Goal: Task Accomplishment & Management: Manage account settings

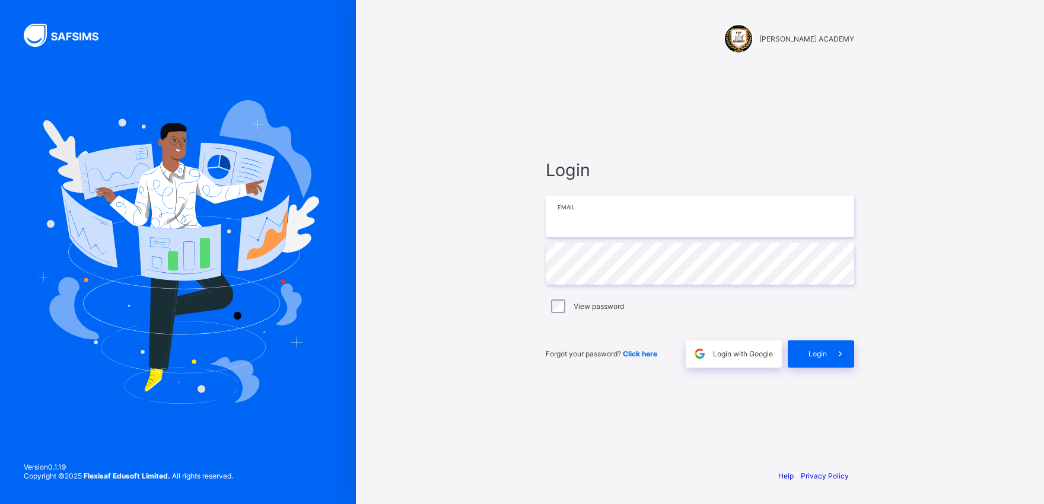
click at [582, 216] on input "email" at bounding box center [700, 217] width 308 height 42
type input "**********"
click at [814, 349] on span "Login" at bounding box center [817, 353] width 18 height 9
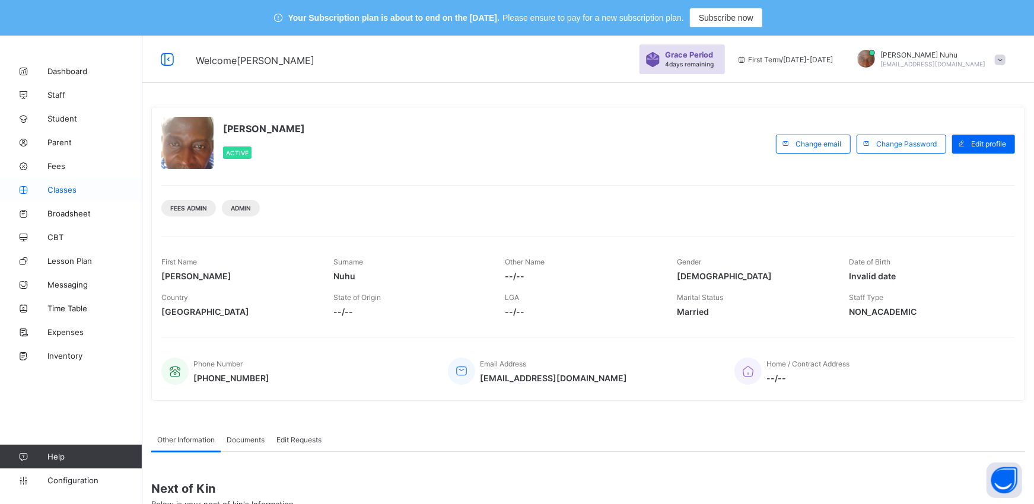
click at [58, 197] on link "Classes" at bounding box center [71, 190] width 142 height 24
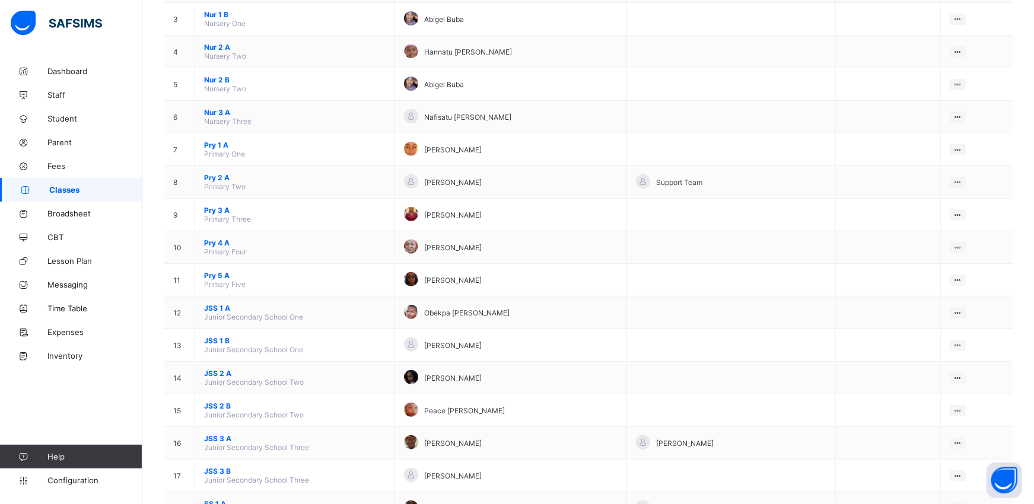
scroll to position [263, 0]
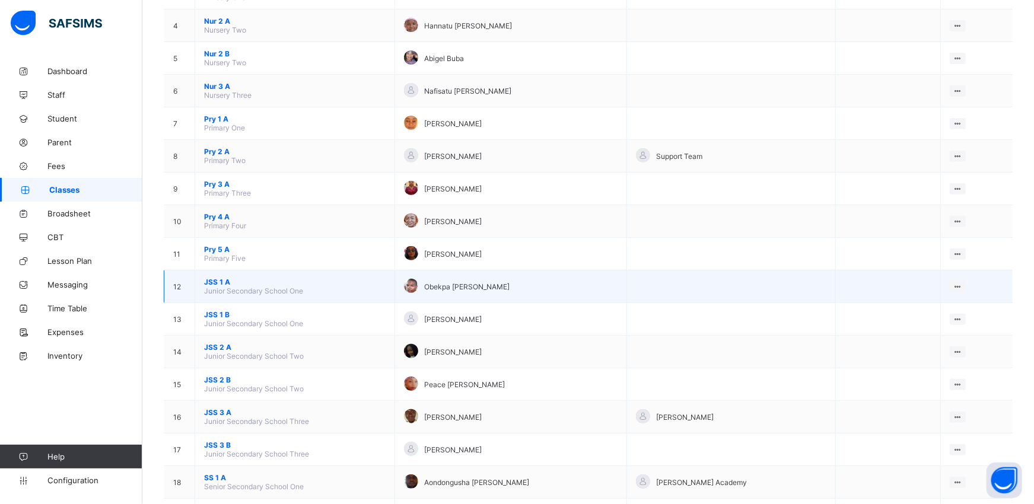
click at [210, 286] on span "Junior Secondary School One" at bounding box center [253, 290] width 99 height 9
click at [210, 278] on span "JSS 1 A" at bounding box center [294, 282] width 181 height 9
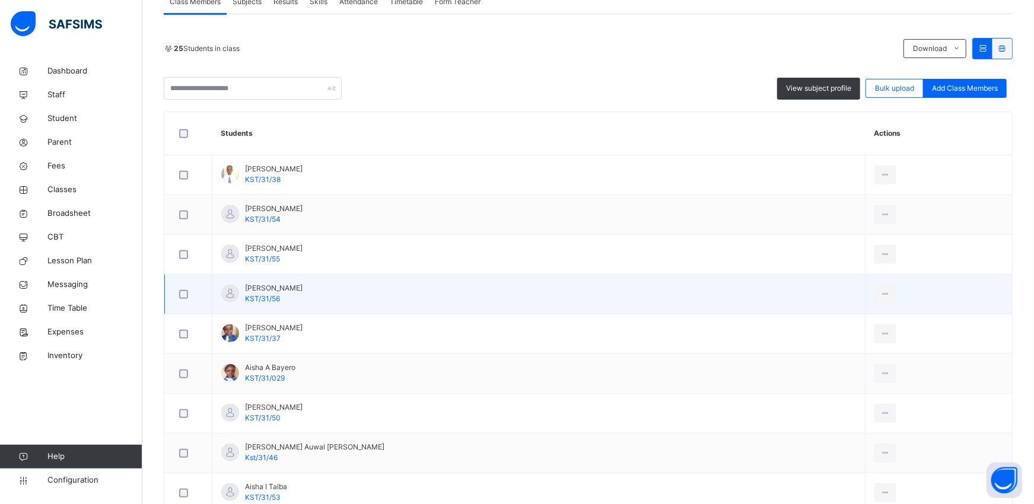
scroll to position [295, 0]
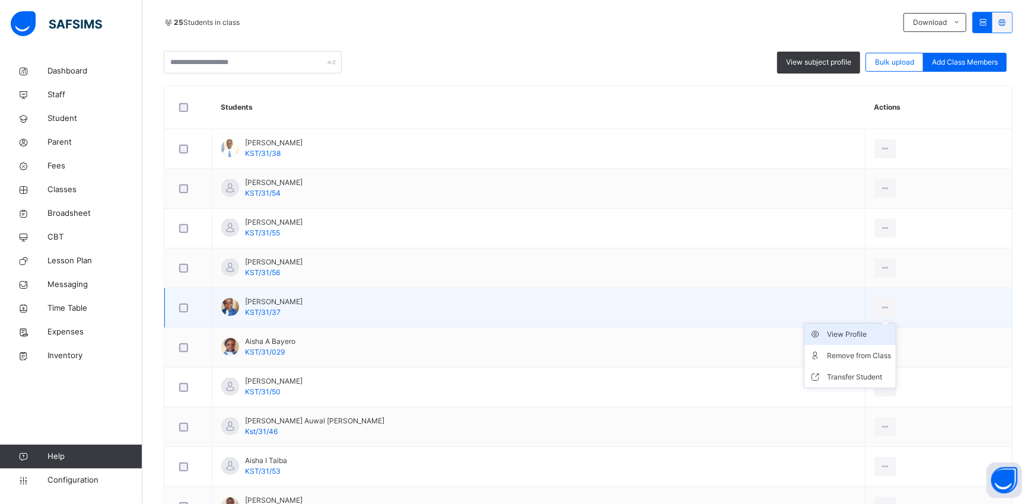
click at [830, 341] on li "View Profile" at bounding box center [849, 334] width 91 height 21
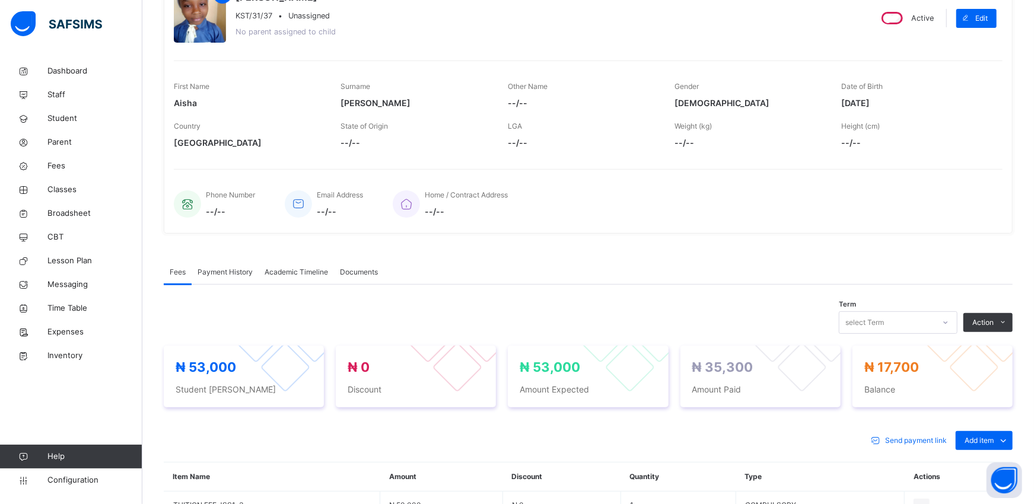
scroll to position [163, 0]
click at [68, 186] on span "Classes" at bounding box center [94, 190] width 95 height 12
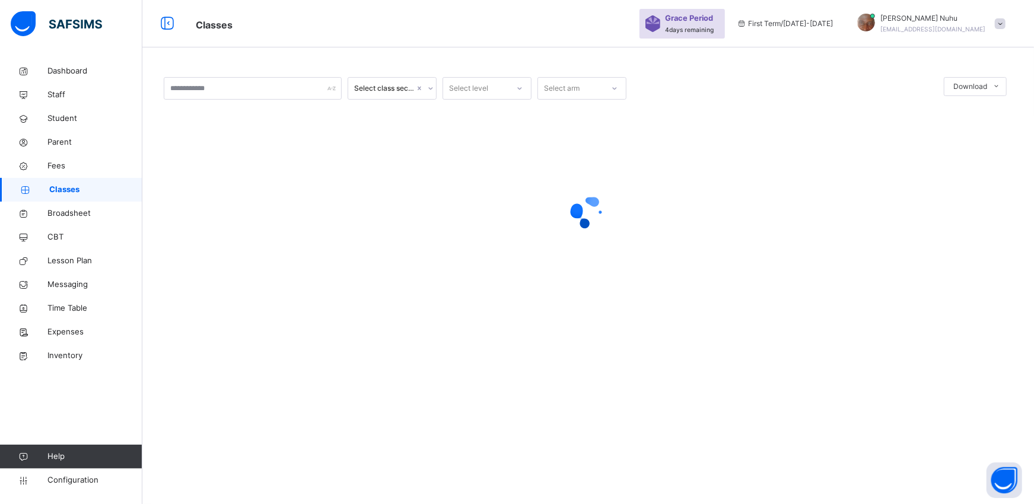
scroll to position [163, 0]
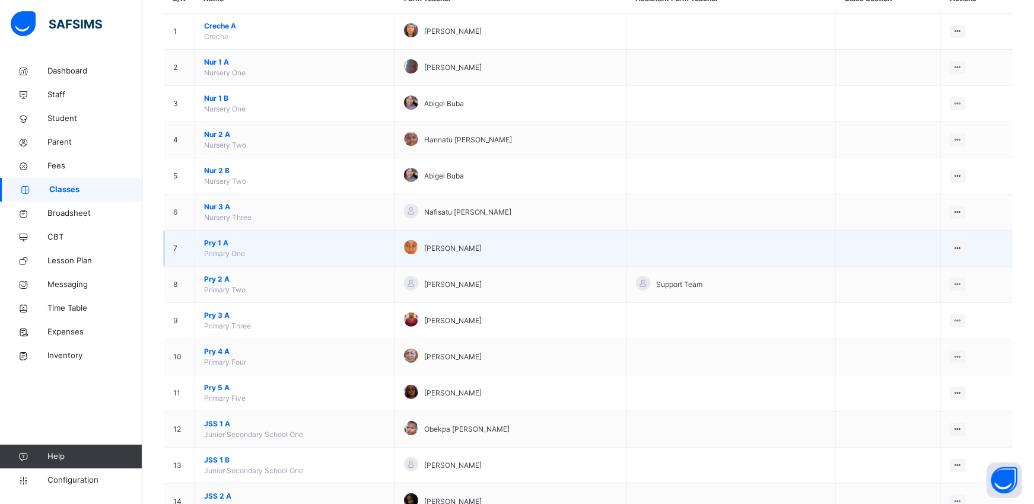
click at [226, 247] on span "Pry 1 A" at bounding box center [294, 243] width 181 height 11
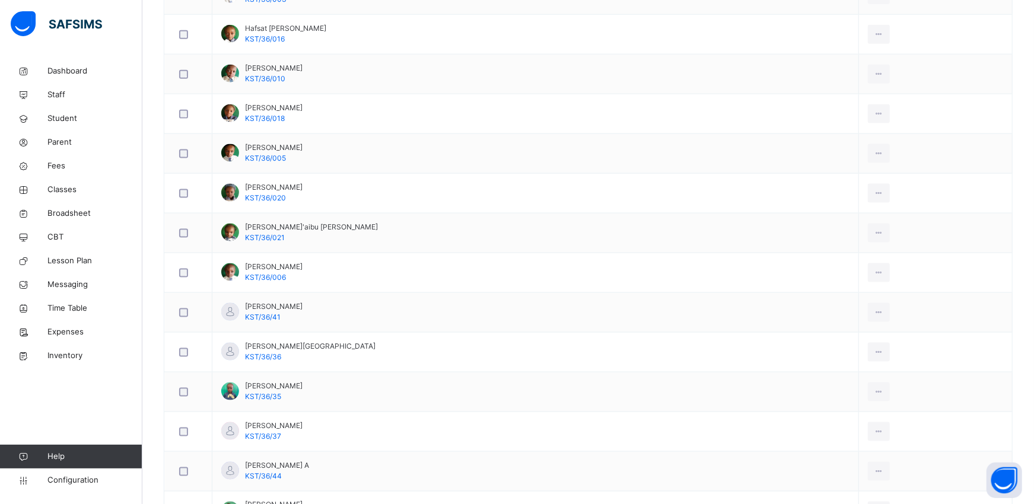
scroll to position [1139, 0]
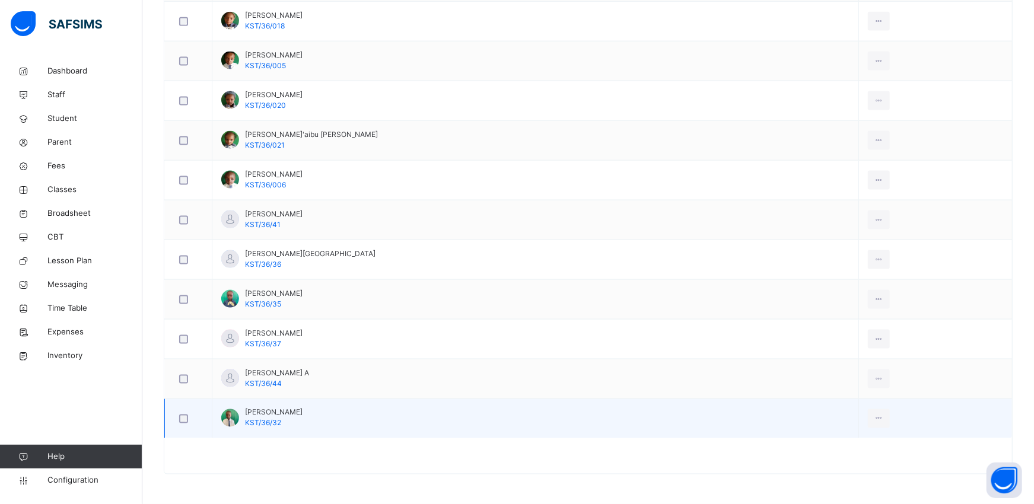
click at [231, 418] on div at bounding box center [230, 418] width 18 height 18
click at [820, 447] on div "View Profile" at bounding box center [852, 445] width 64 height 12
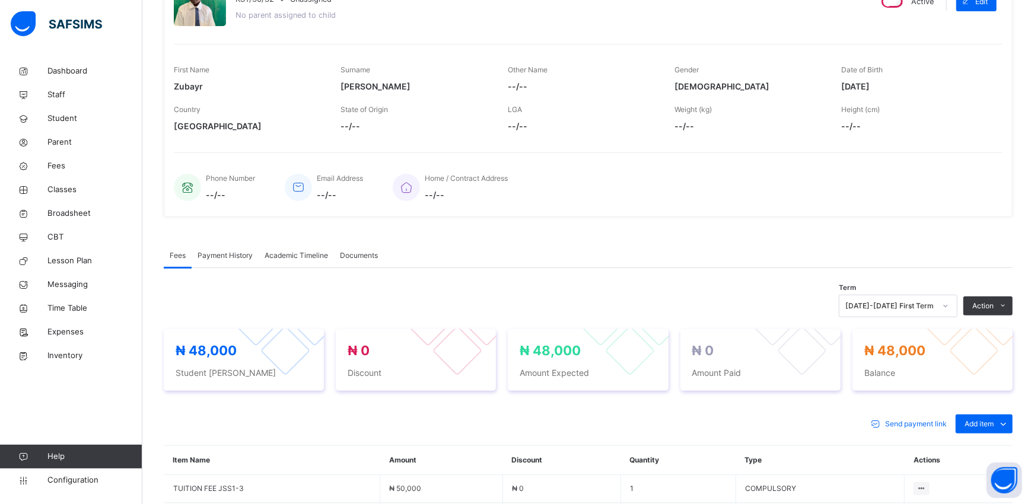
scroll to position [360, 0]
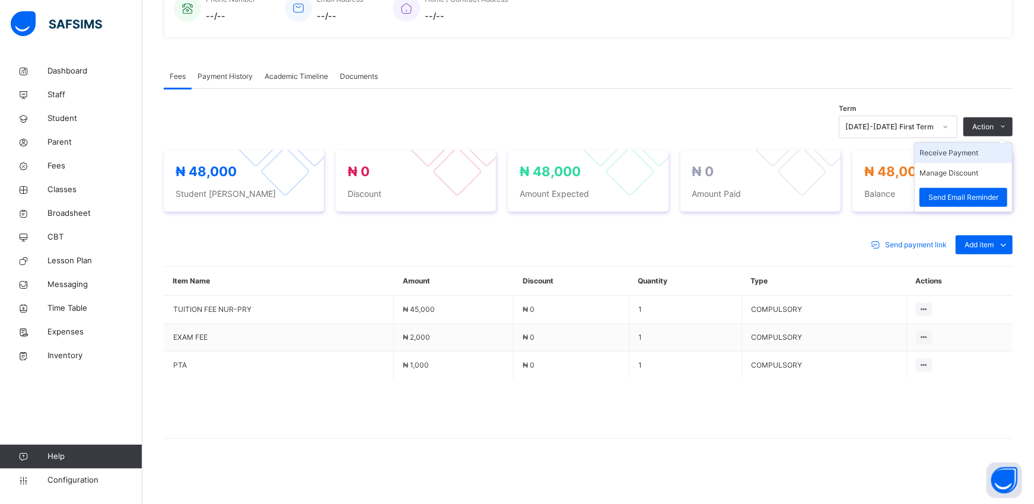
click at [939, 150] on li "Receive Payment" at bounding box center [963, 153] width 97 height 20
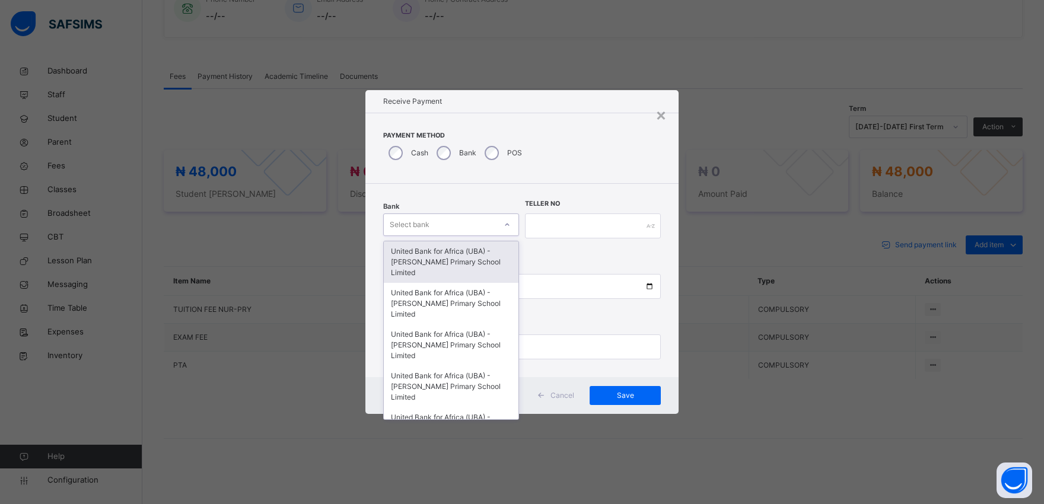
click at [442, 221] on div "Select bank" at bounding box center [440, 225] width 112 height 18
click at [439, 259] on div "United Bank for Africa (UBA) - [PERSON_NAME] Primary School Limited" at bounding box center [451, 262] width 135 height 42
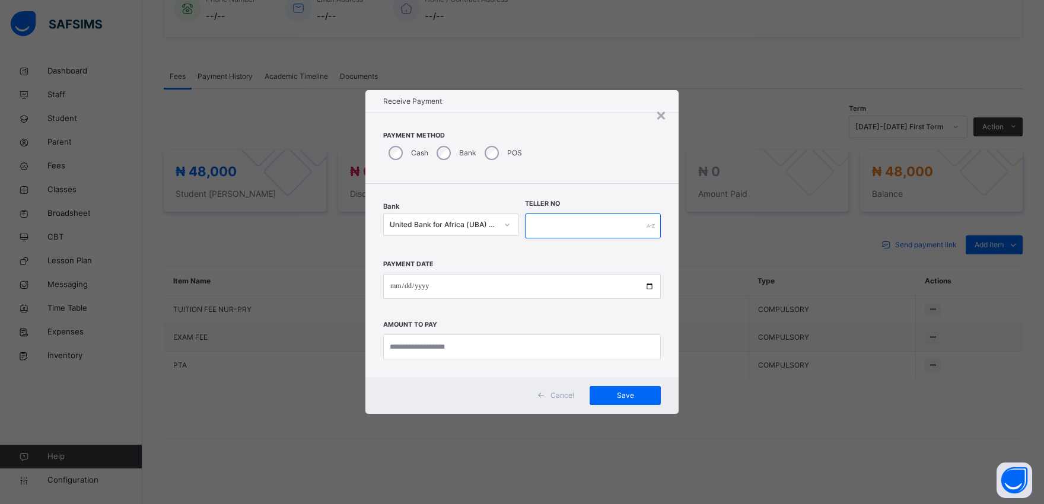
click at [555, 226] on input "text" at bounding box center [593, 226] width 136 height 25
type input "*********"
click at [648, 286] on input "date" at bounding box center [522, 286] width 278 height 25
type input "**********"
click at [404, 344] on input "currency" at bounding box center [522, 346] width 278 height 25
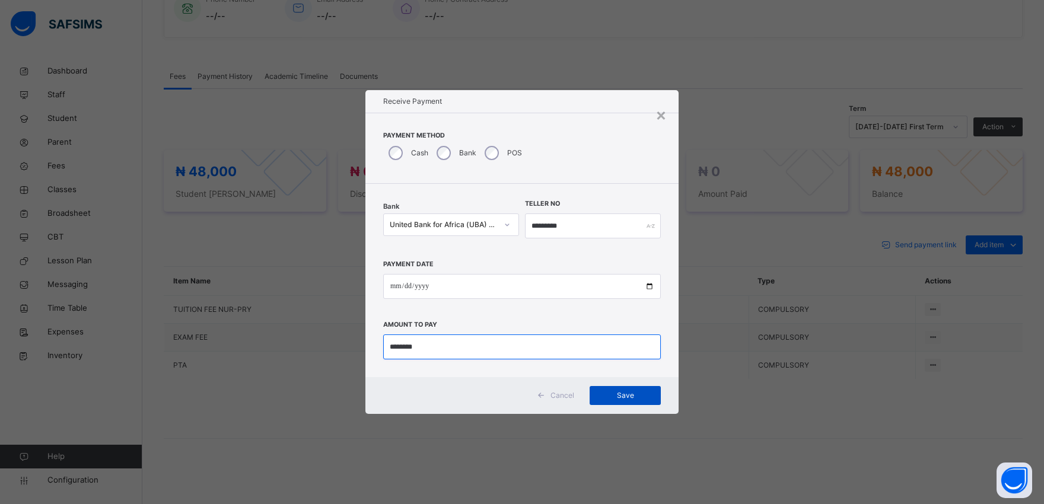
type input "********"
click at [627, 398] on span "Save" at bounding box center [624, 395] width 53 height 11
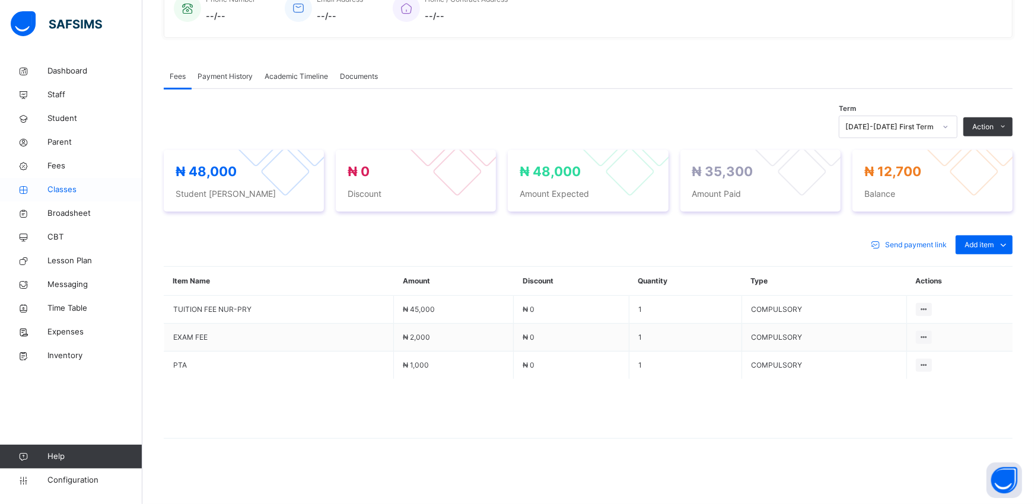
click at [73, 190] on span "Classes" at bounding box center [94, 190] width 95 height 12
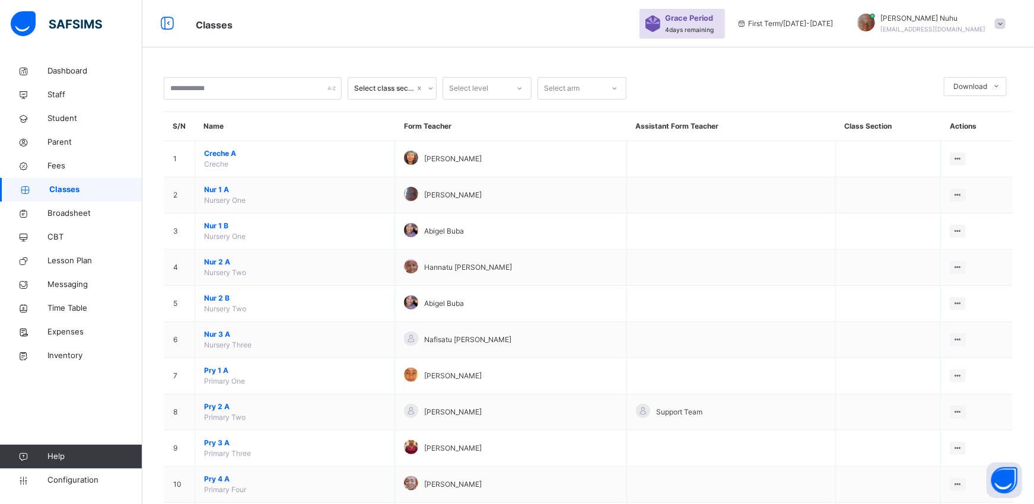
scroll to position [360, 0]
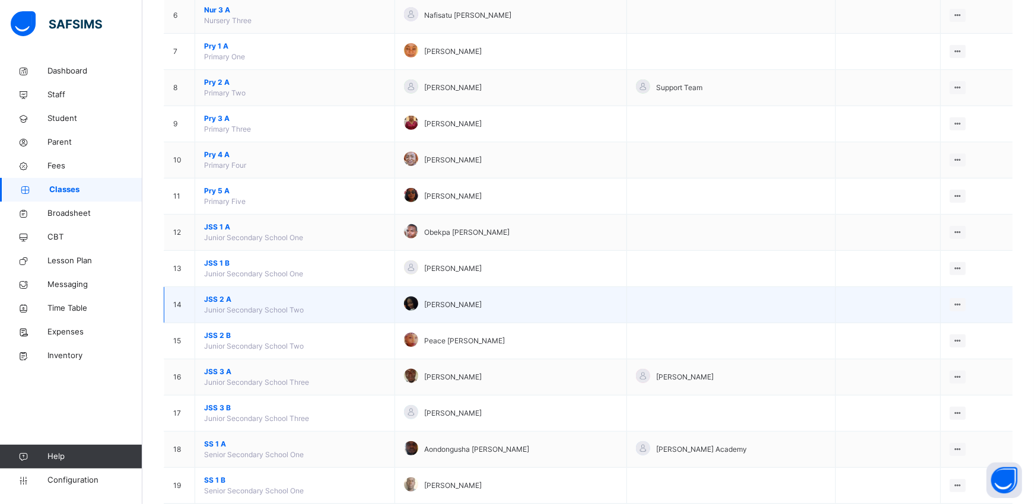
click at [218, 299] on span "JSS 2 A" at bounding box center [294, 299] width 181 height 11
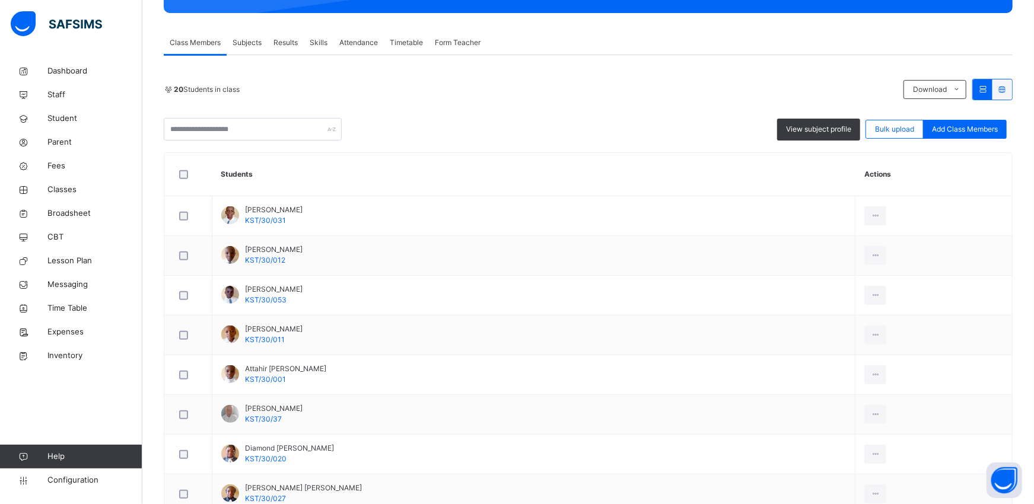
scroll to position [202, 0]
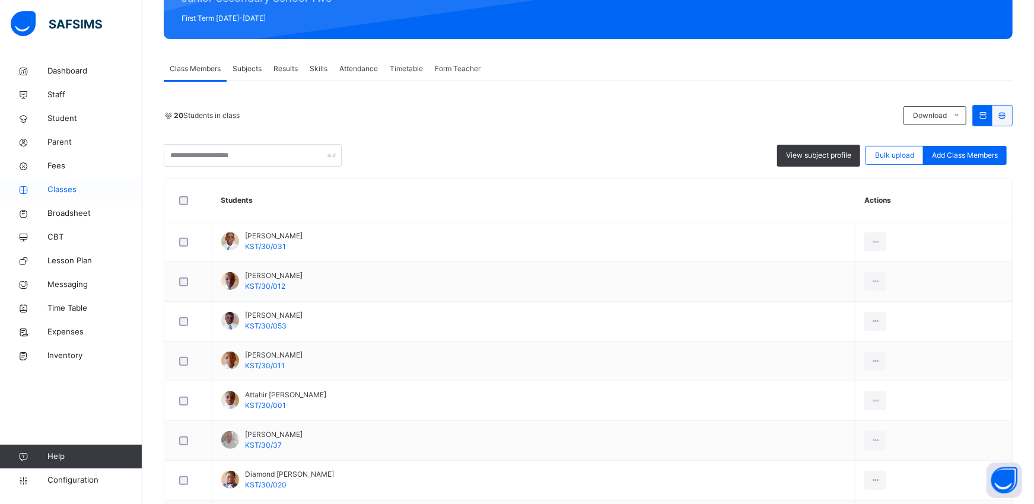
click at [54, 188] on span "Classes" at bounding box center [94, 190] width 95 height 12
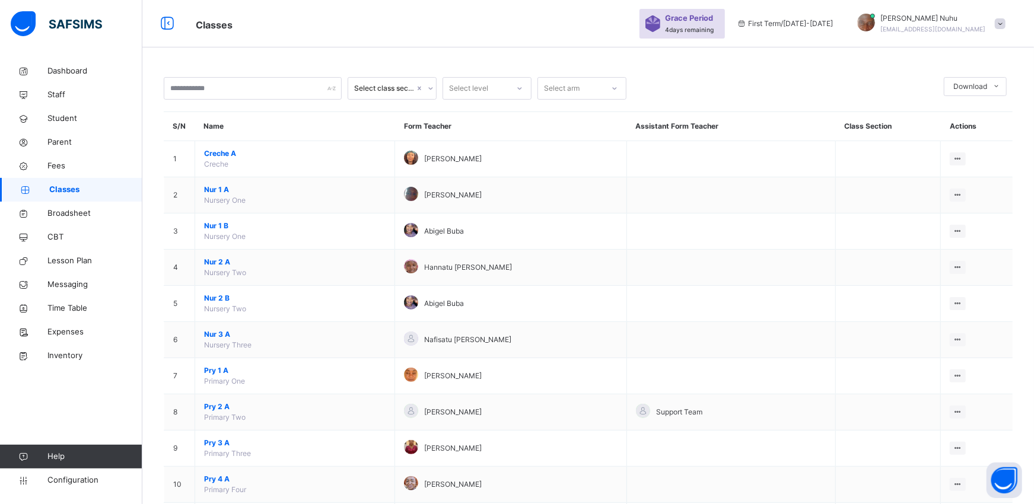
scroll to position [202, 0]
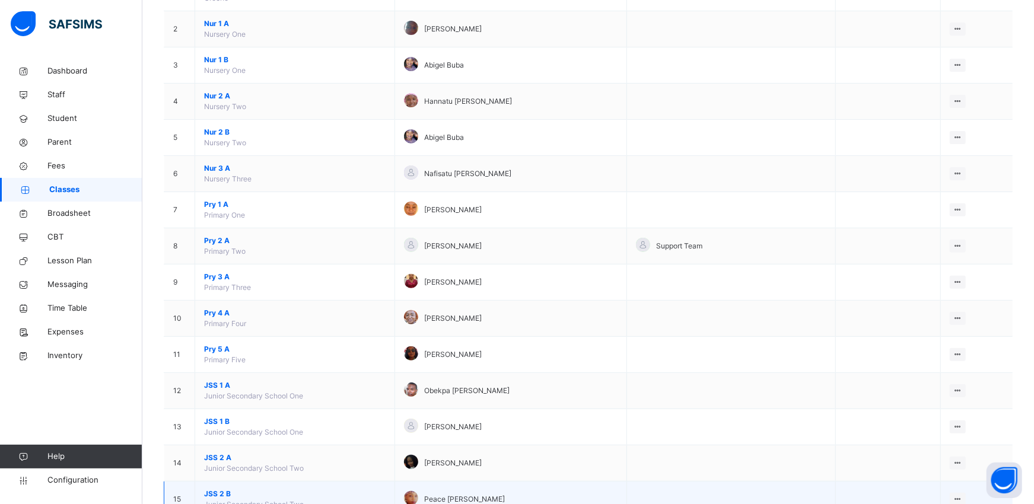
click at [214, 453] on span "JSS 2 B" at bounding box center [294, 494] width 181 height 11
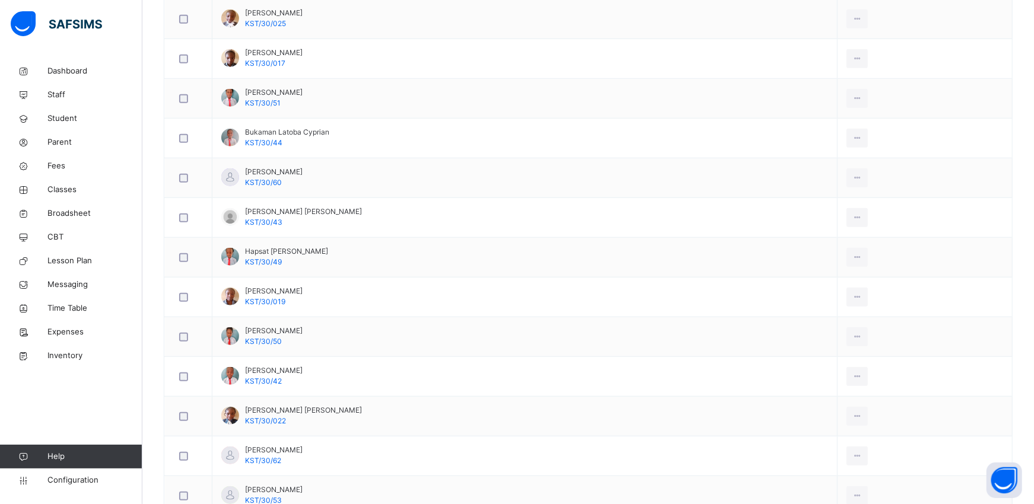
scroll to position [649, 0]
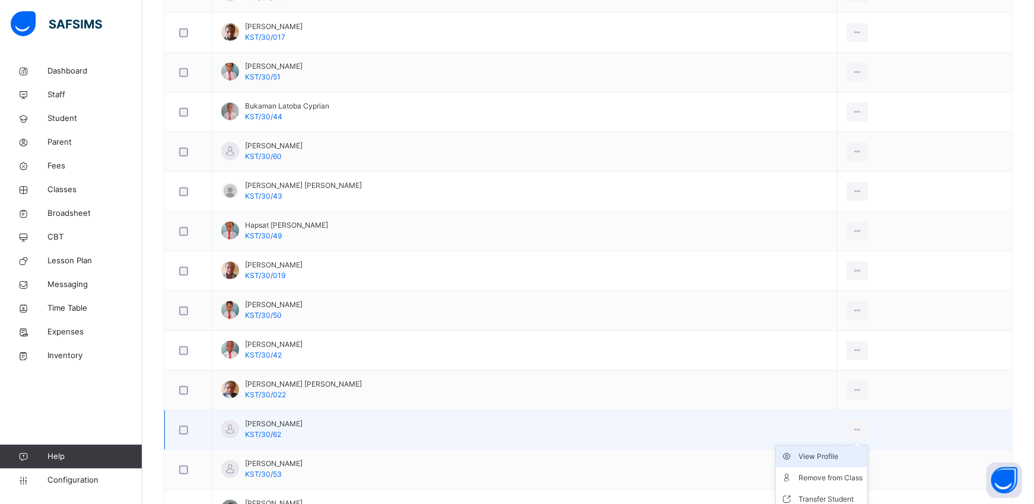
click at [815, 453] on div "View Profile" at bounding box center [830, 457] width 64 height 12
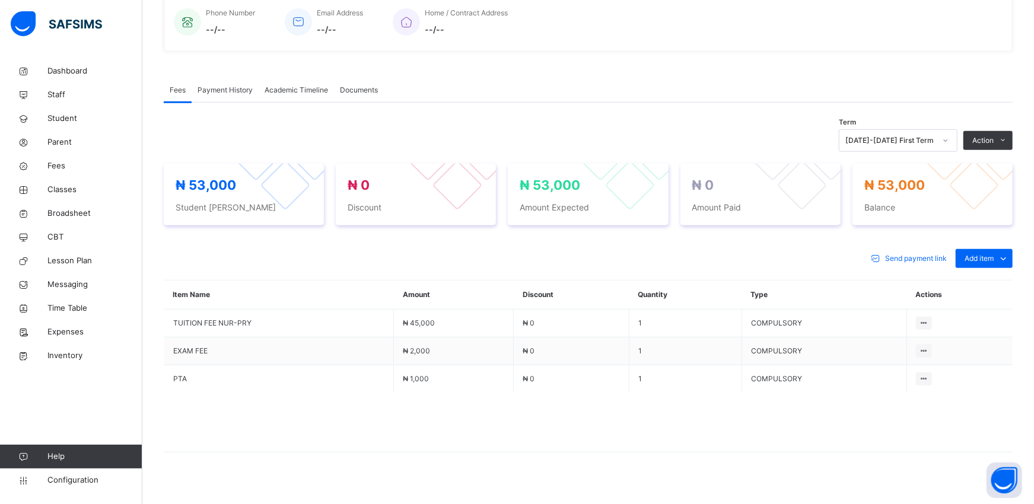
scroll to position [360, 0]
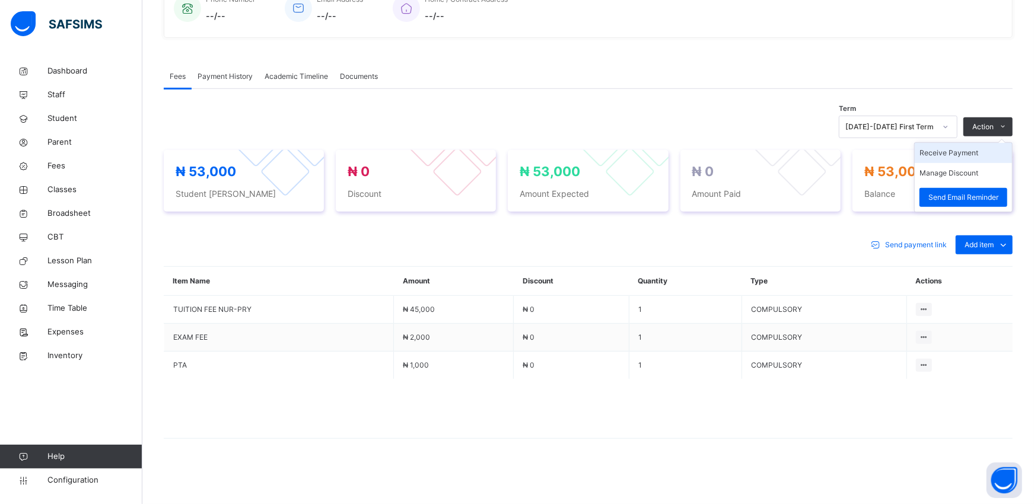
click at [939, 157] on li "Receive Payment" at bounding box center [963, 153] width 97 height 20
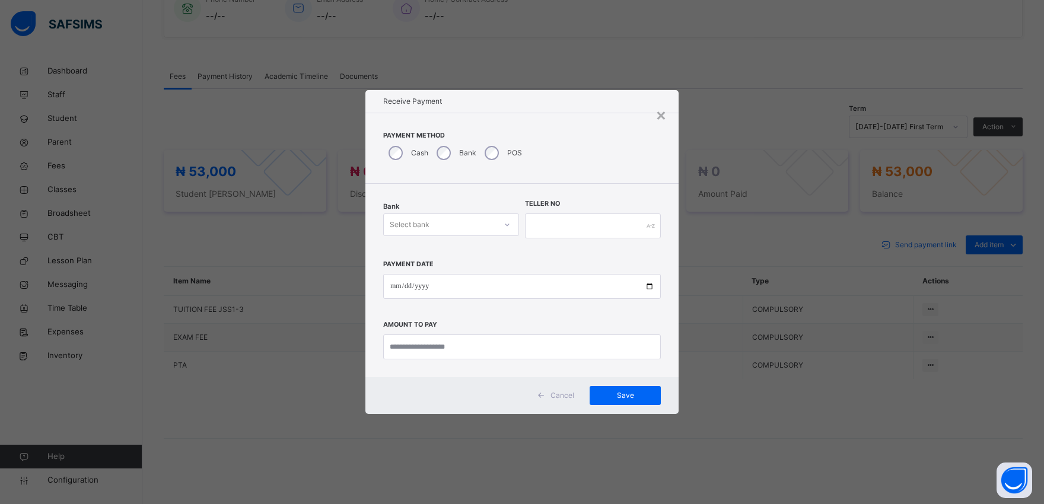
click at [408, 227] on div "Select bank" at bounding box center [410, 225] width 40 height 23
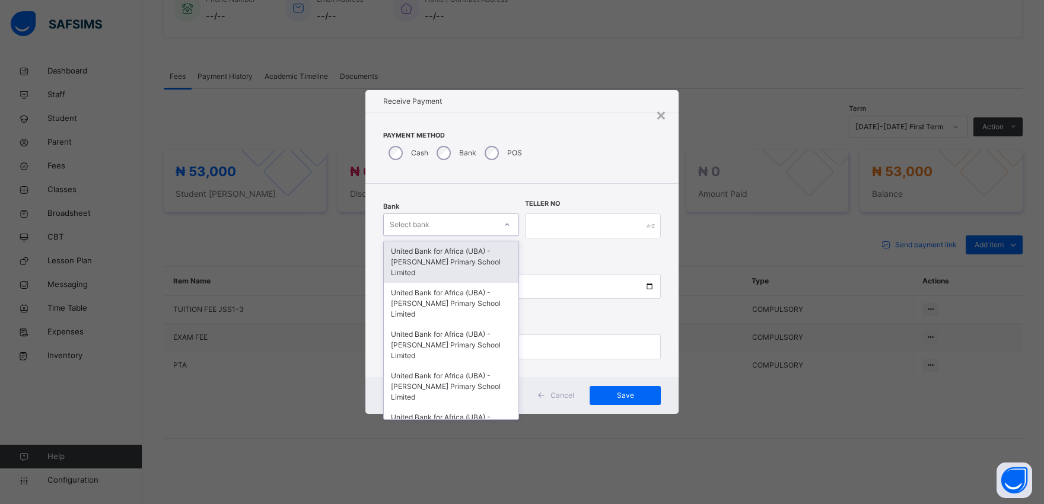
click at [408, 255] on div "United Bank for Africa (UBA) - [PERSON_NAME] Primary School Limited" at bounding box center [451, 262] width 135 height 42
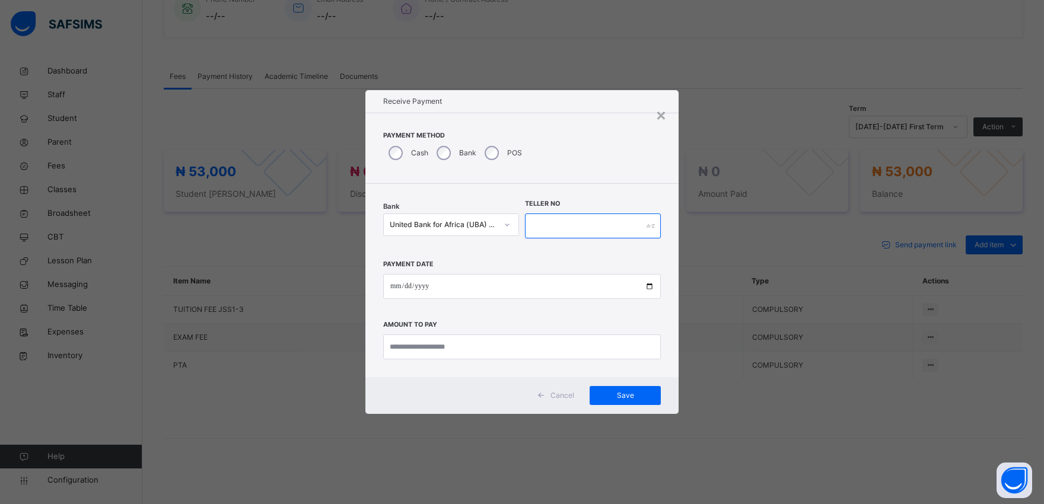
click at [554, 228] on input "text" at bounding box center [593, 226] width 136 height 25
click at [648, 286] on input "date" at bounding box center [522, 286] width 278 height 25
click at [557, 224] on input "*********" at bounding box center [593, 226] width 136 height 25
type input "*********"
click at [649, 286] on input "date" at bounding box center [522, 286] width 278 height 25
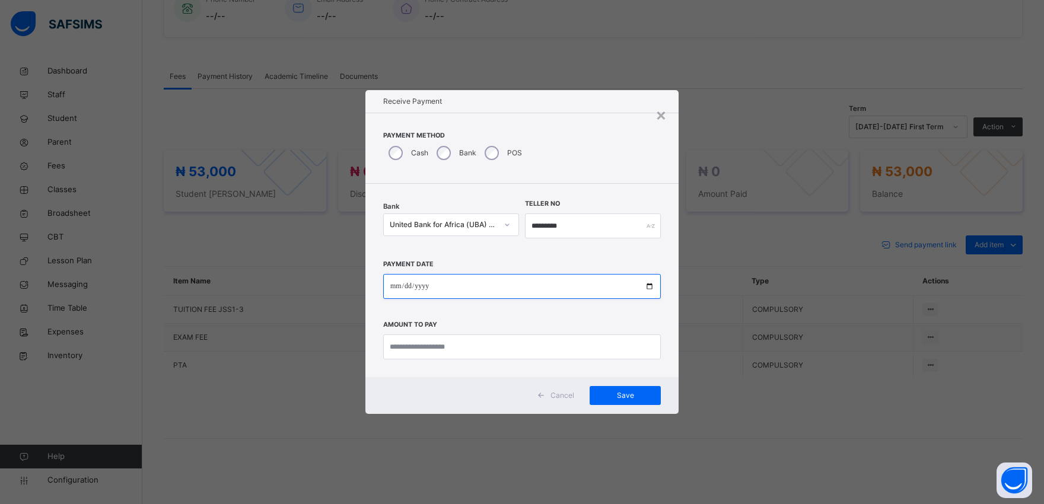
type input "**********"
click at [555, 225] on input "*********" at bounding box center [593, 226] width 136 height 25
type input "*********"
click at [559, 347] on input "currency" at bounding box center [522, 346] width 278 height 25
type input "********"
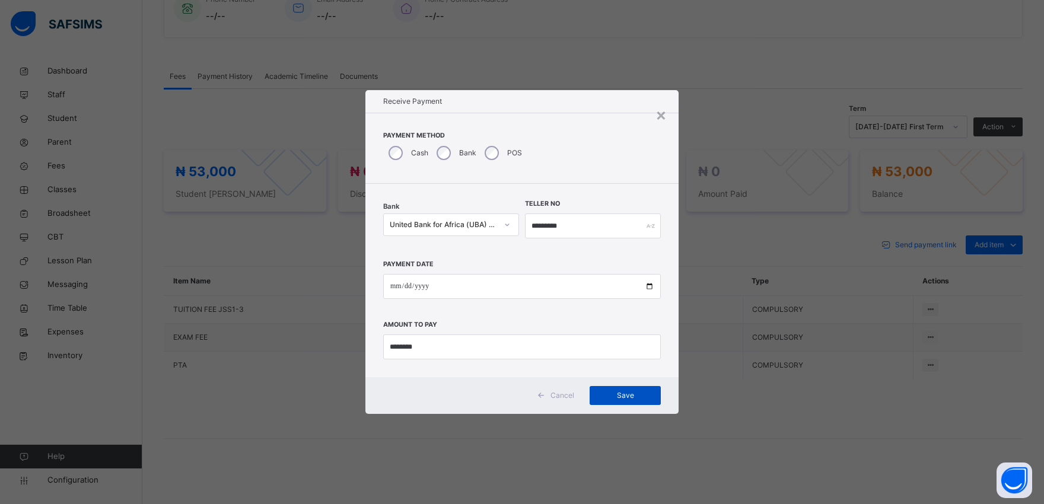
click at [629, 393] on span "Save" at bounding box center [624, 395] width 53 height 11
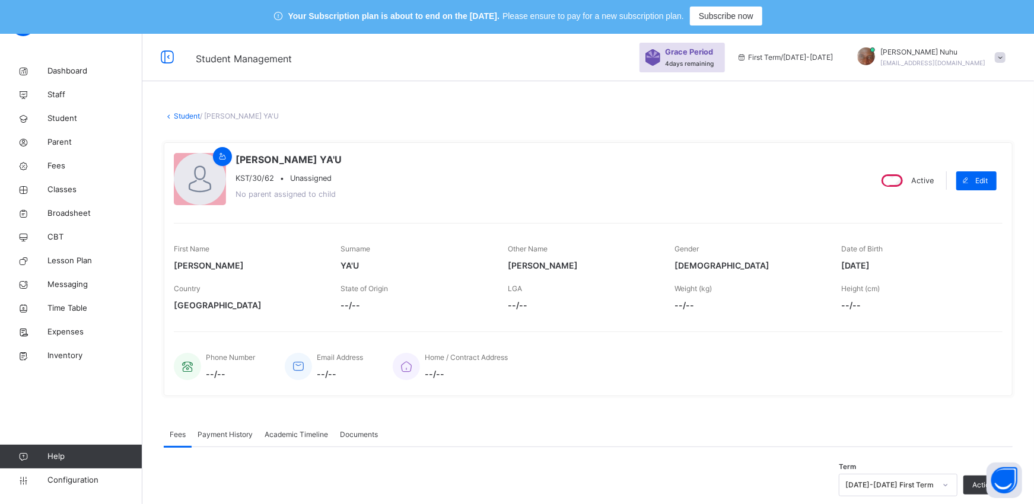
scroll to position [0, 0]
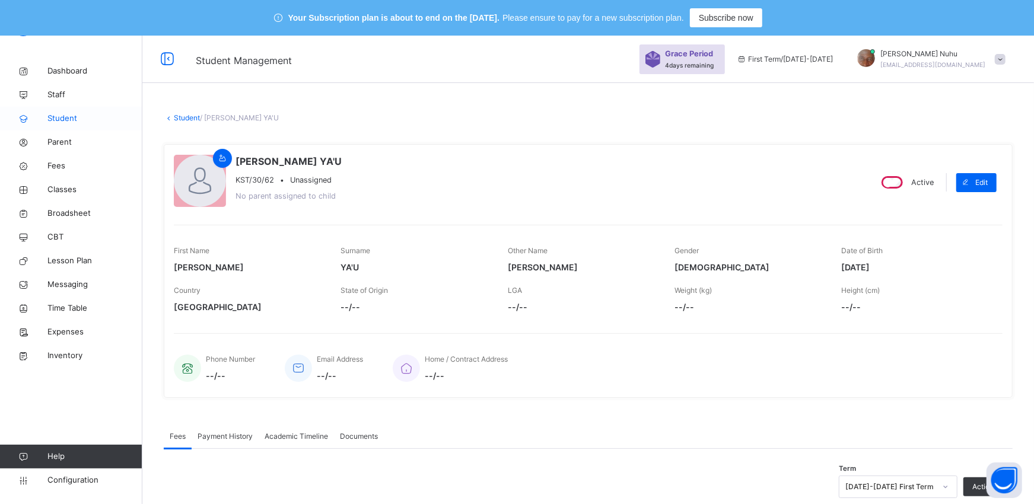
click at [58, 117] on span "Student" at bounding box center [94, 119] width 95 height 12
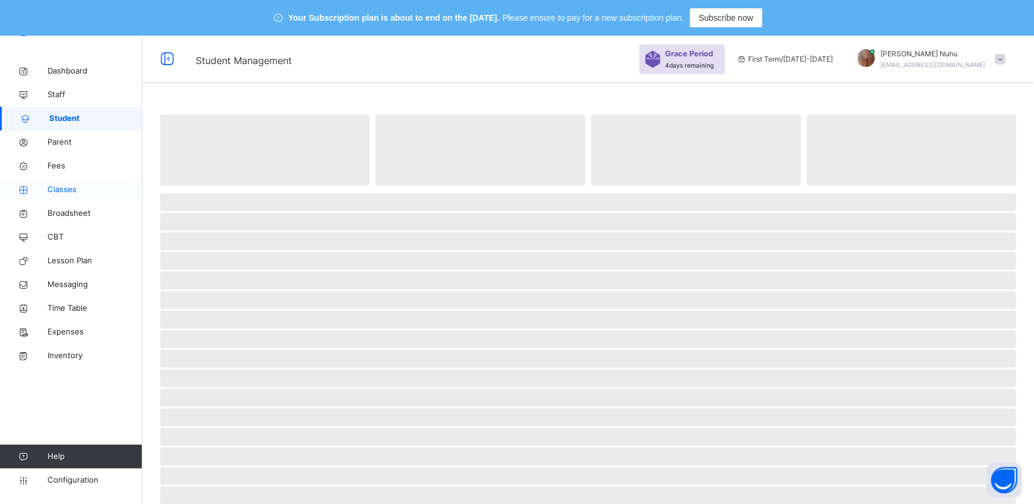
click at [50, 188] on span "Classes" at bounding box center [94, 190] width 95 height 12
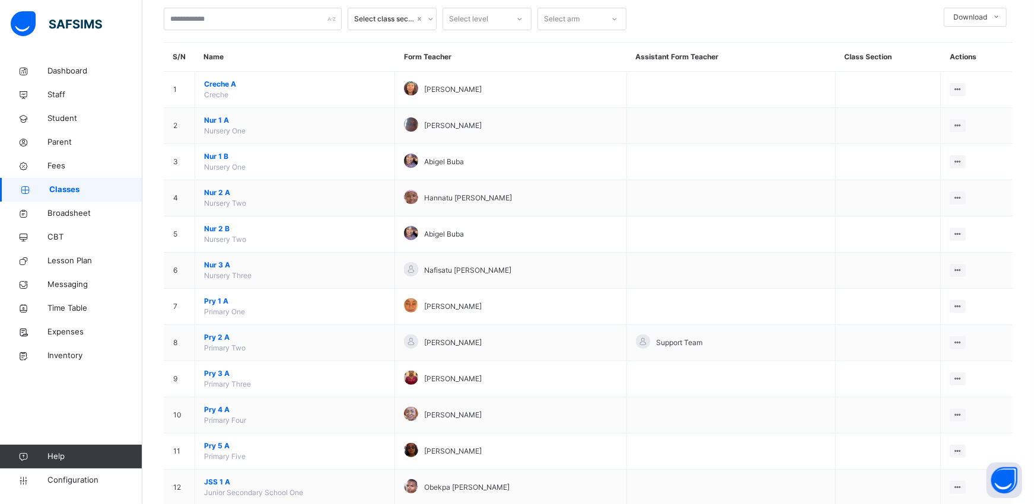
scroll to position [132, 0]
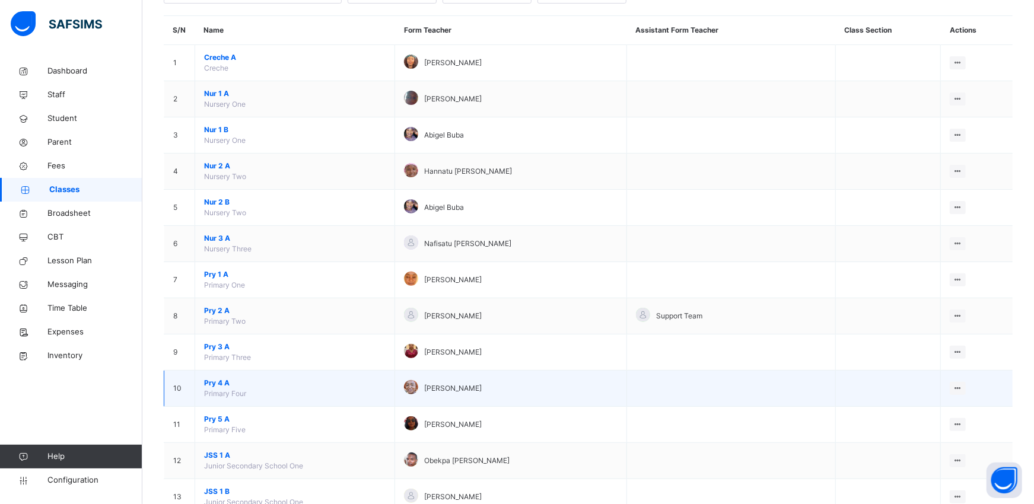
click at [211, 384] on span "Pry 4 A" at bounding box center [294, 383] width 181 height 11
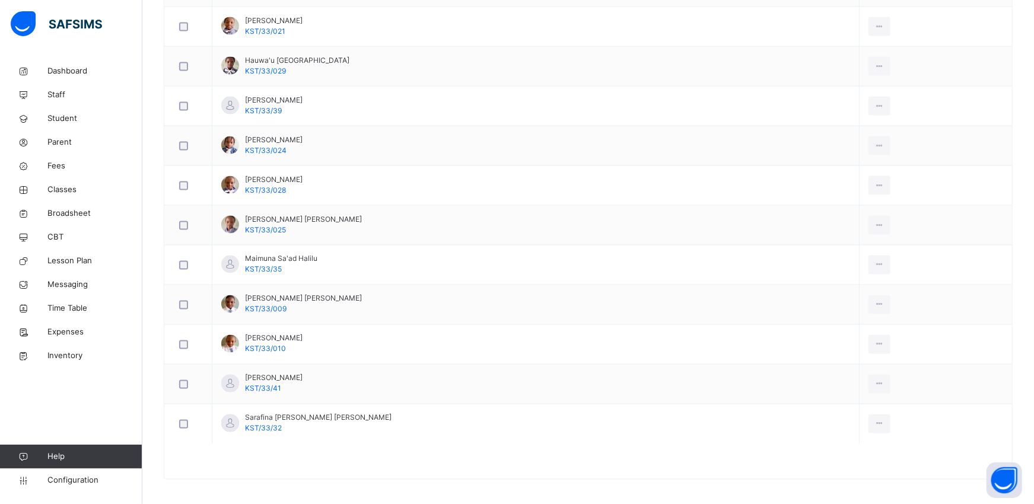
scroll to position [1299, 0]
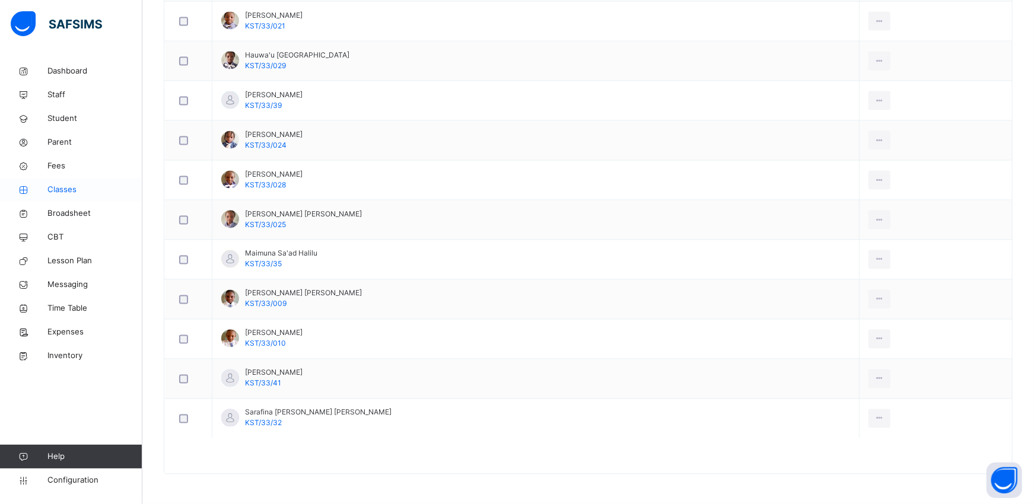
click at [64, 191] on span "Classes" at bounding box center [94, 190] width 95 height 12
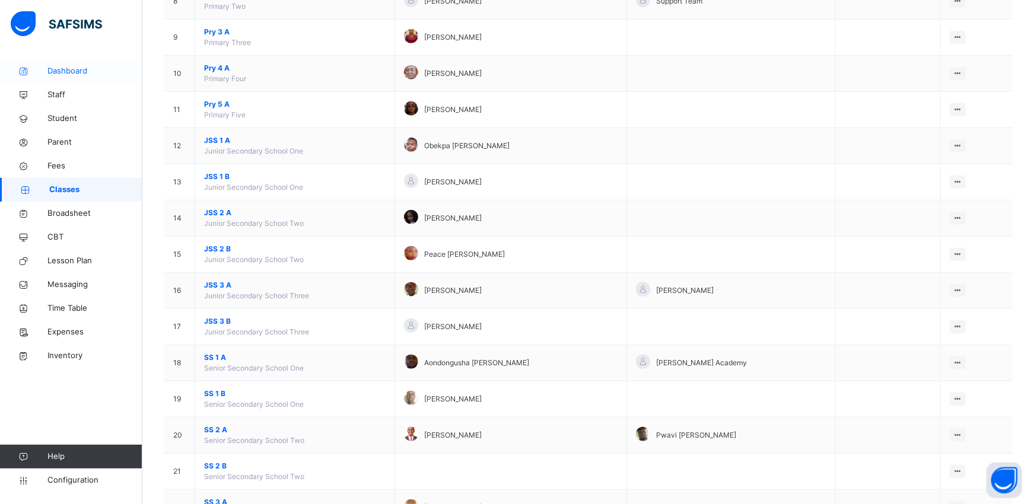
scroll to position [420, 0]
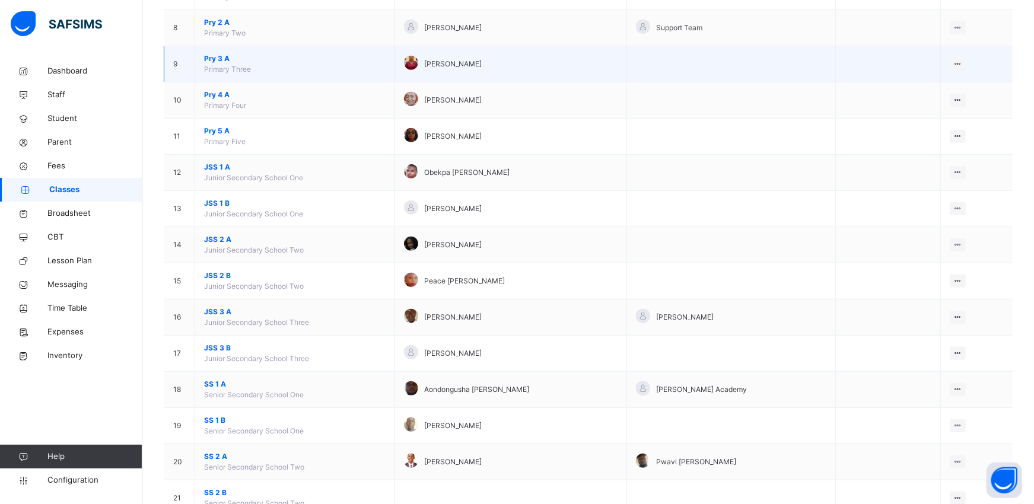
click at [229, 62] on span "Pry 3 A" at bounding box center [294, 58] width 181 height 11
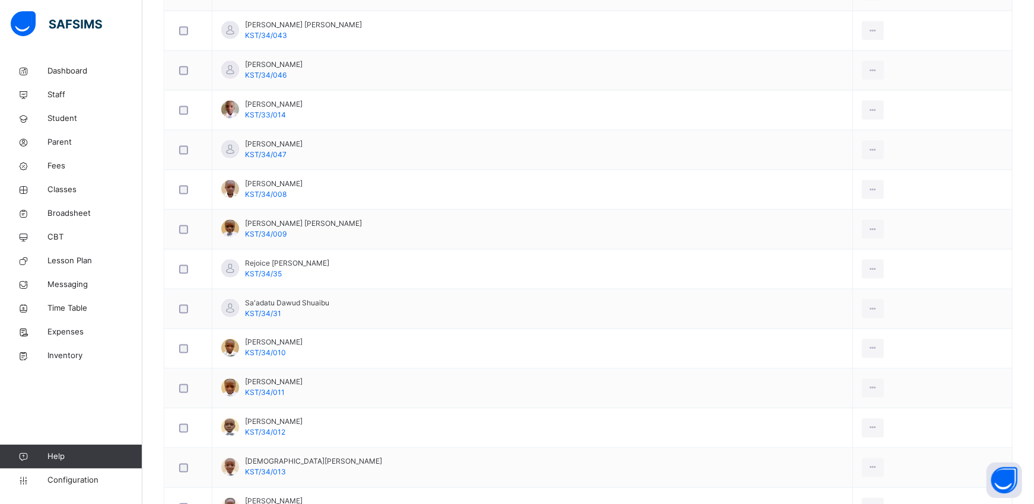
scroll to position [1181, 0]
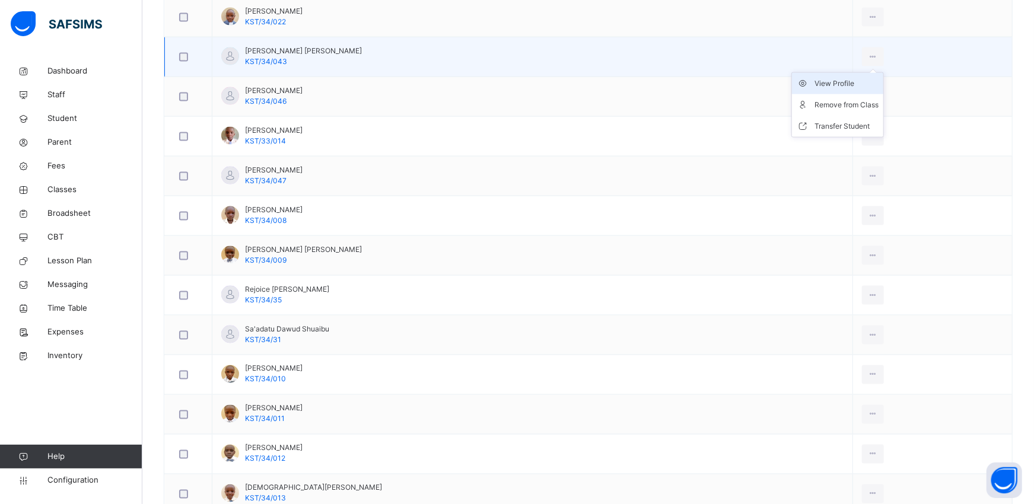
click at [831, 87] on div "View Profile" at bounding box center [846, 84] width 64 height 12
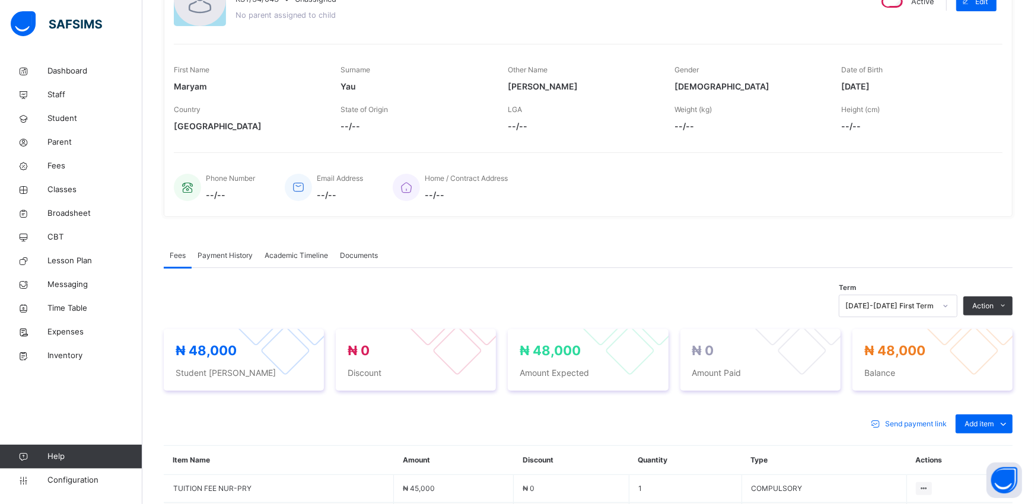
scroll to position [360, 0]
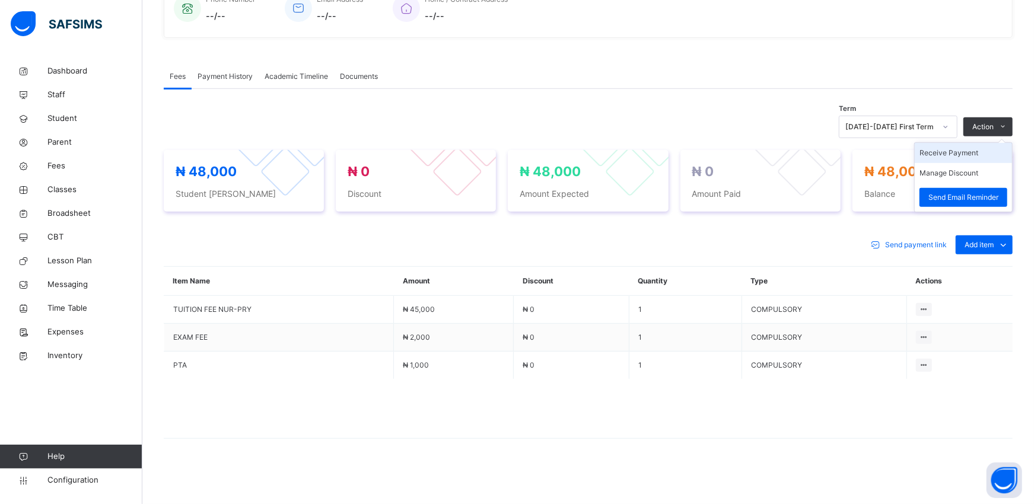
click at [939, 158] on li "Receive Payment" at bounding box center [963, 153] width 97 height 20
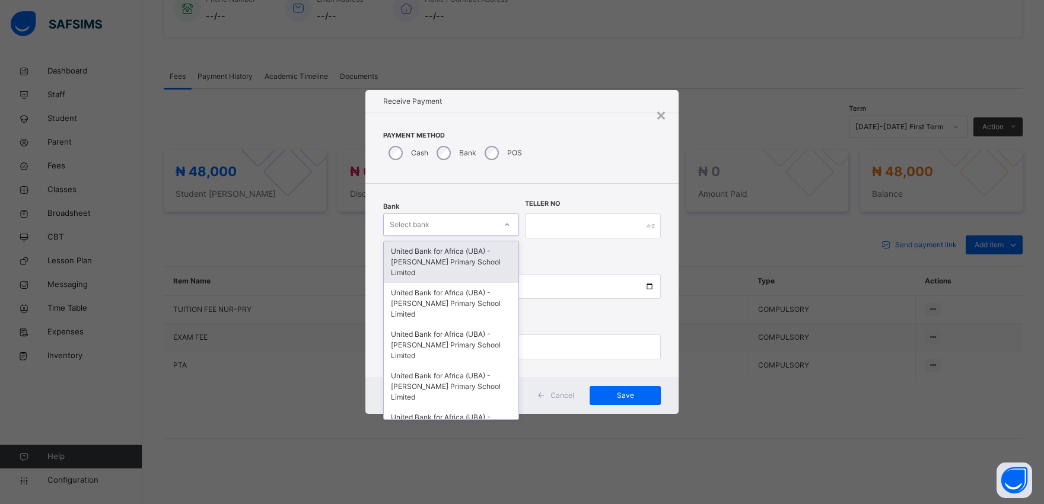
click at [427, 218] on div "Select bank" at bounding box center [410, 225] width 40 height 23
click at [419, 264] on div "United Bank for Africa (UBA) - [PERSON_NAME] Primary School Limited" at bounding box center [451, 262] width 135 height 42
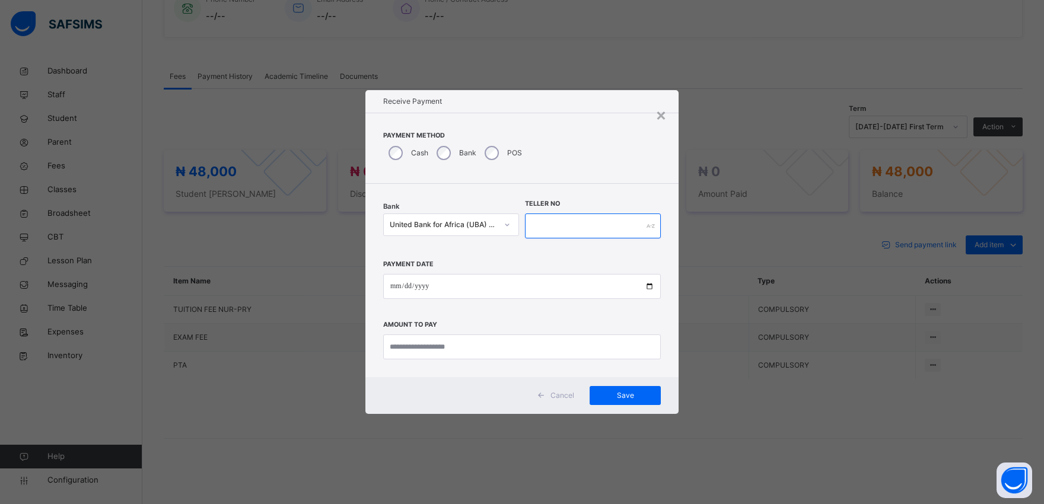
click at [543, 221] on input "text" at bounding box center [593, 226] width 136 height 25
type input "*********"
click at [648, 288] on input "date" at bounding box center [522, 286] width 278 height 25
type input "**********"
click at [393, 352] on input "currency" at bounding box center [522, 346] width 278 height 25
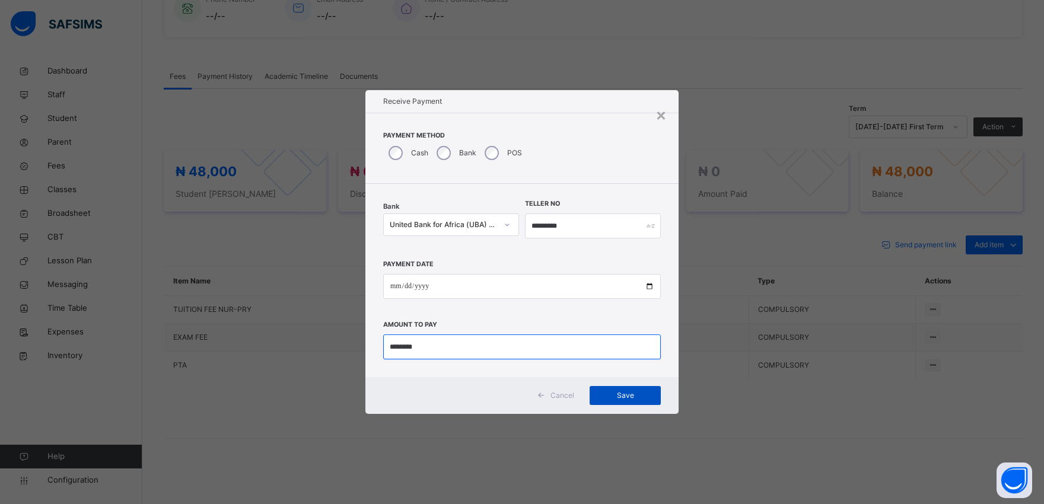
type input "********"
click at [623, 399] on span "Save" at bounding box center [624, 395] width 53 height 11
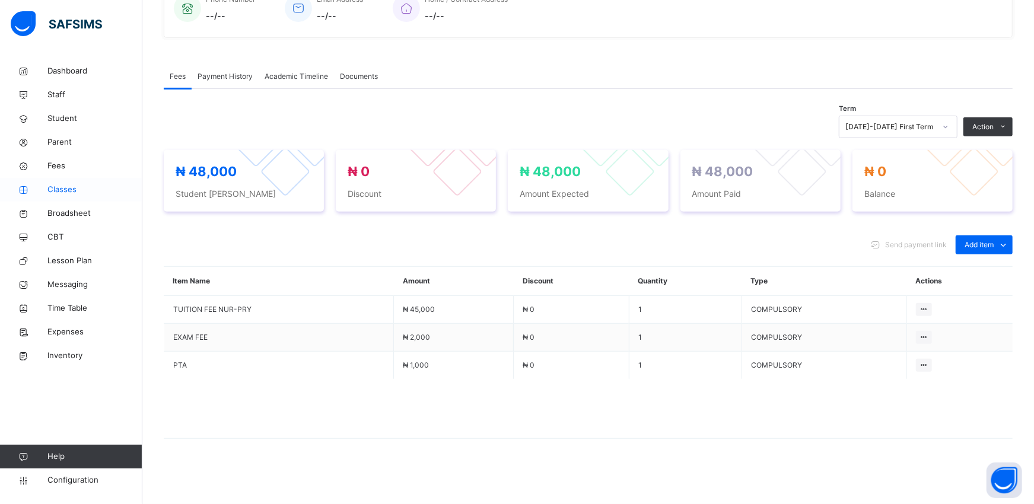
click at [73, 189] on span "Classes" at bounding box center [94, 190] width 95 height 12
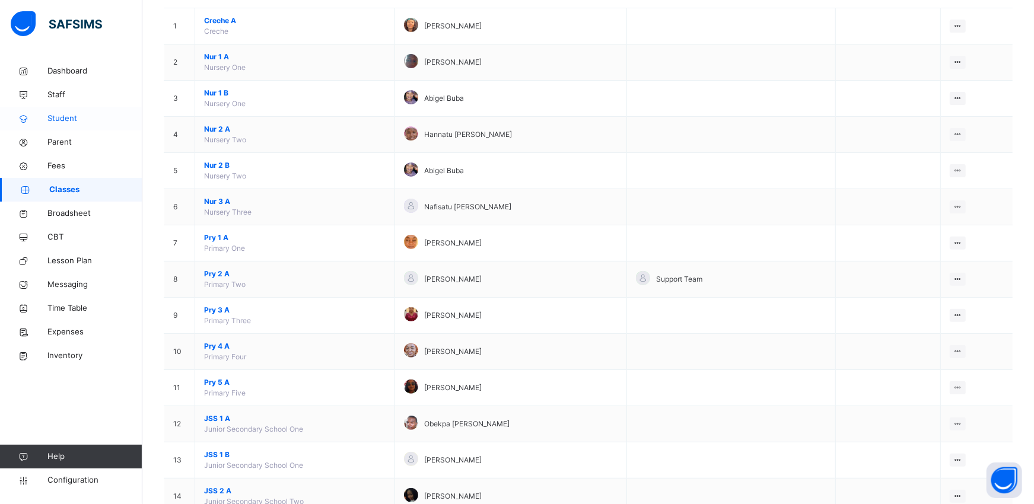
scroll to position [123, 0]
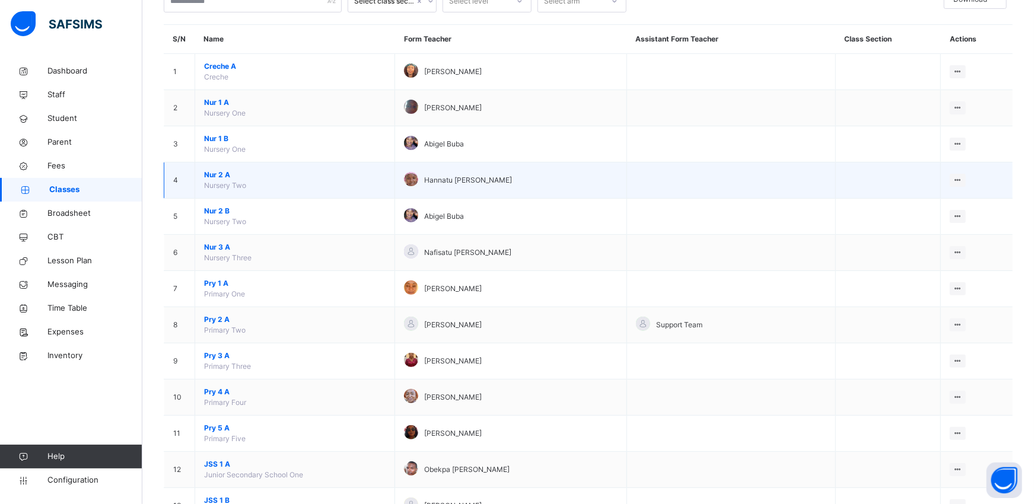
click at [215, 176] on span "Nur 2 A" at bounding box center [294, 175] width 181 height 11
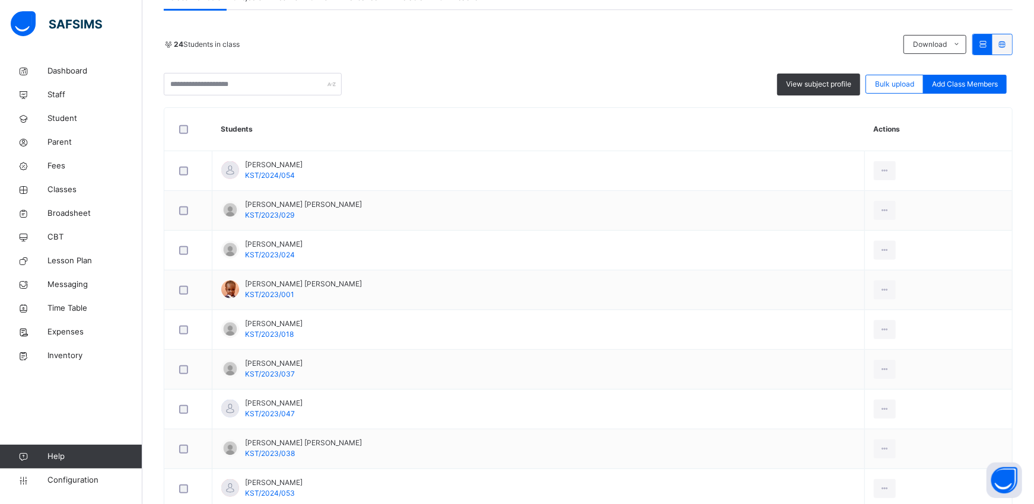
scroll to position [228, 0]
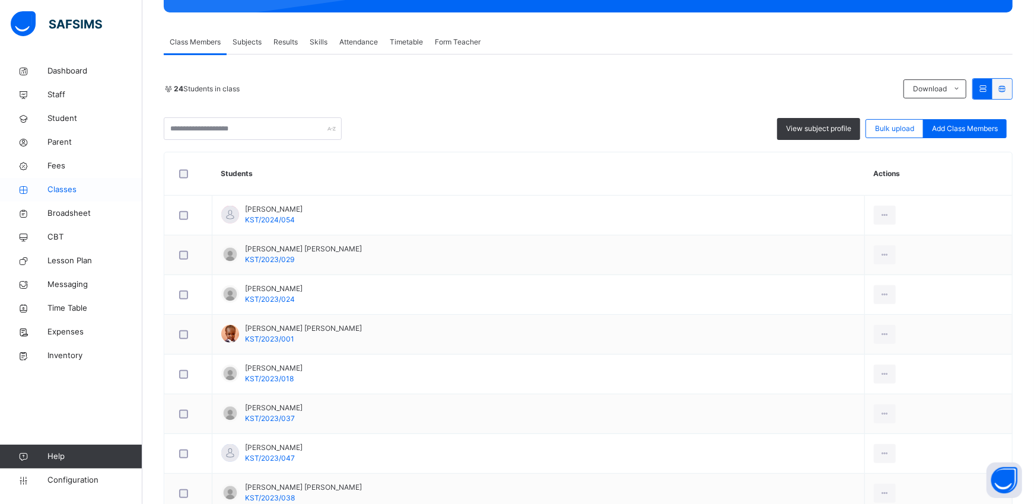
click at [60, 193] on span "Classes" at bounding box center [94, 190] width 95 height 12
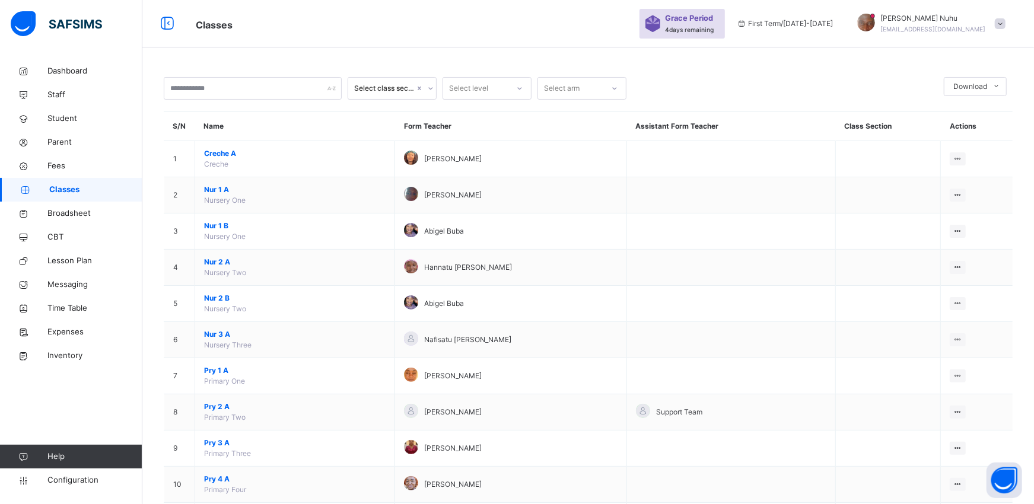
scroll to position [228, 0]
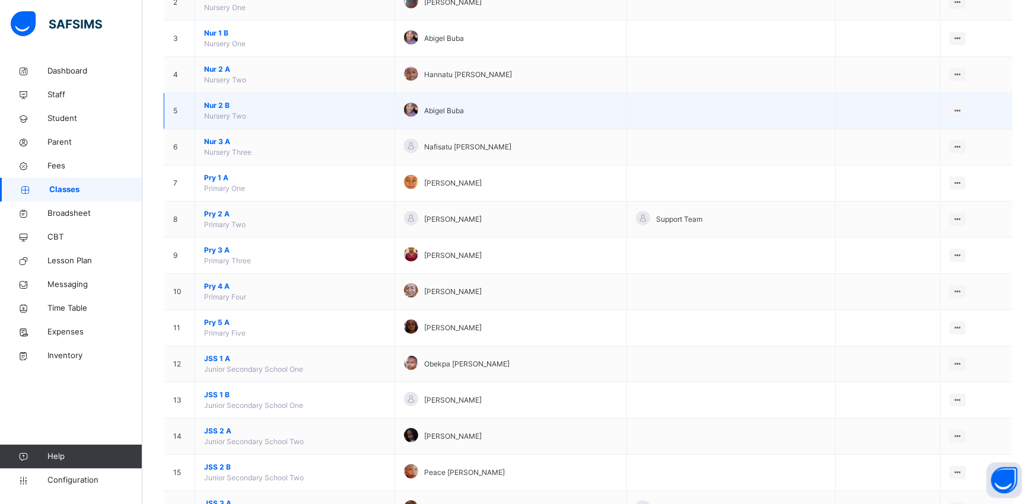
click at [219, 110] on span "Nur 2 B" at bounding box center [294, 105] width 181 height 11
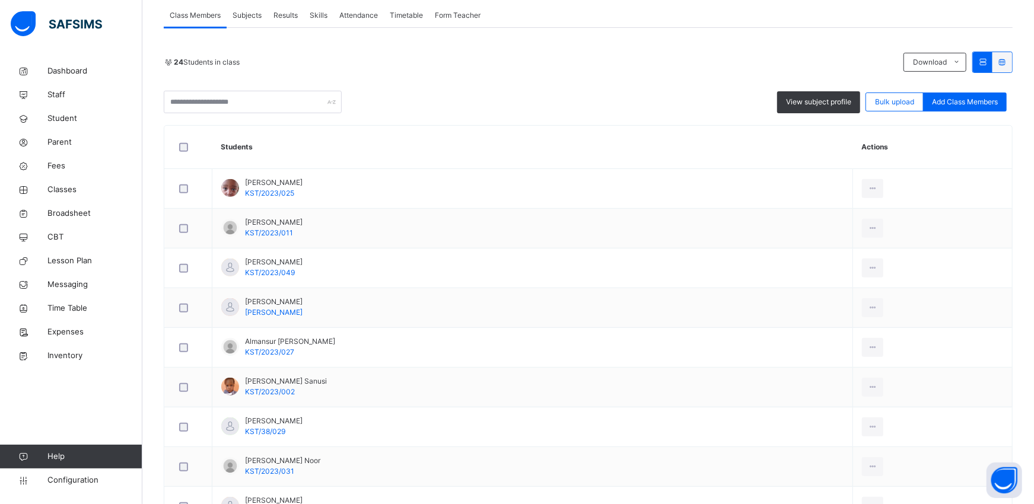
scroll to position [281, 0]
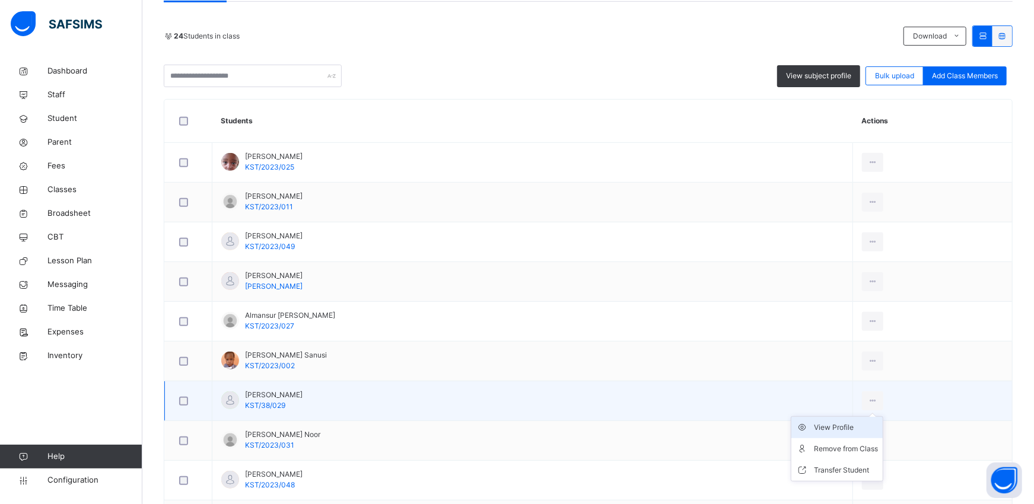
click at [826, 426] on div "View Profile" at bounding box center [846, 428] width 64 height 12
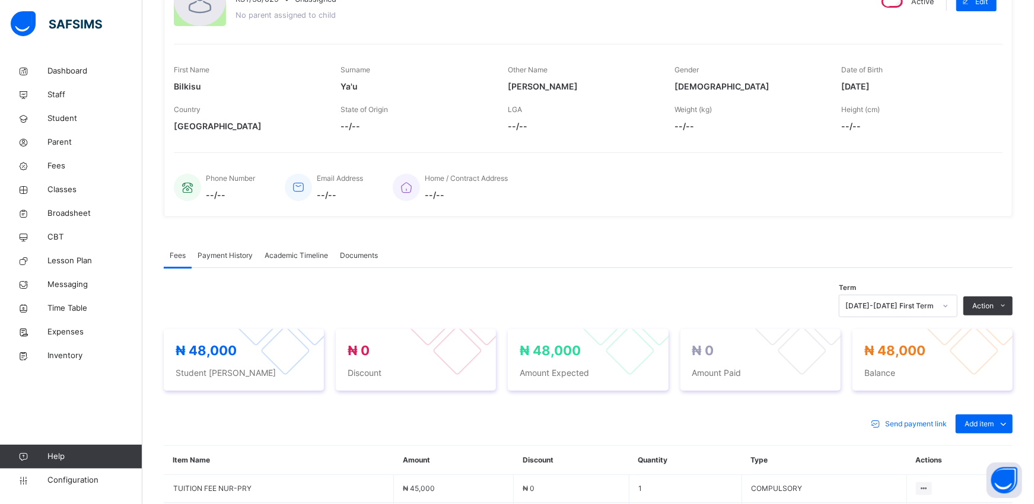
scroll to position [281, 0]
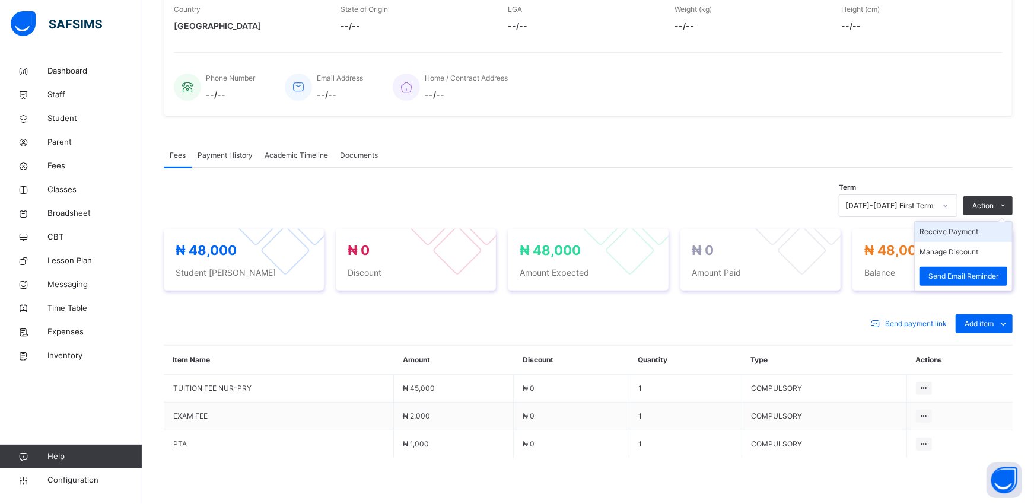
click at [939, 235] on li "Receive Payment" at bounding box center [963, 232] width 97 height 20
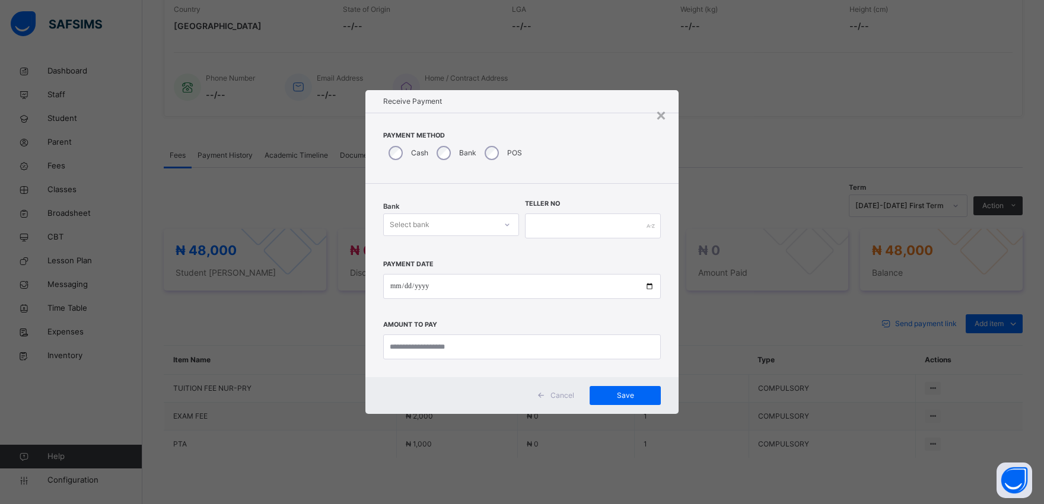
click at [422, 229] on div "Select bank" at bounding box center [410, 225] width 40 height 23
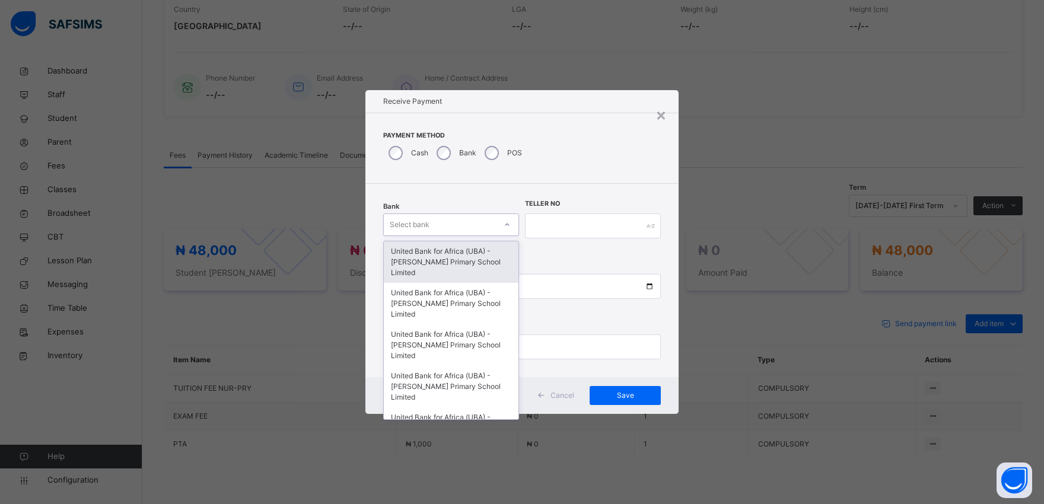
click at [412, 258] on div "United Bank for Africa (UBA) - [PERSON_NAME] Primary School Limited" at bounding box center [451, 262] width 135 height 42
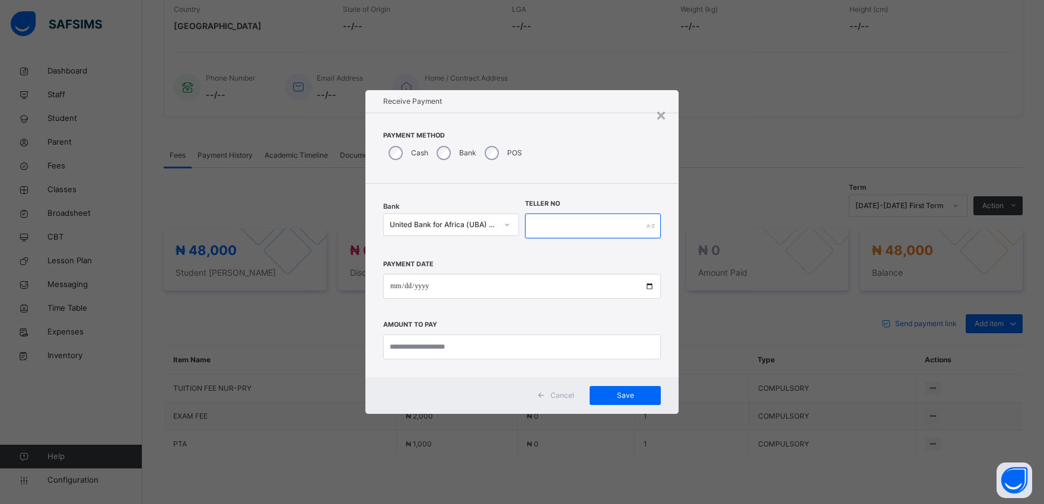
click at [537, 232] on input "text" at bounding box center [593, 226] width 136 height 25
type input "*********"
click at [649, 286] on input "date" at bounding box center [522, 286] width 278 height 25
type input "**********"
click at [426, 352] on input "currency" at bounding box center [522, 346] width 278 height 25
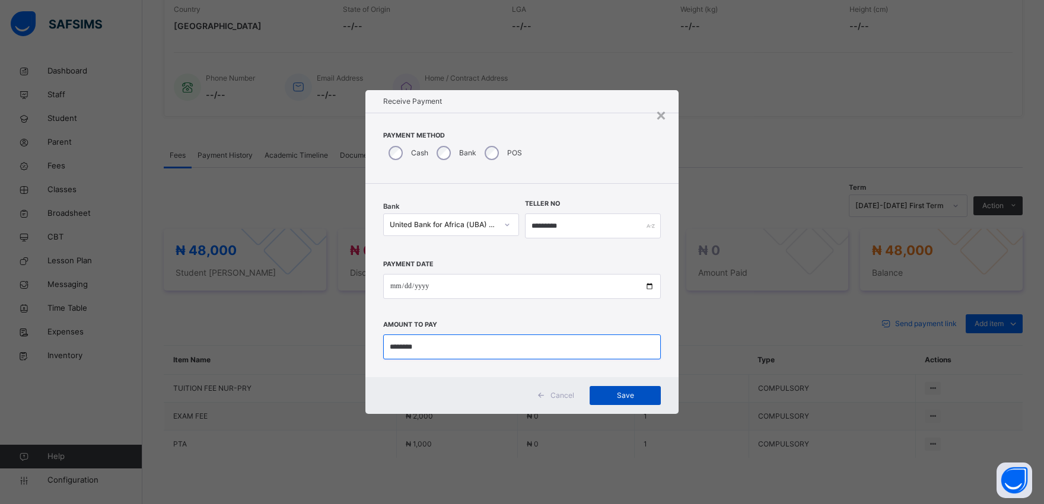
type input "********"
click at [622, 399] on span "Save" at bounding box center [624, 395] width 53 height 11
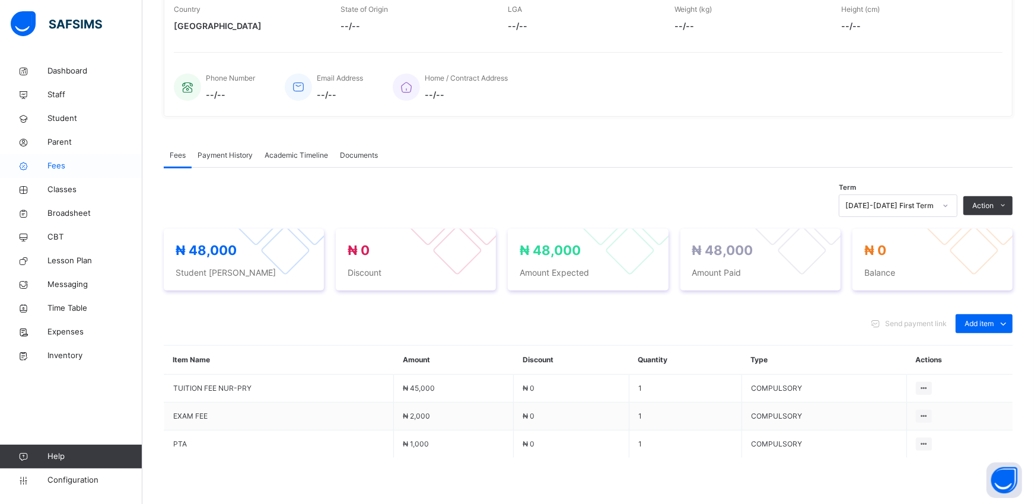
click at [60, 167] on span "Fees" at bounding box center [94, 166] width 95 height 12
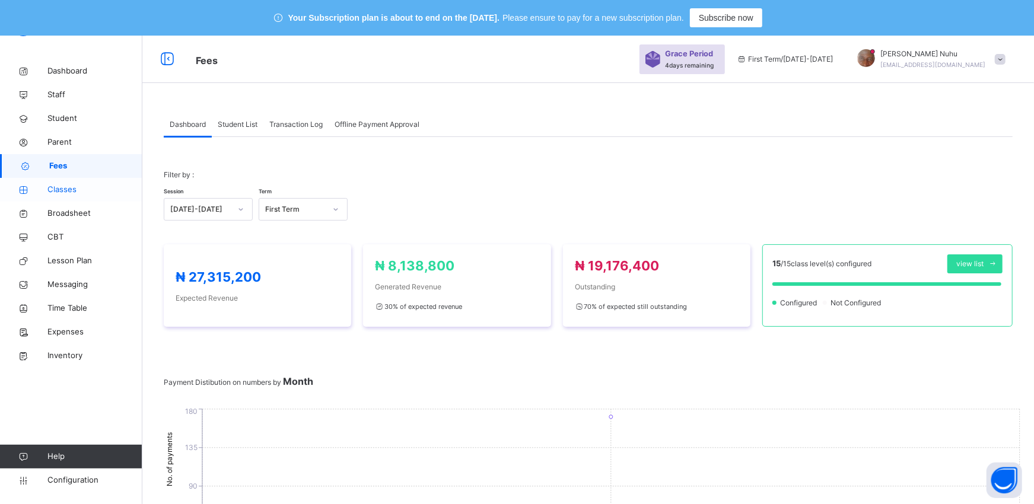
click at [58, 190] on span "Classes" at bounding box center [94, 190] width 95 height 12
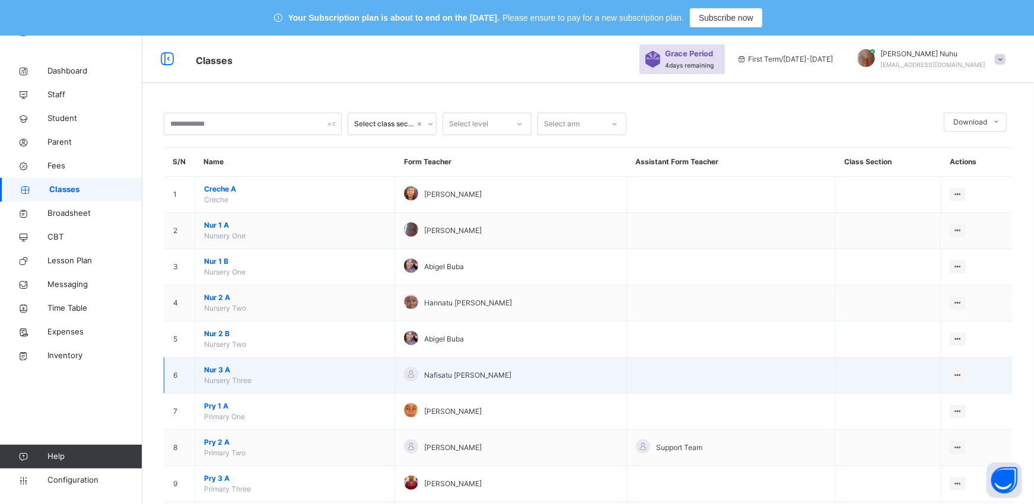
click at [212, 372] on span "Nur 3 A" at bounding box center [294, 370] width 181 height 11
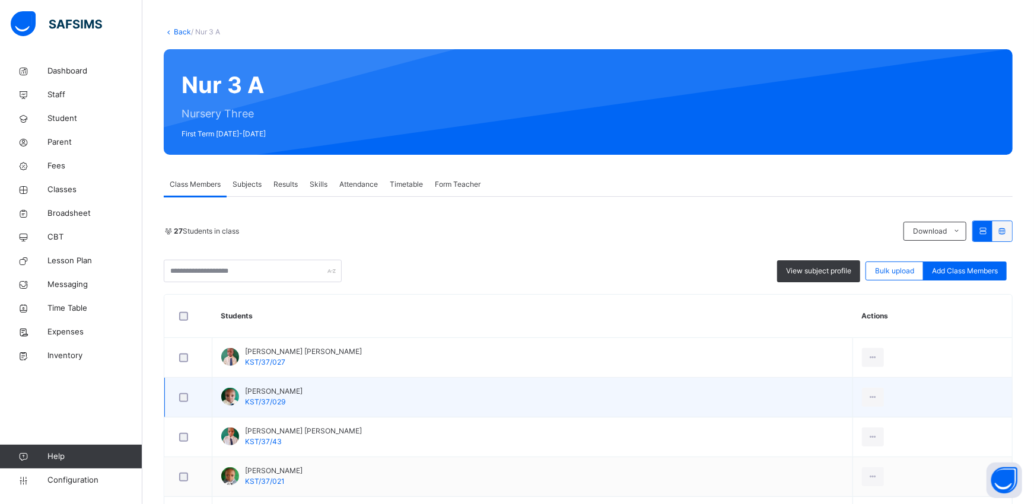
scroll to position [211, 0]
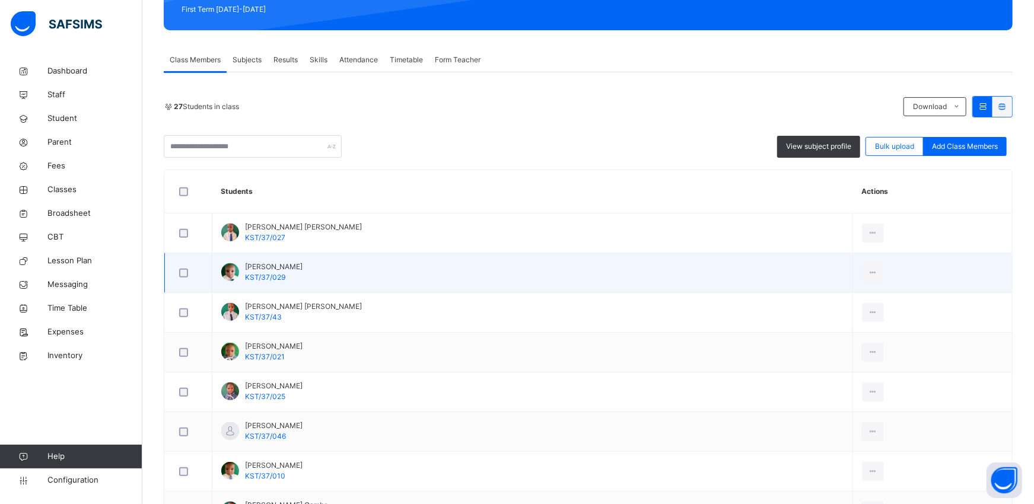
click at [853, 260] on td "View Profile Remove from Class Transfer Student" at bounding box center [932, 273] width 159 height 40
click at [815, 305] on div "View Profile" at bounding box center [846, 300] width 64 height 12
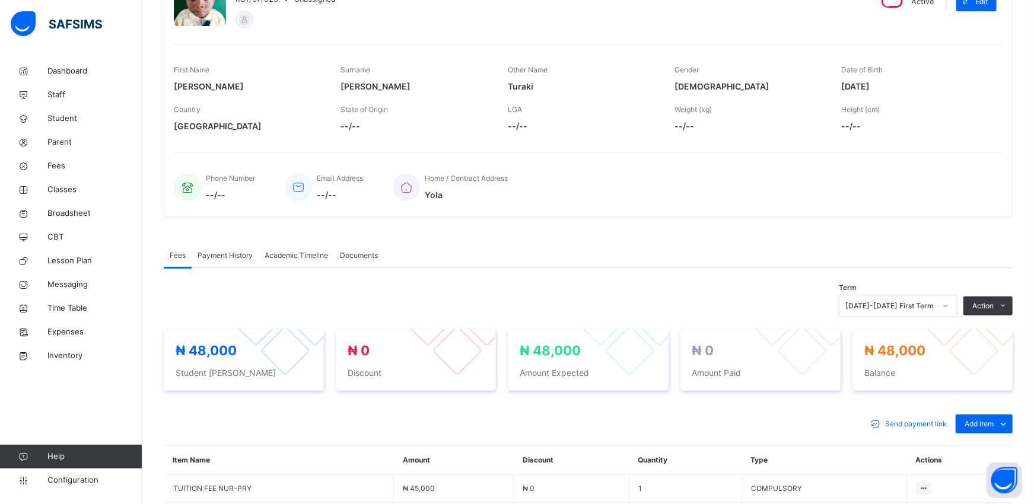
scroll to position [211, 0]
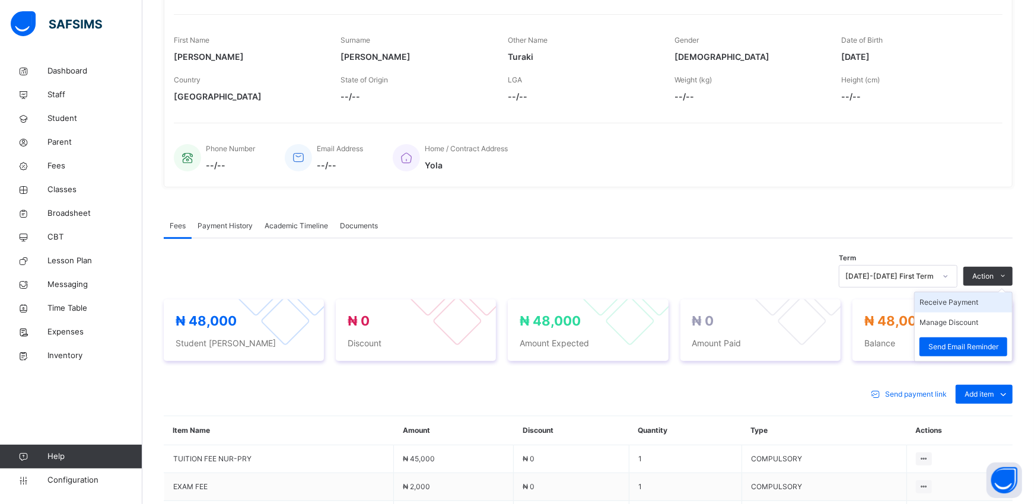
click at [939, 310] on li "Receive Payment" at bounding box center [963, 302] width 97 height 20
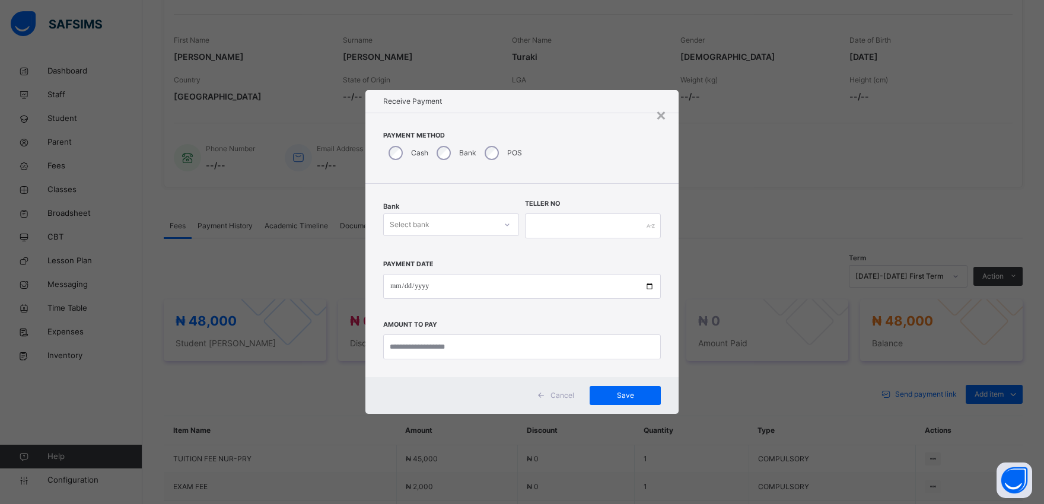
click at [430, 224] on div "Select bank" at bounding box center [440, 225] width 112 height 18
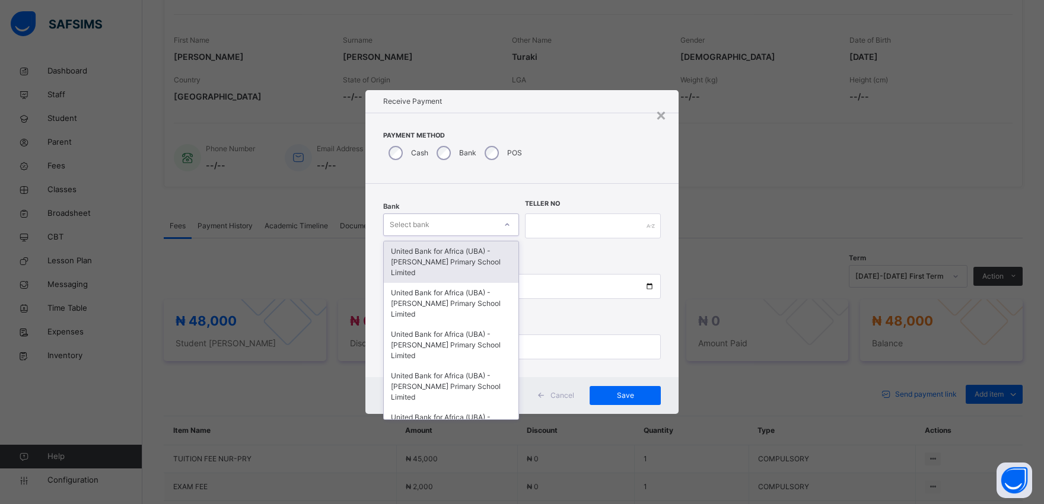
click at [428, 259] on div "United Bank for Africa (UBA) - [PERSON_NAME] Primary School Limited" at bounding box center [451, 262] width 135 height 42
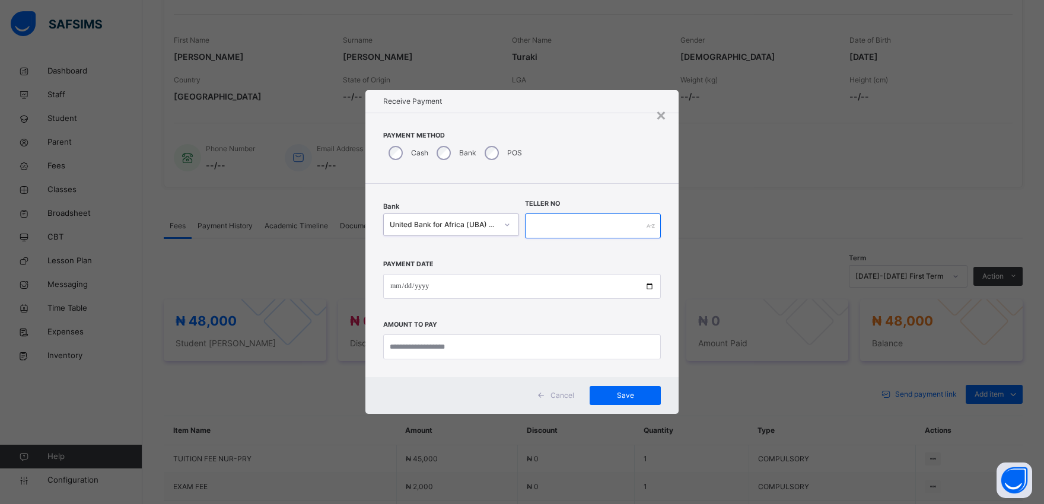
click at [546, 238] on input "text" at bounding box center [593, 226] width 136 height 25
type input "*********"
click at [645, 288] on input "date" at bounding box center [522, 286] width 278 height 25
type input "**********"
click at [400, 346] on input "currency" at bounding box center [522, 346] width 278 height 25
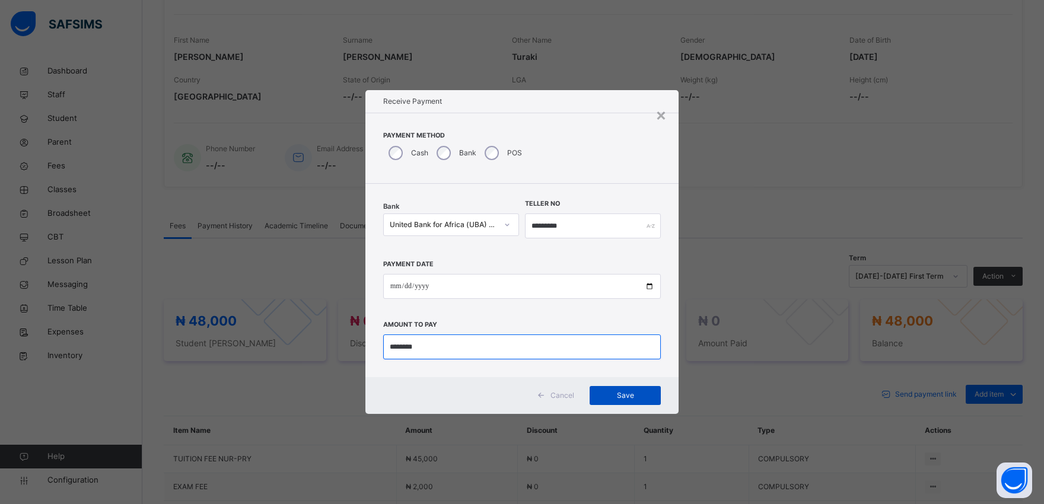
type input "********"
click at [616, 395] on span "Save" at bounding box center [624, 395] width 53 height 11
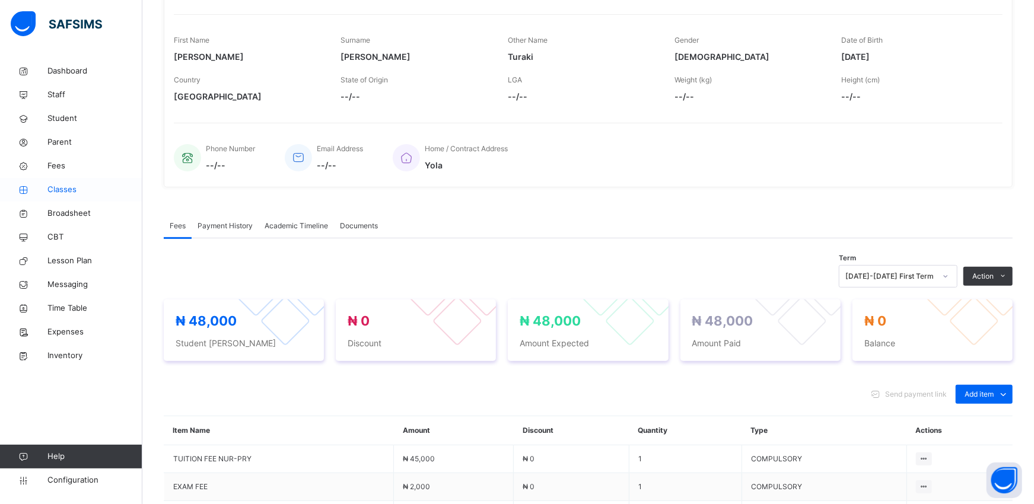
click at [63, 193] on span "Classes" at bounding box center [94, 190] width 95 height 12
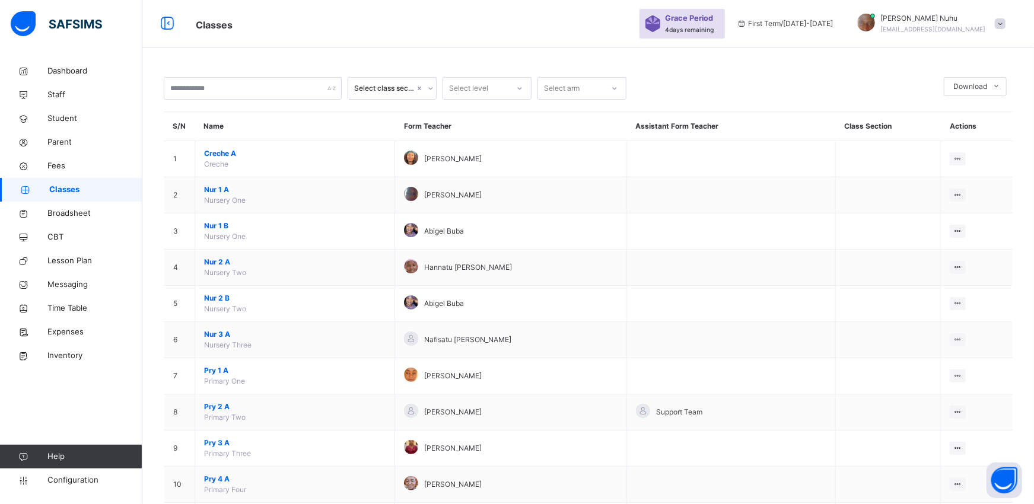
scroll to position [211, 0]
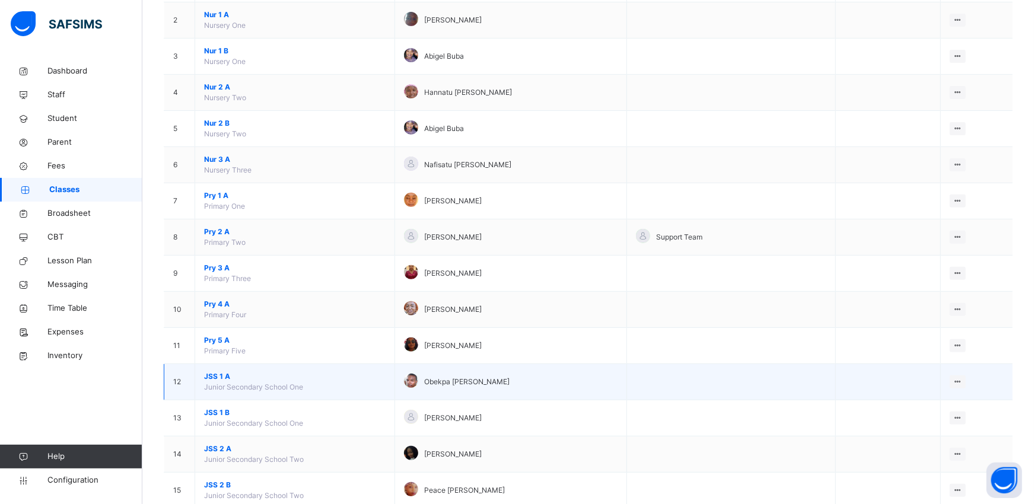
click at [222, 388] on span "Junior Secondary School One" at bounding box center [253, 387] width 99 height 9
click at [206, 381] on span "JSS 1 A" at bounding box center [294, 376] width 181 height 11
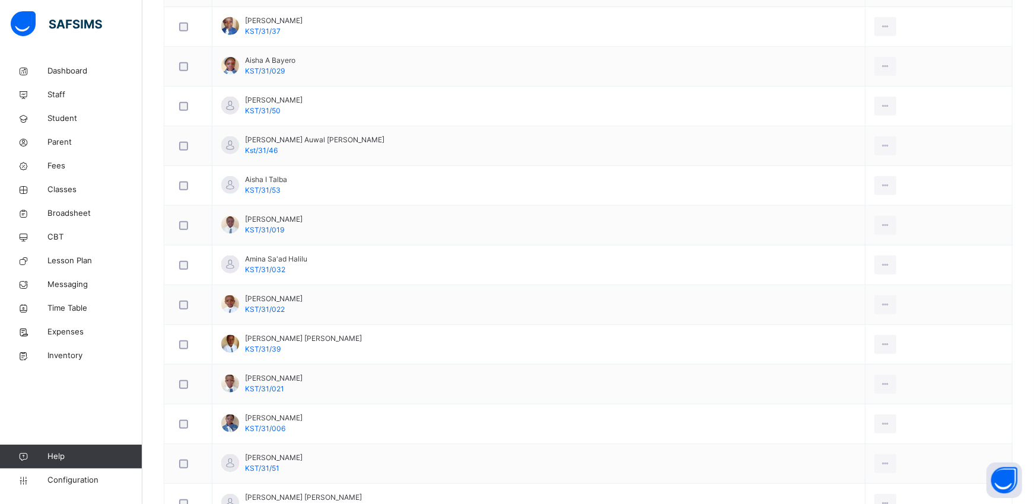
scroll to position [559, 0]
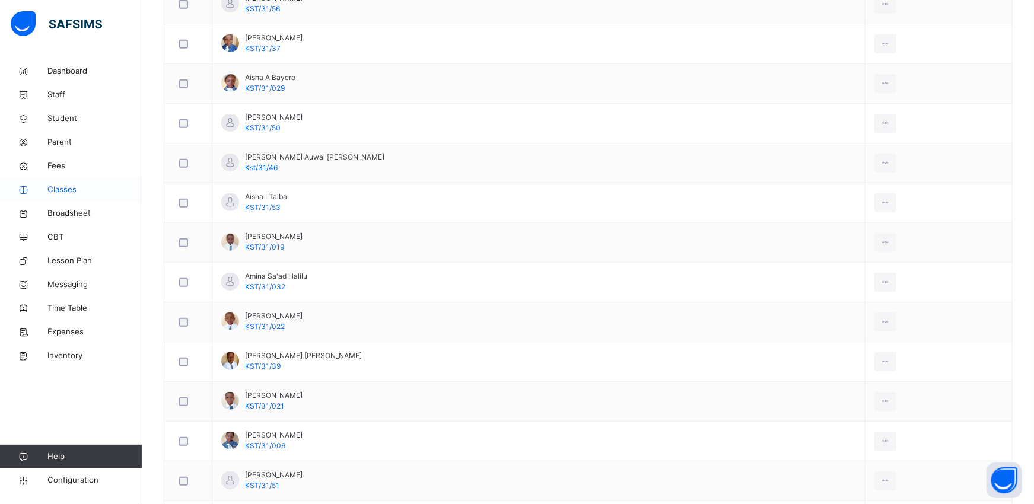
click at [56, 187] on span "Classes" at bounding box center [94, 190] width 95 height 12
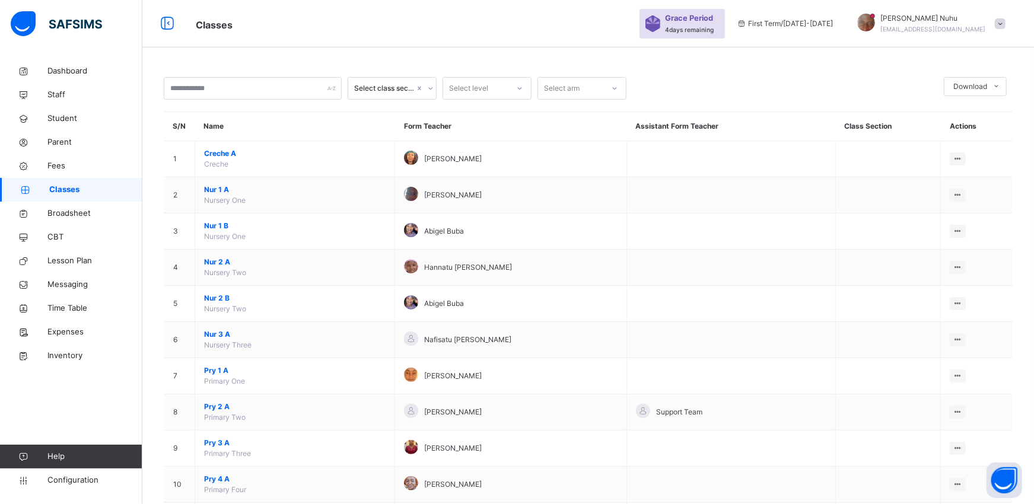
scroll to position [499, 0]
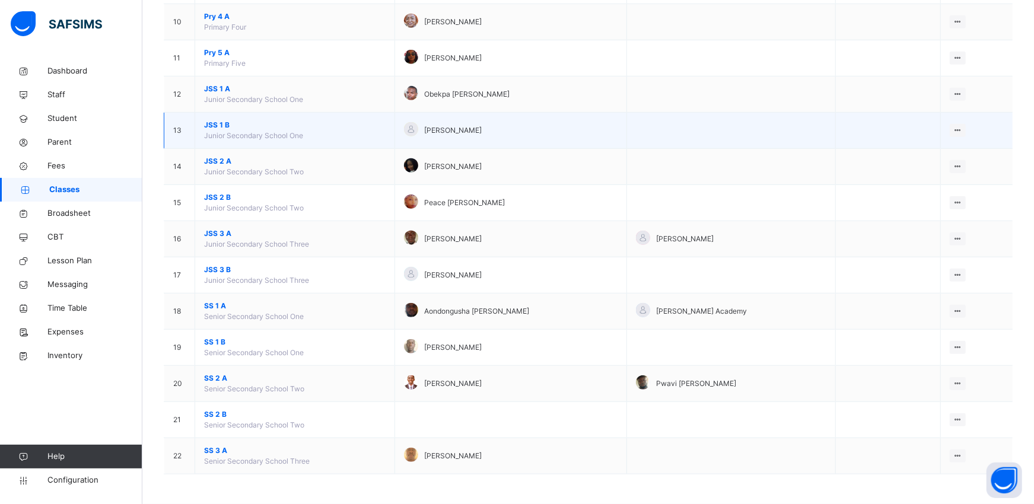
click at [214, 125] on span "JSS 1 B" at bounding box center [294, 125] width 181 height 11
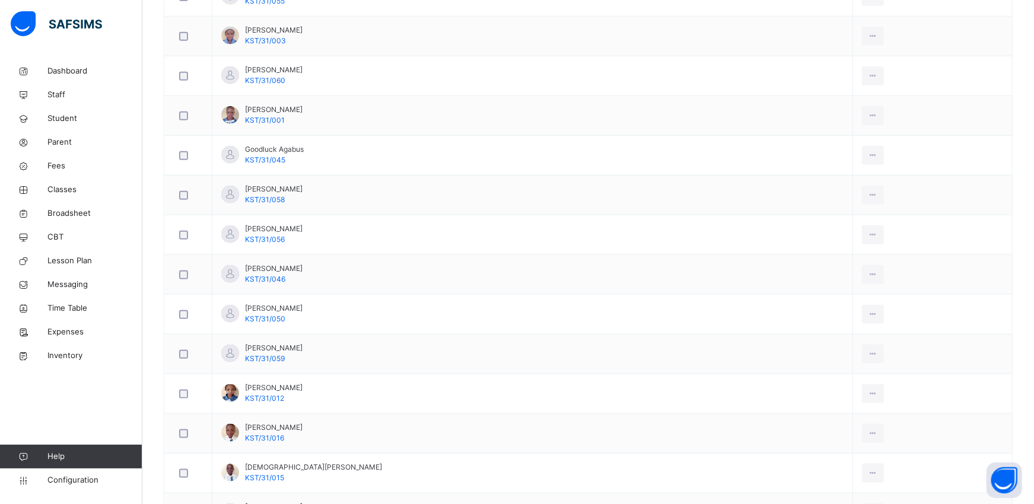
scroll to position [789, 0]
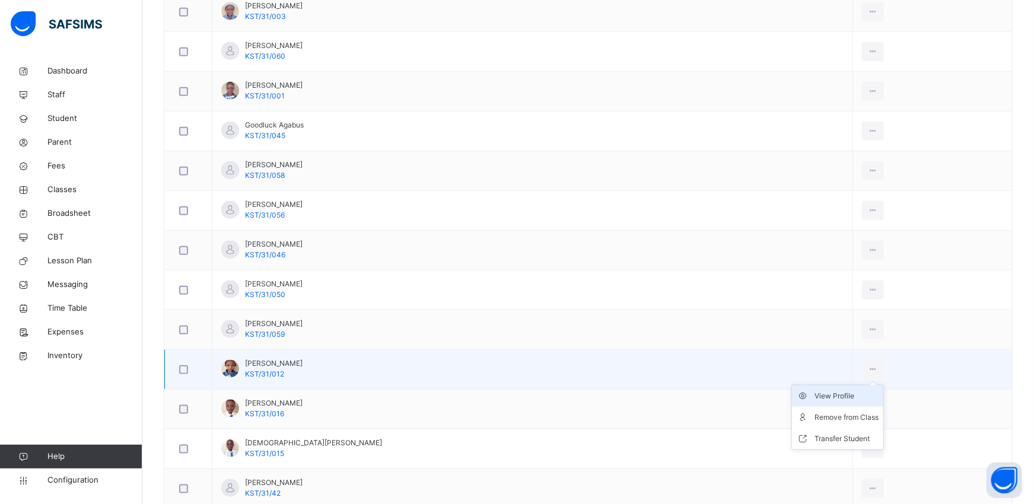
click at [814, 397] on div "View Profile" at bounding box center [846, 396] width 64 height 12
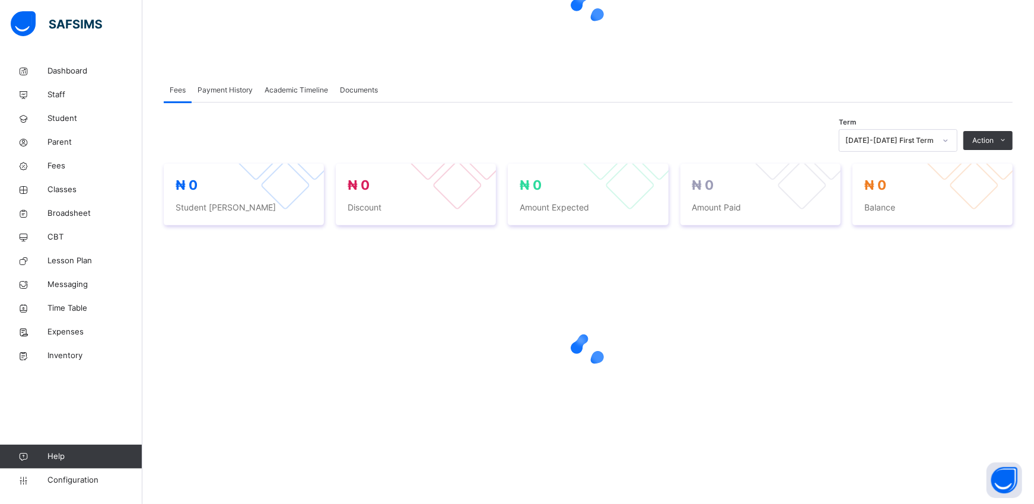
scroll to position [181, 0]
click at [814, 397] on div at bounding box center [588, 350] width 849 height 225
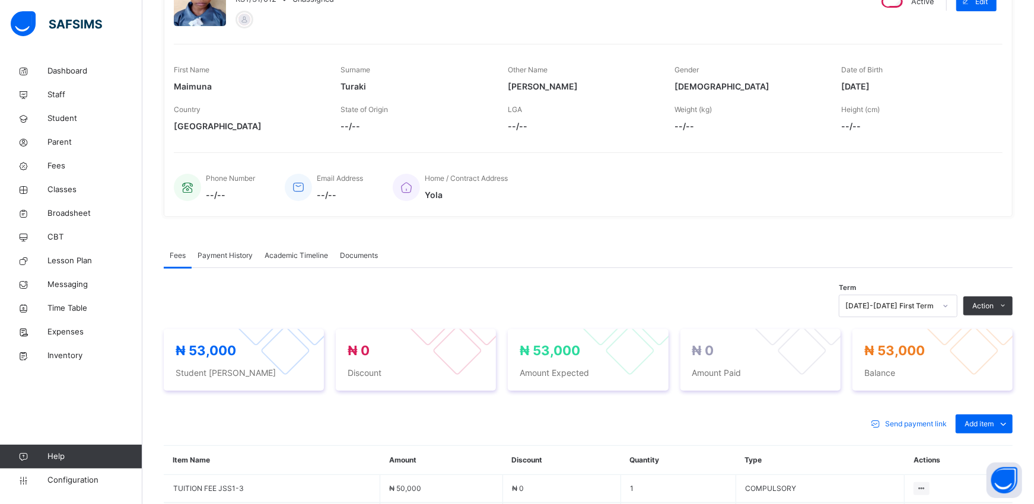
scroll to position [361, 0]
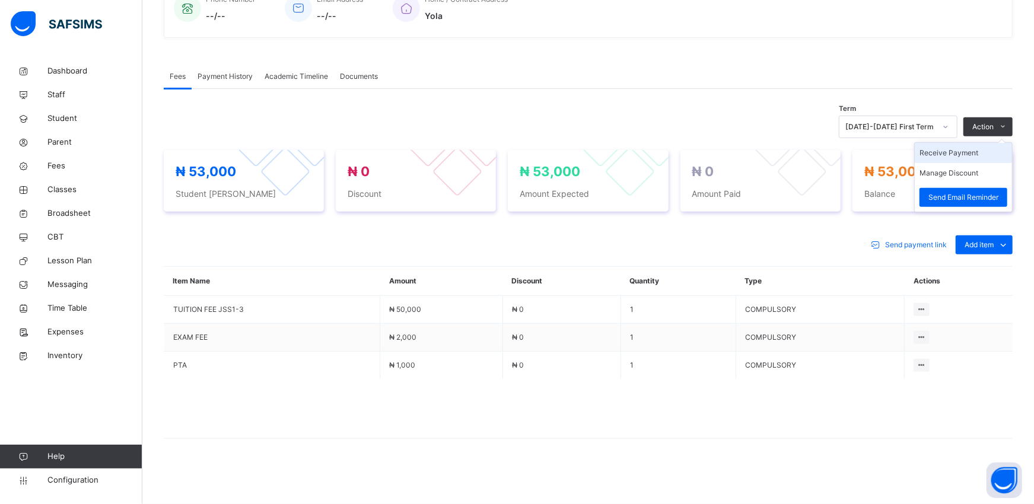
click at [939, 150] on li "Receive Payment" at bounding box center [963, 153] width 97 height 20
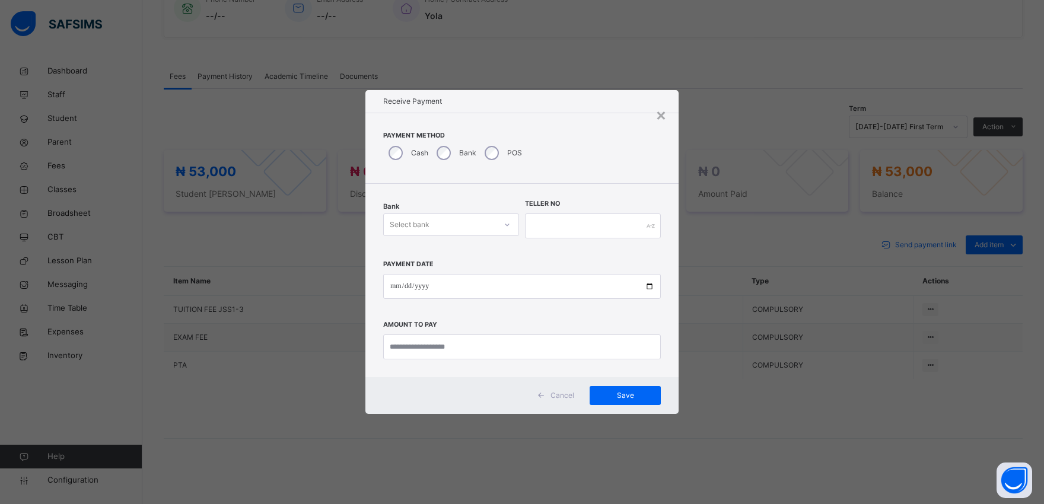
click at [426, 234] on div "Select bank" at bounding box center [451, 225] width 136 height 23
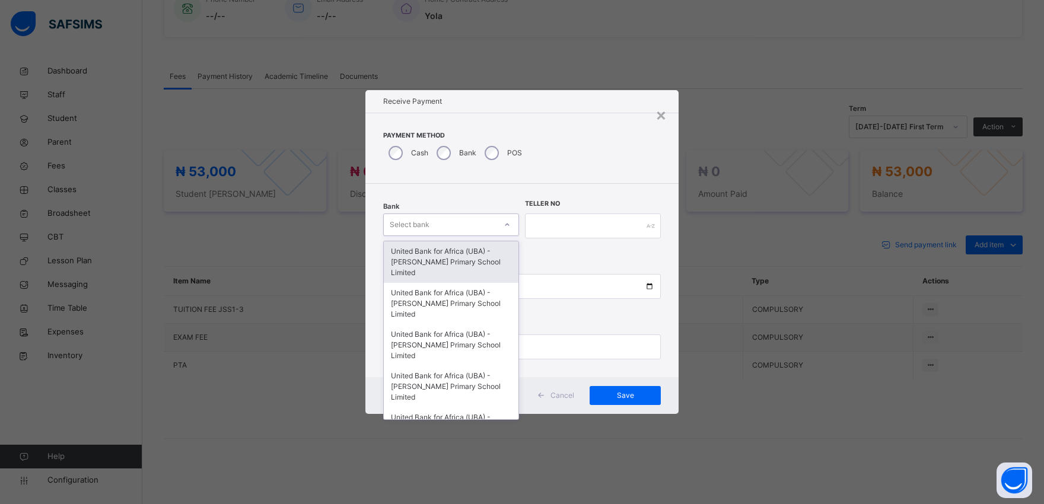
click at [414, 253] on div "United Bank for Africa (UBA) - [PERSON_NAME] Primary School Limited" at bounding box center [451, 262] width 135 height 42
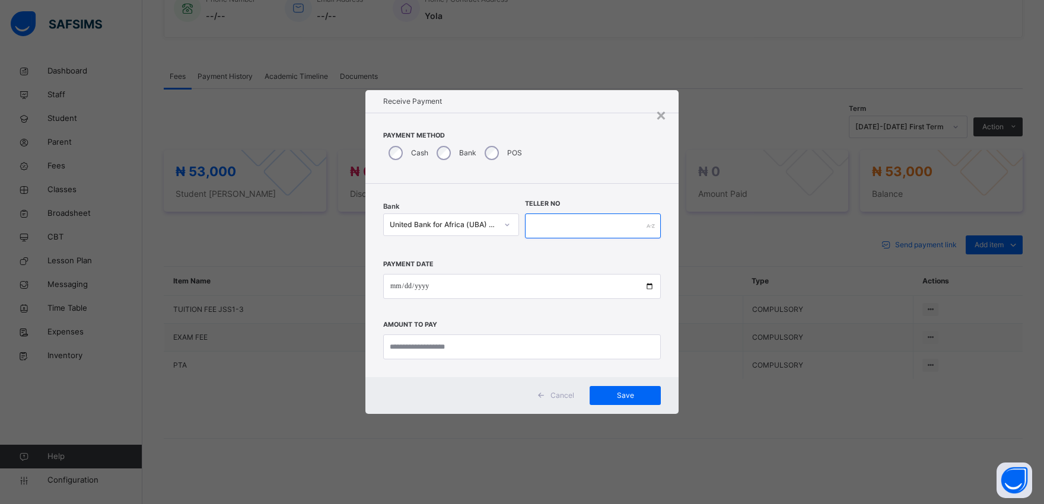
click at [549, 225] on input "text" at bounding box center [593, 226] width 136 height 25
type input "*********"
click at [648, 288] on input "date" at bounding box center [522, 286] width 278 height 25
type input "**********"
click at [414, 344] on input "currency" at bounding box center [522, 346] width 278 height 25
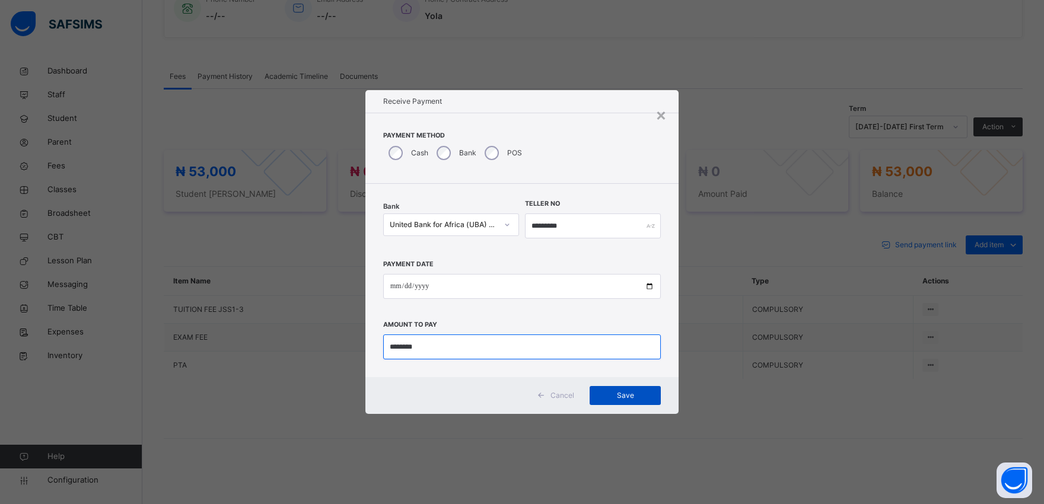
type input "********"
click at [623, 392] on span "Save" at bounding box center [624, 395] width 53 height 11
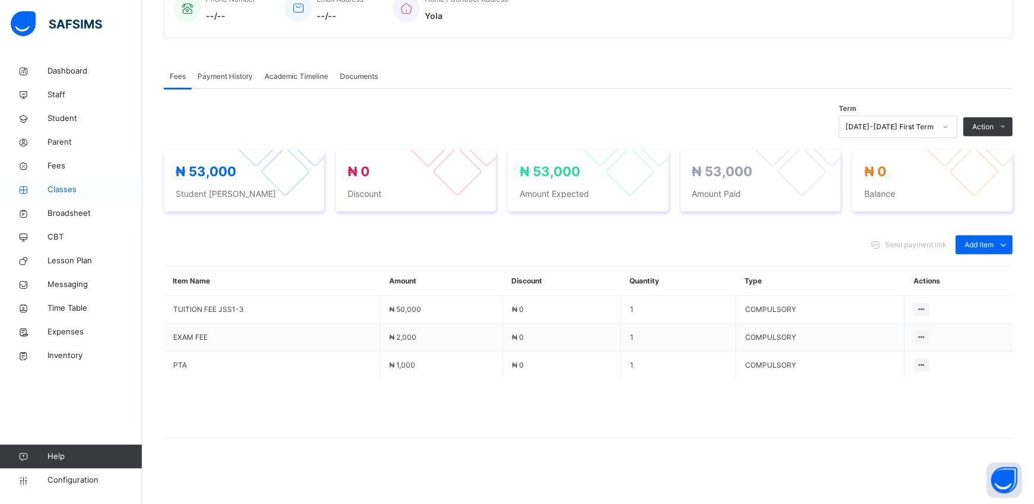
click at [53, 190] on span "Classes" at bounding box center [94, 190] width 95 height 12
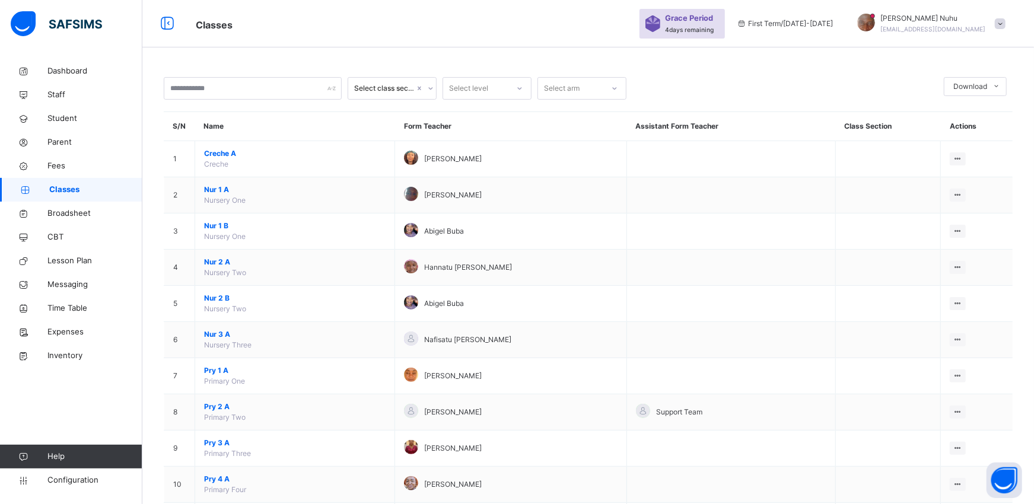
scroll to position [361, 0]
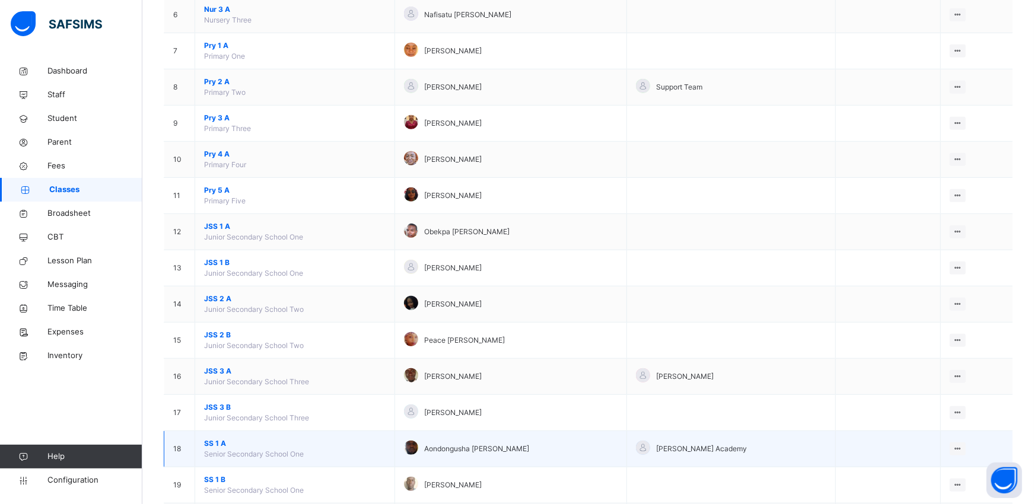
click at [208, 447] on span "SS 1 A" at bounding box center [294, 443] width 181 height 11
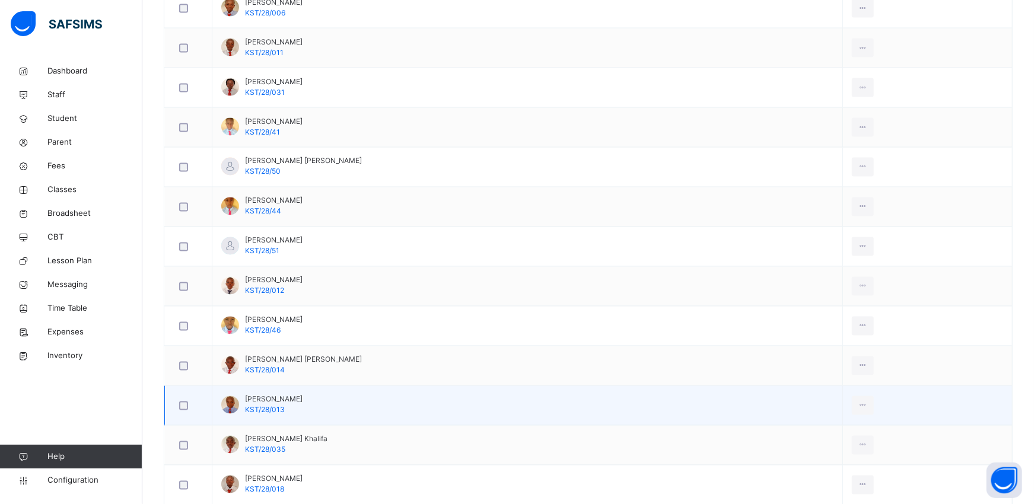
scroll to position [1415, 0]
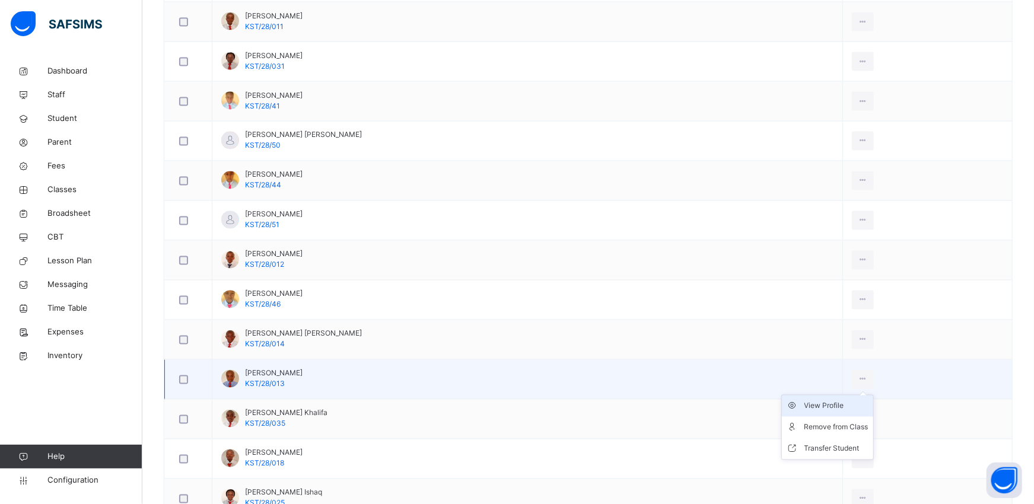
click at [831, 411] on div "View Profile" at bounding box center [836, 406] width 64 height 12
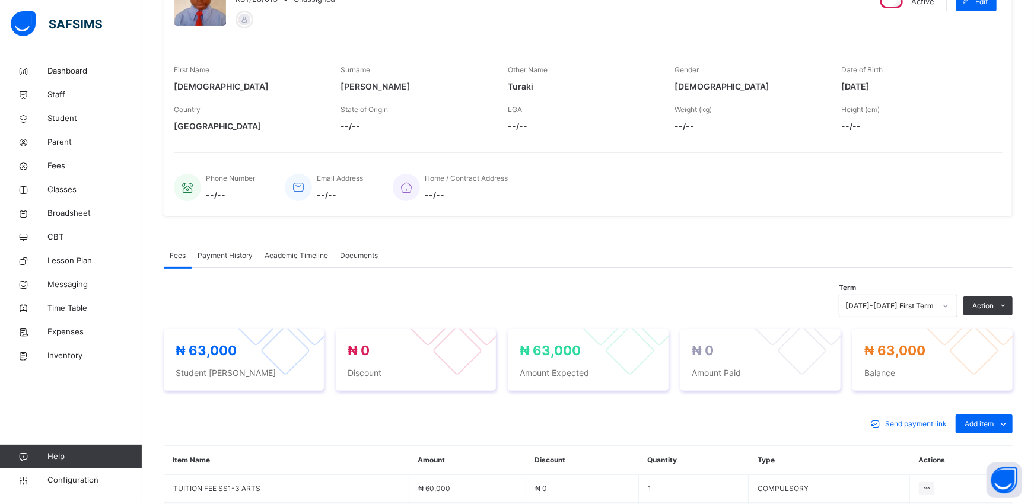
scroll to position [361, 0]
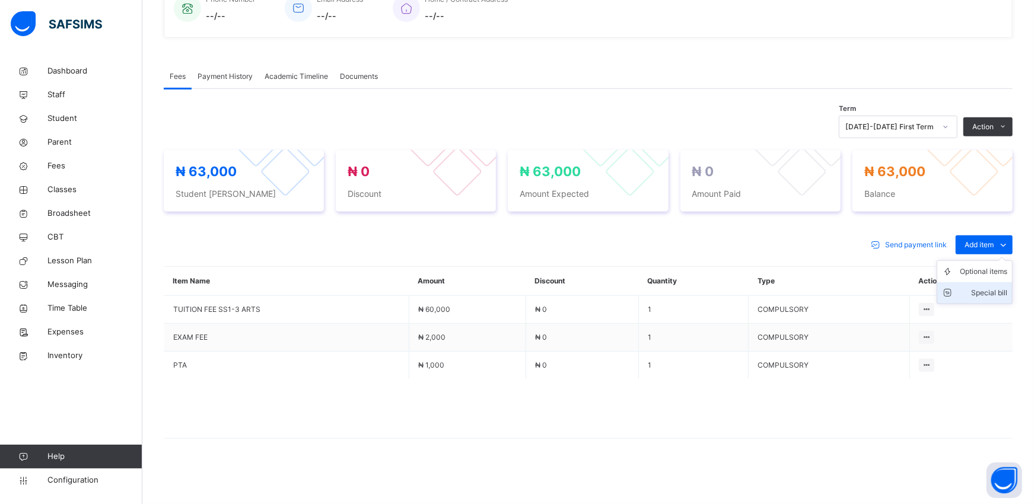
click at [939, 297] on div "Special bill" at bounding box center [983, 293] width 47 height 12
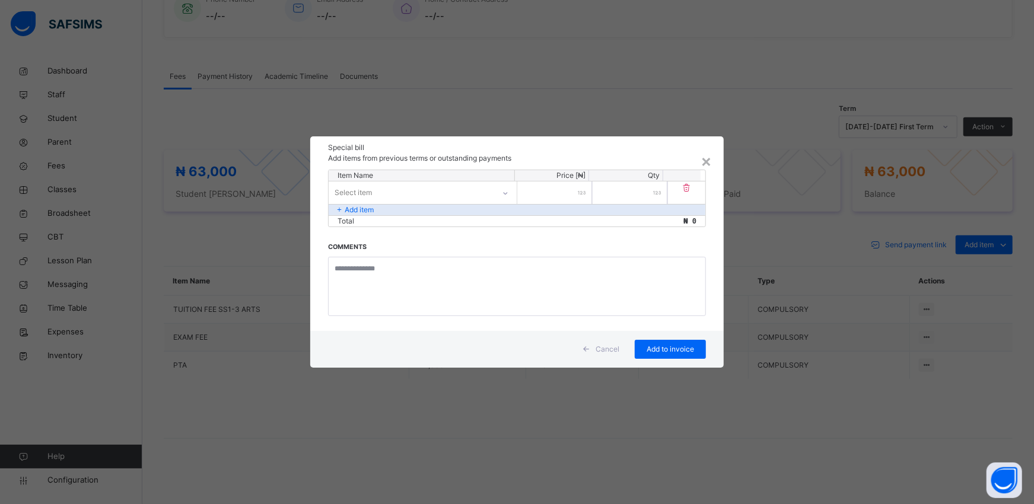
click at [389, 192] on div "Select item" at bounding box center [411, 193] width 165 height 18
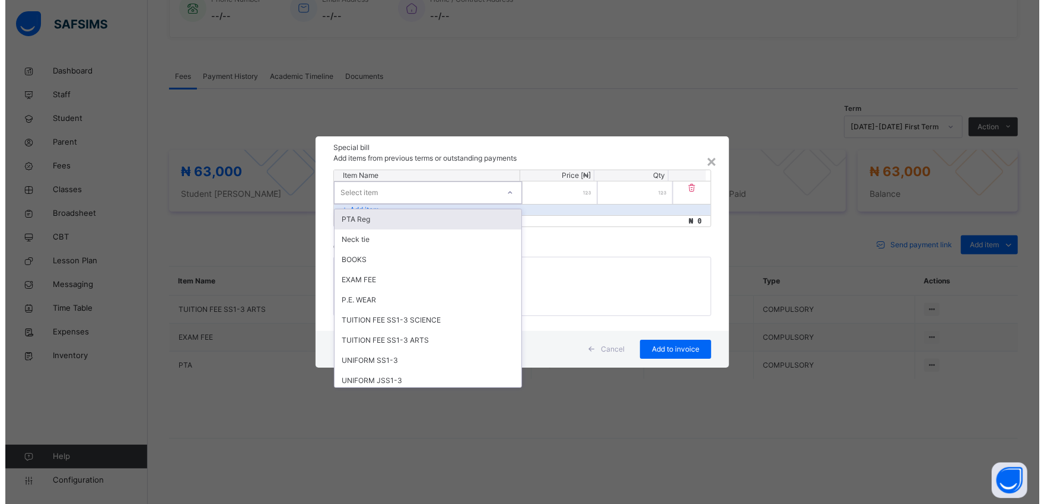
scroll to position [446, 0]
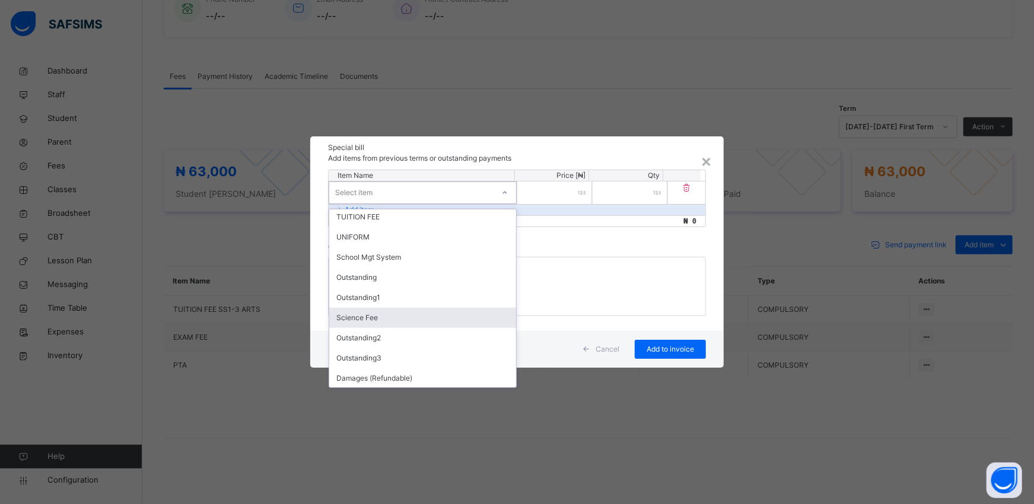
click at [351, 321] on div "Science Fee" at bounding box center [422, 318] width 187 height 20
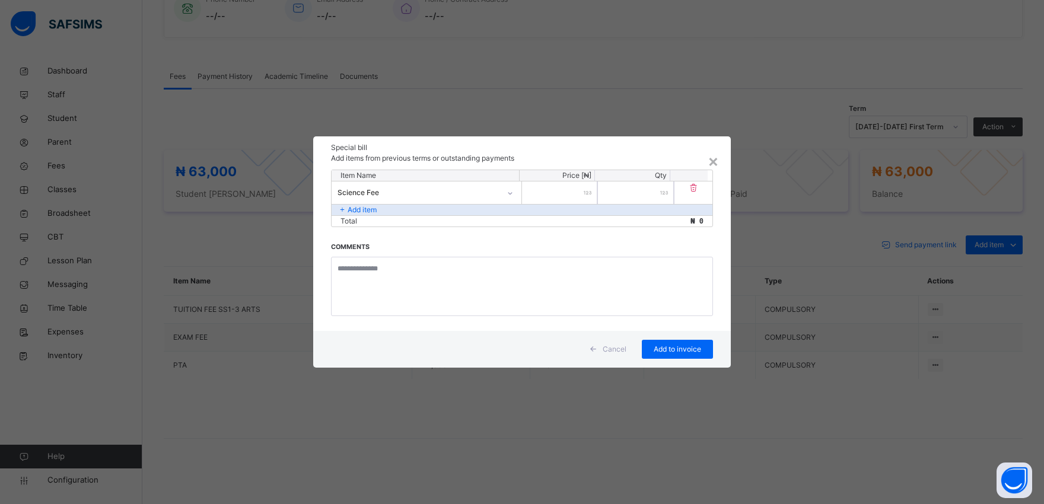
click at [559, 186] on input "number" at bounding box center [559, 192] width 75 height 23
type input "****"
click at [657, 347] on span "Add to invoice" at bounding box center [677, 349] width 53 height 11
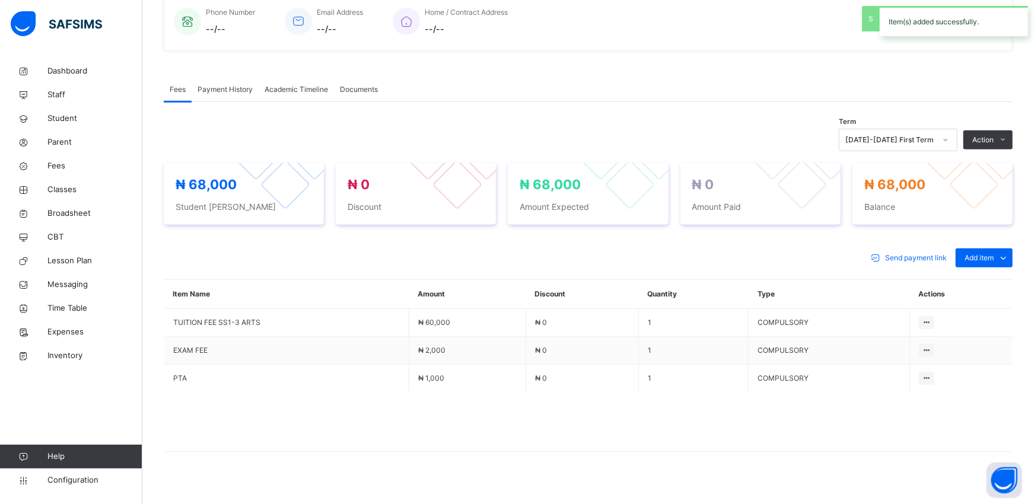
scroll to position [361, 0]
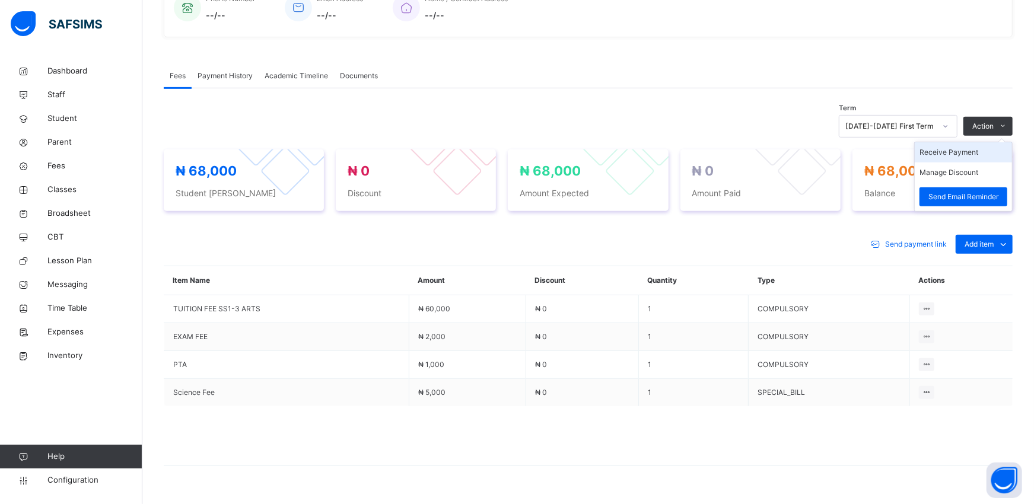
click at [939, 158] on li "Receive Payment" at bounding box center [963, 152] width 97 height 20
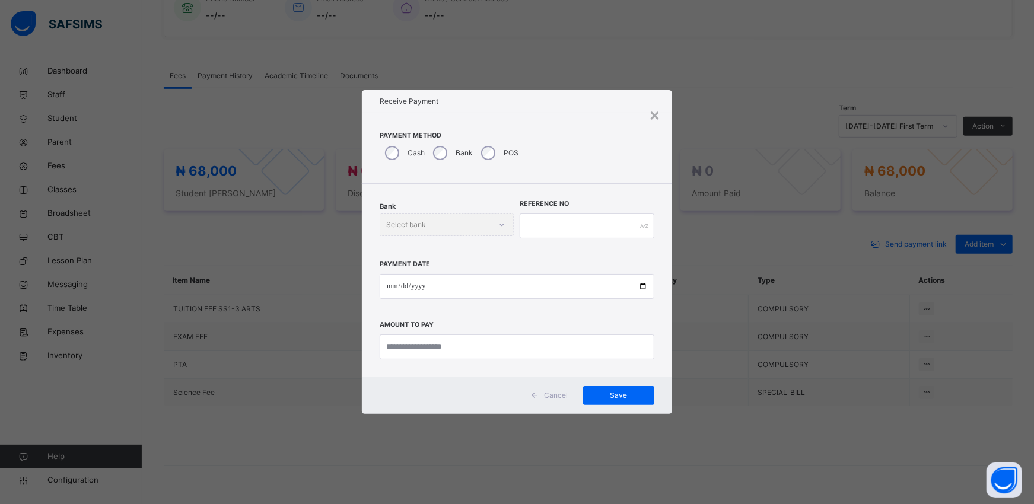
click at [442, 144] on div "Bank" at bounding box center [452, 153] width 48 height 25
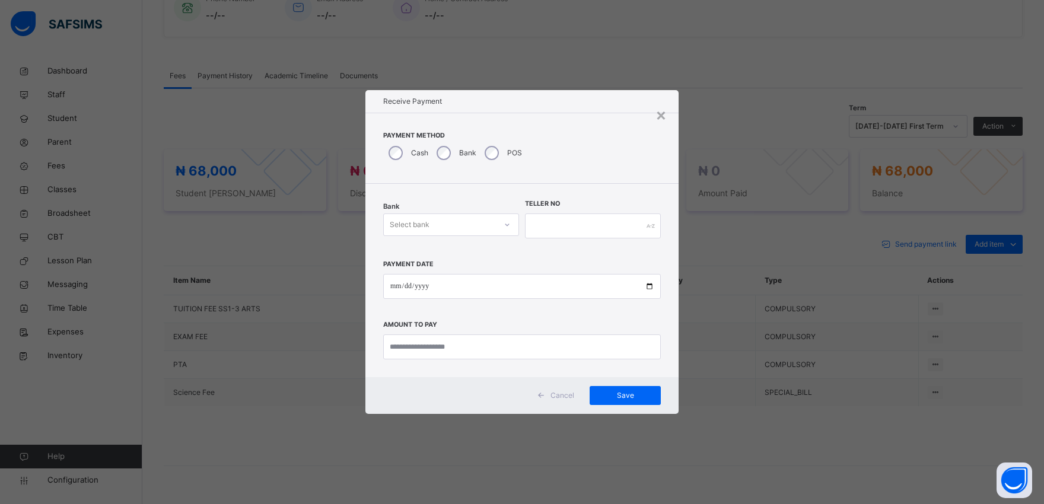
click at [443, 231] on div "Select bank" at bounding box center [440, 225] width 112 height 18
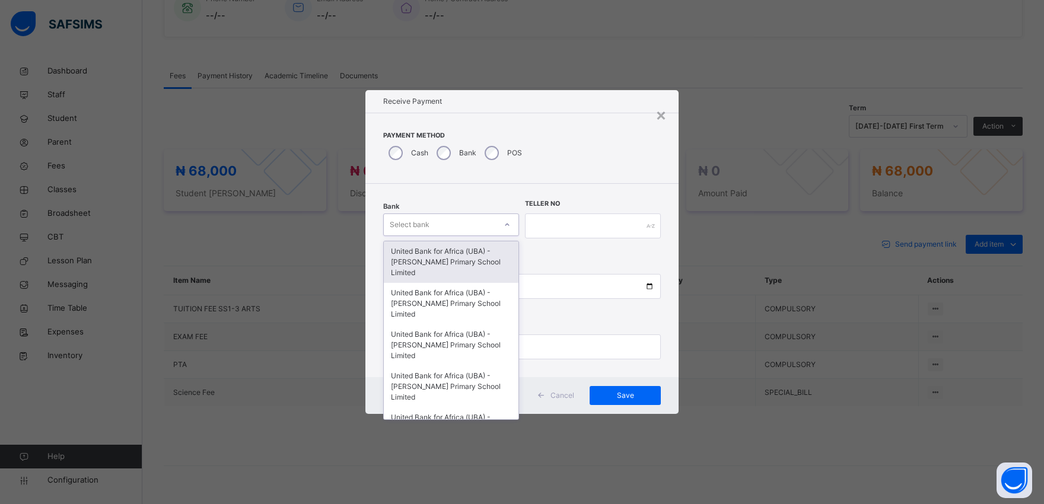
click at [443, 255] on div "United Bank for Africa (UBA) - [PERSON_NAME] Primary School Limited" at bounding box center [451, 262] width 135 height 42
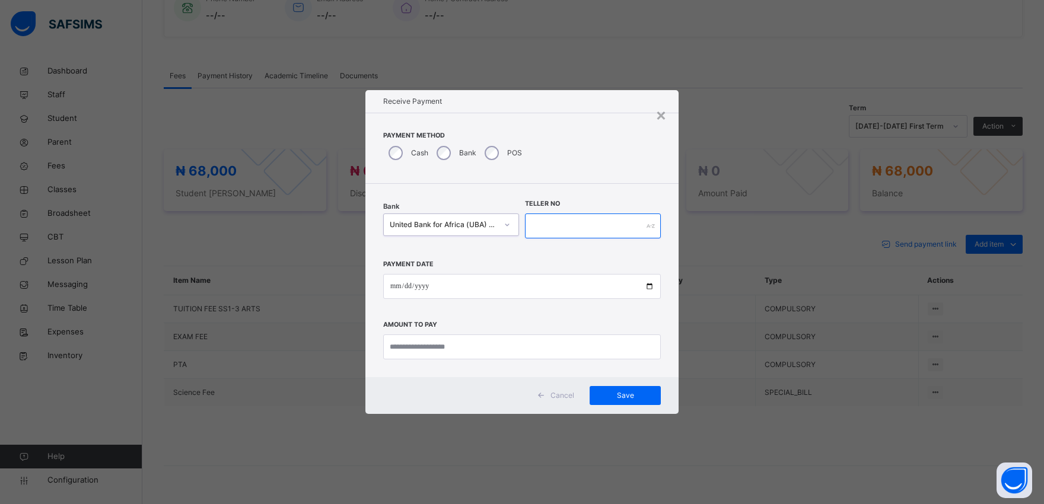
click at [568, 222] on input "text" at bounding box center [593, 226] width 136 height 25
type input "*********"
click at [647, 285] on input "date" at bounding box center [522, 286] width 278 height 25
type input "**********"
click at [432, 346] on input "currency" at bounding box center [522, 346] width 278 height 25
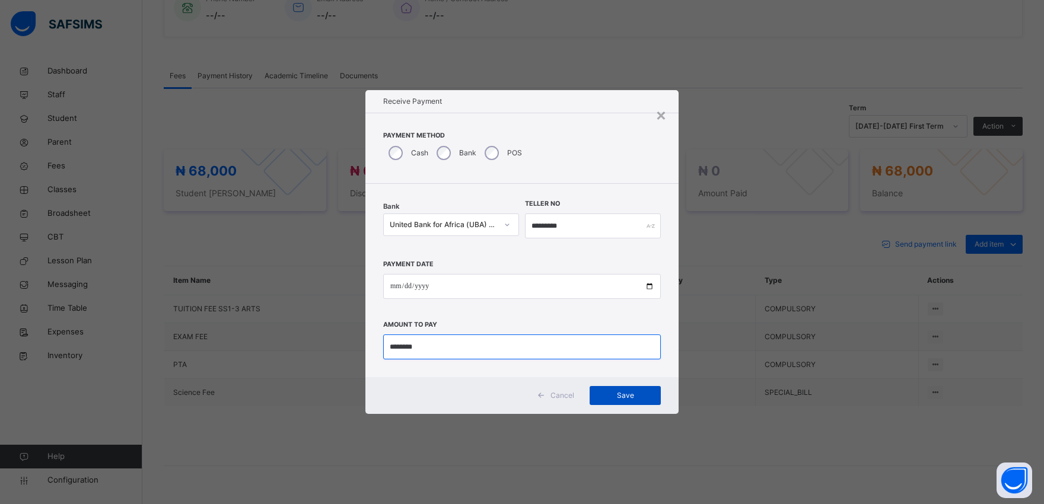
type input "********"
click at [627, 395] on span "Save" at bounding box center [624, 395] width 53 height 11
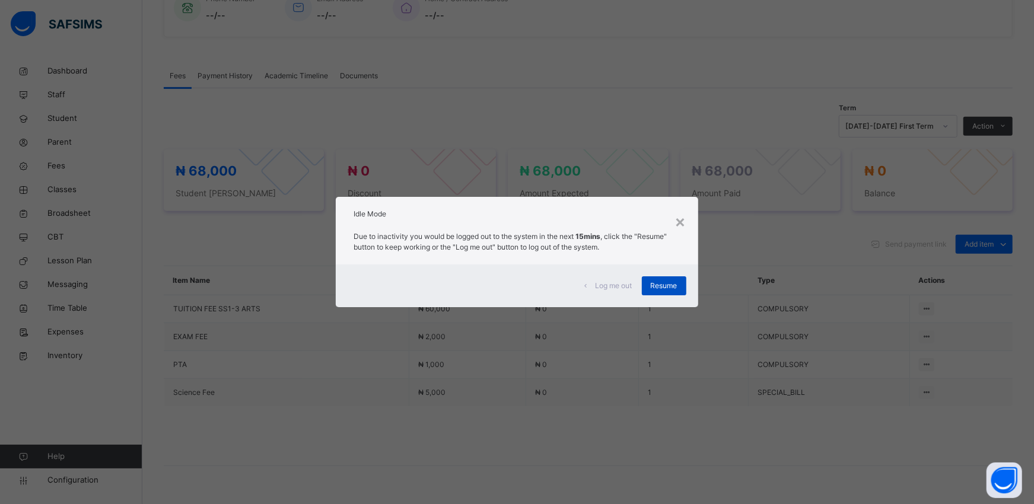
click at [656, 281] on span "Resume" at bounding box center [664, 286] width 27 height 11
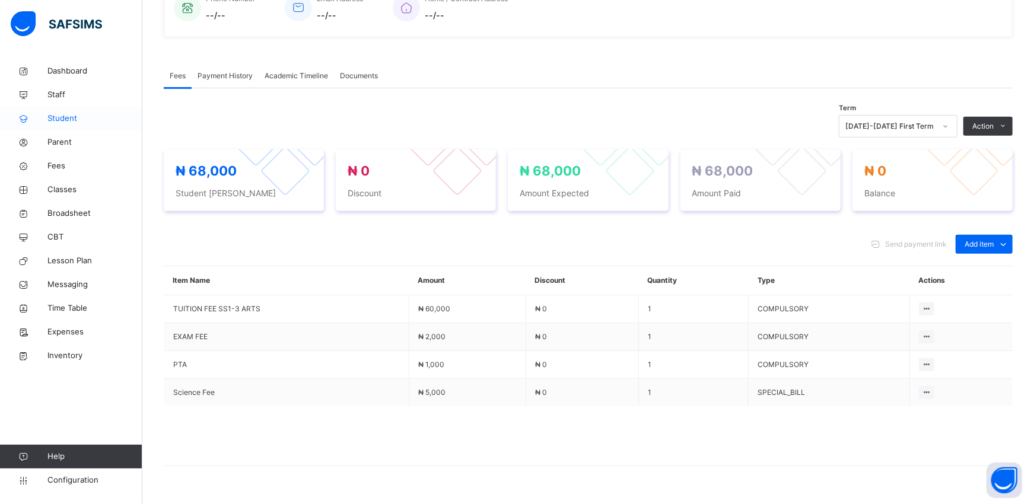
click at [74, 119] on span "Student" at bounding box center [94, 119] width 95 height 12
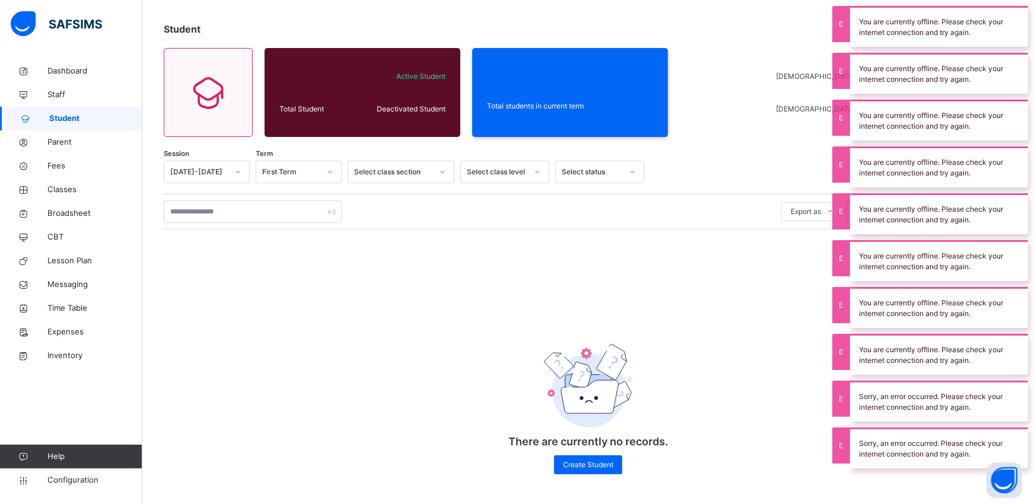
scroll to position [92, 0]
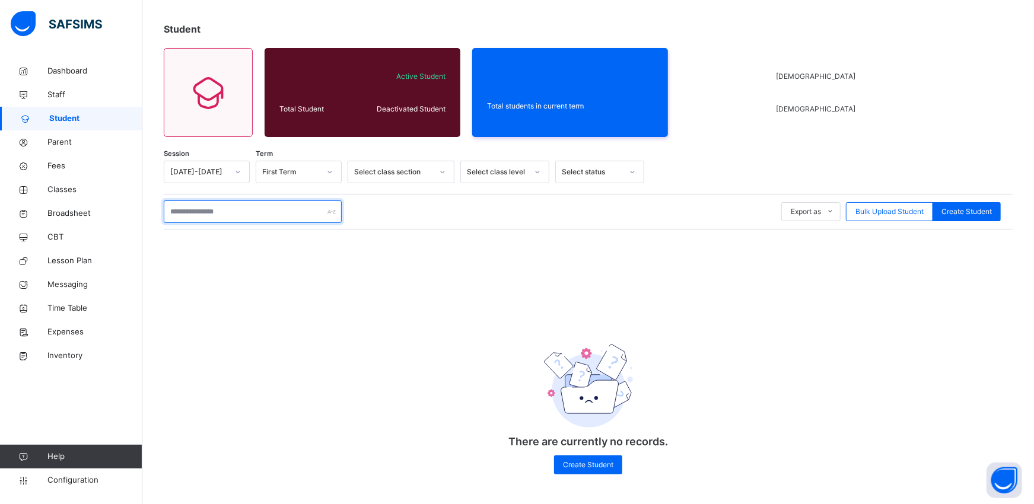
click at [184, 210] on input "text" at bounding box center [253, 211] width 178 height 23
type input "*"
type input "**********"
click at [66, 192] on span "Classes" at bounding box center [94, 190] width 95 height 12
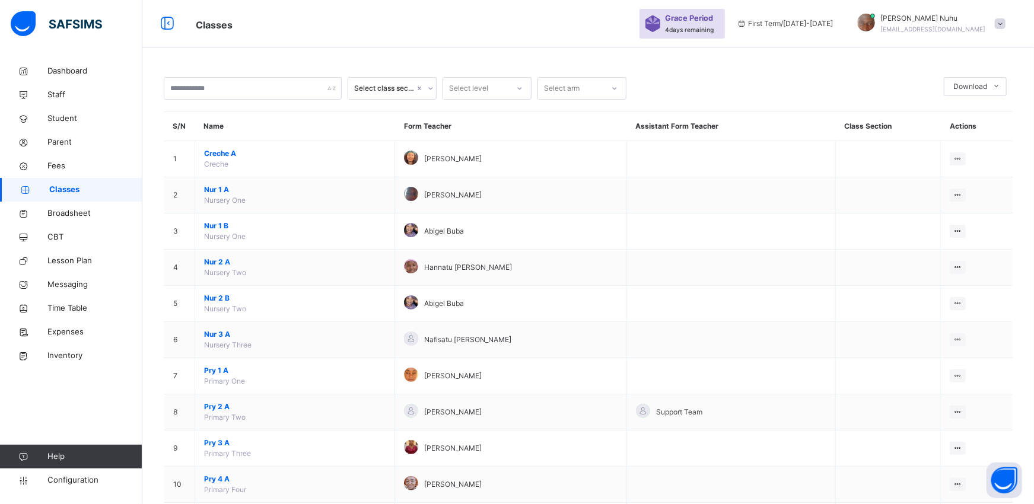
scroll to position [92, 0]
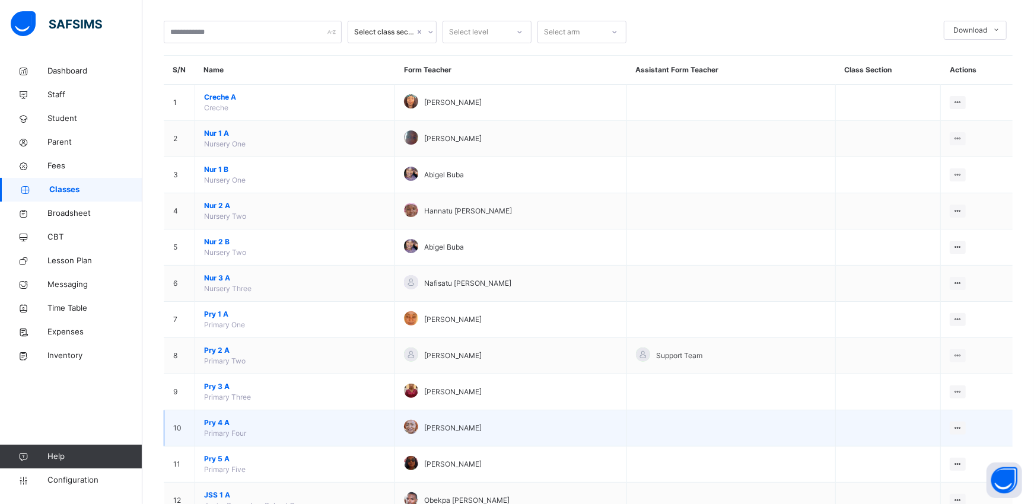
click at [210, 425] on span "Pry 4 A" at bounding box center [294, 423] width 181 height 11
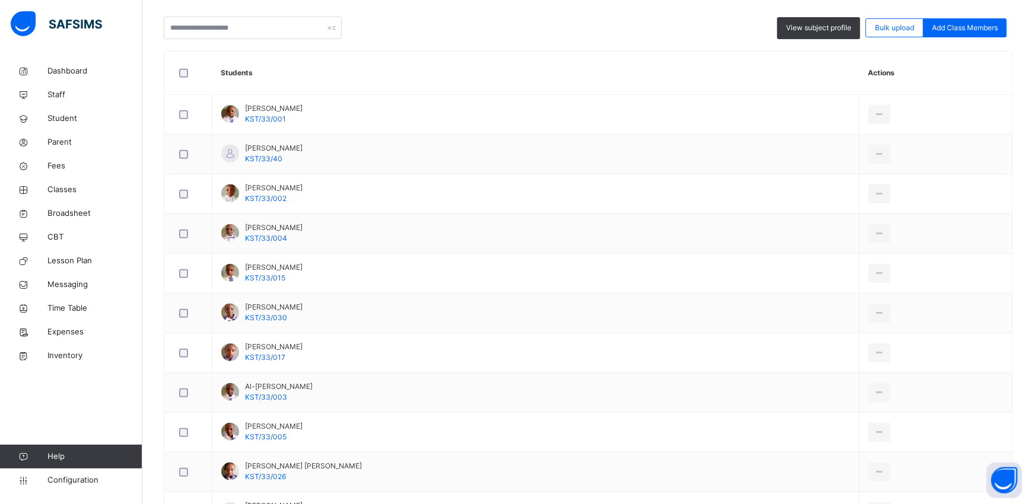
scroll to position [356, 0]
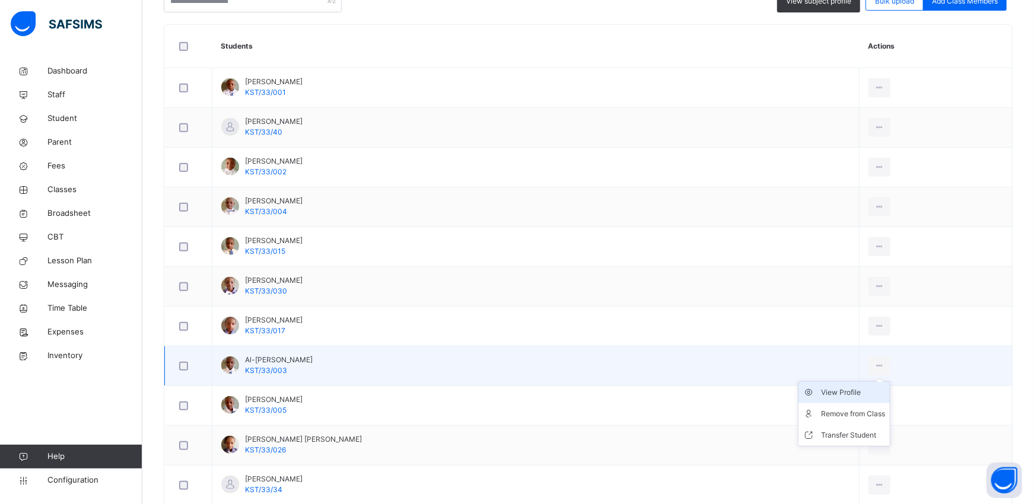
click at [823, 395] on div "View Profile" at bounding box center [853, 393] width 64 height 12
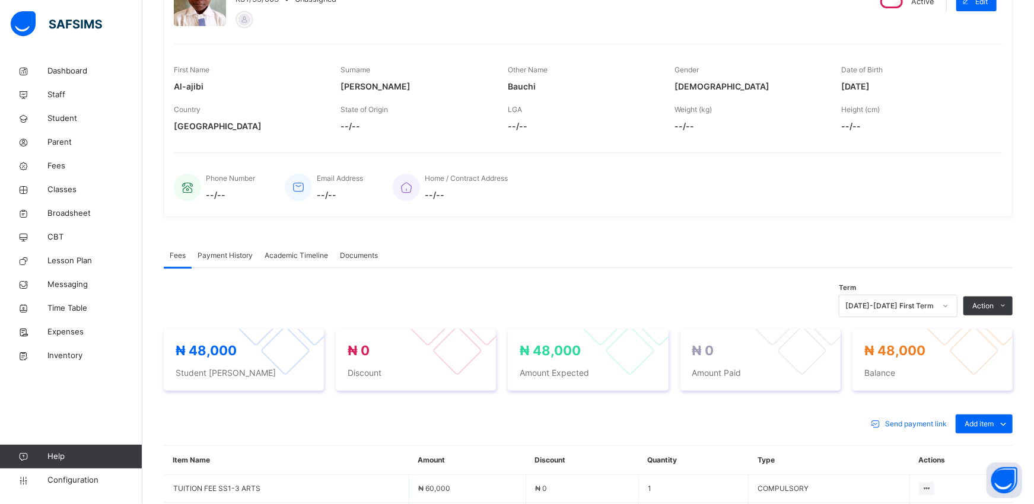
scroll to position [356, 0]
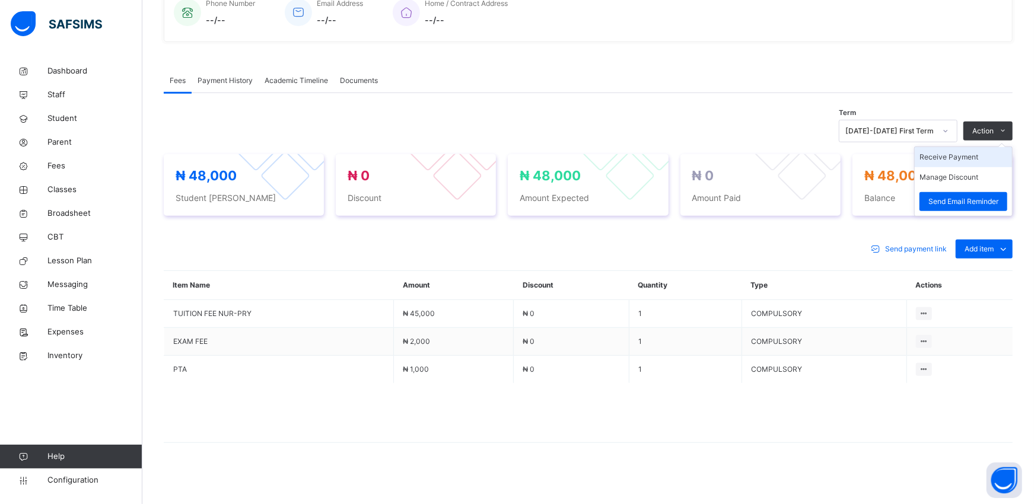
click at [939, 161] on li "Receive Payment" at bounding box center [963, 157] width 97 height 20
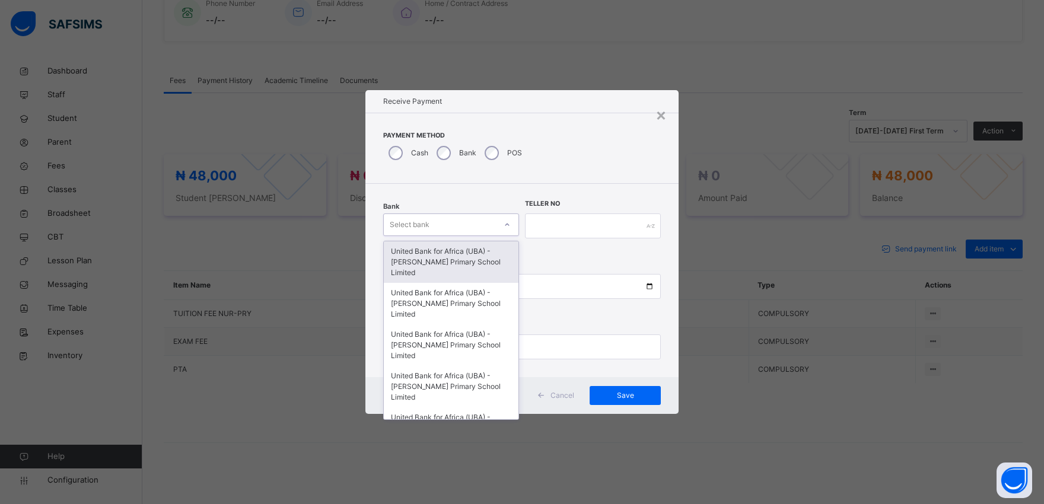
click at [439, 222] on div "Select bank" at bounding box center [440, 225] width 112 height 18
click at [437, 259] on div "United Bank for Africa (UBA) - [PERSON_NAME] Primary School Limited" at bounding box center [451, 262] width 135 height 42
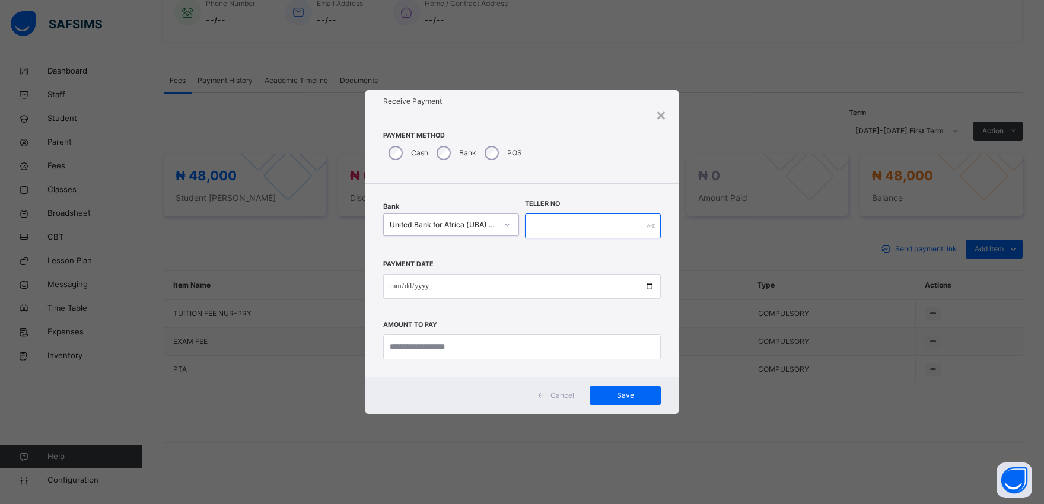
click at [571, 227] on input "text" at bounding box center [593, 226] width 136 height 25
type input "*********"
click at [649, 286] on input "date" at bounding box center [522, 286] width 278 height 25
type input "**********"
click at [429, 343] on input "currency" at bounding box center [522, 346] width 278 height 25
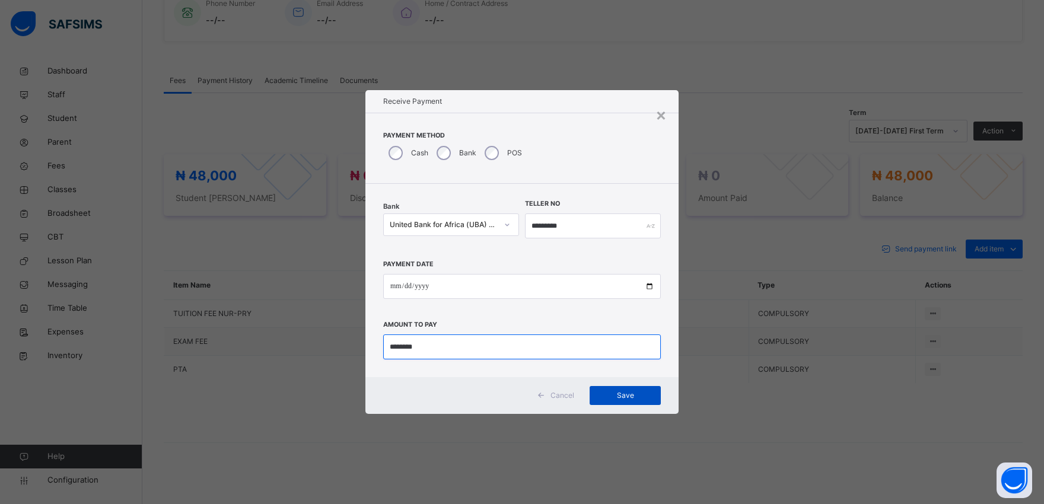
type input "********"
click at [633, 392] on span "Save" at bounding box center [624, 395] width 53 height 11
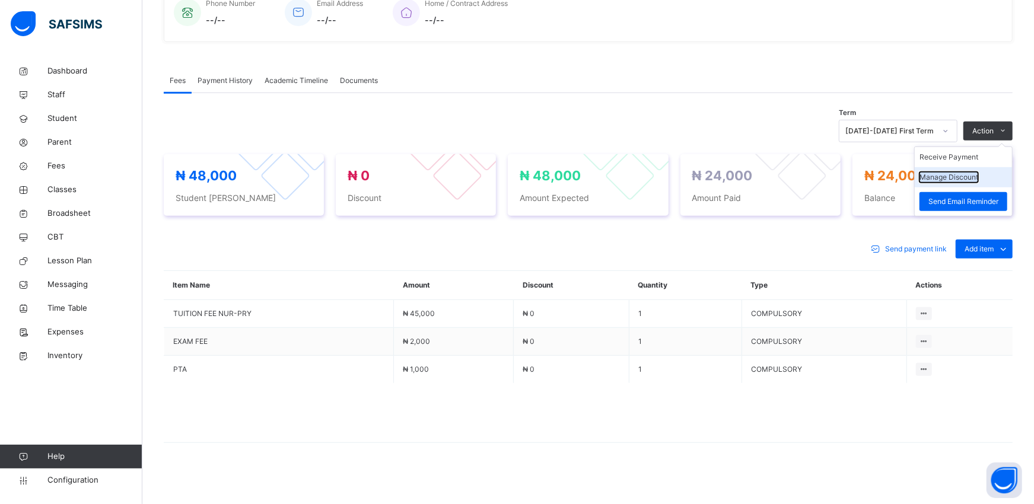
click at [939, 183] on button "Manage Discount" at bounding box center [948, 177] width 59 height 11
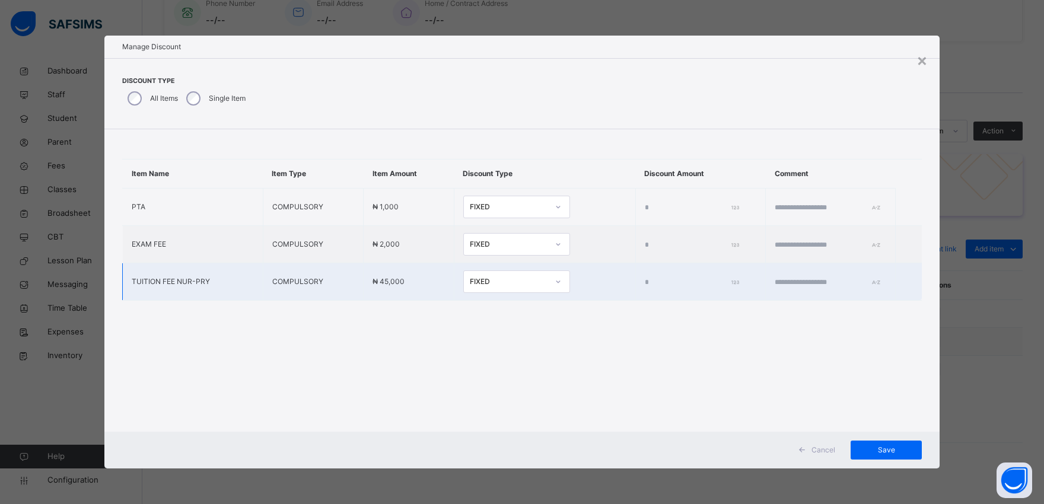
click at [645, 281] on input "*" at bounding box center [690, 282] width 90 height 11
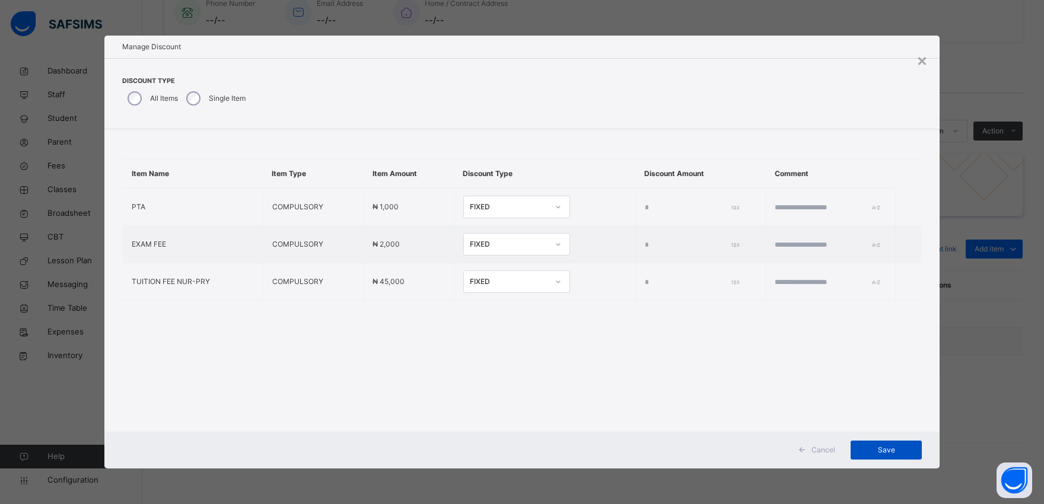
type input "*****"
click at [888, 447] on span "Save" at bounding box center [885, 450] width 53 height 11
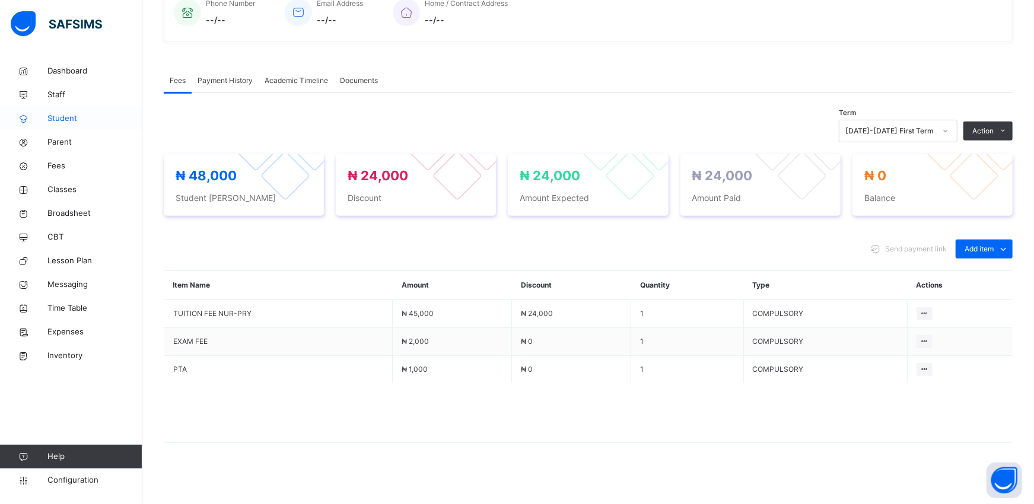
click at [69, 119] on span "Student" at bounding box center [94, 119] width 95 height 12
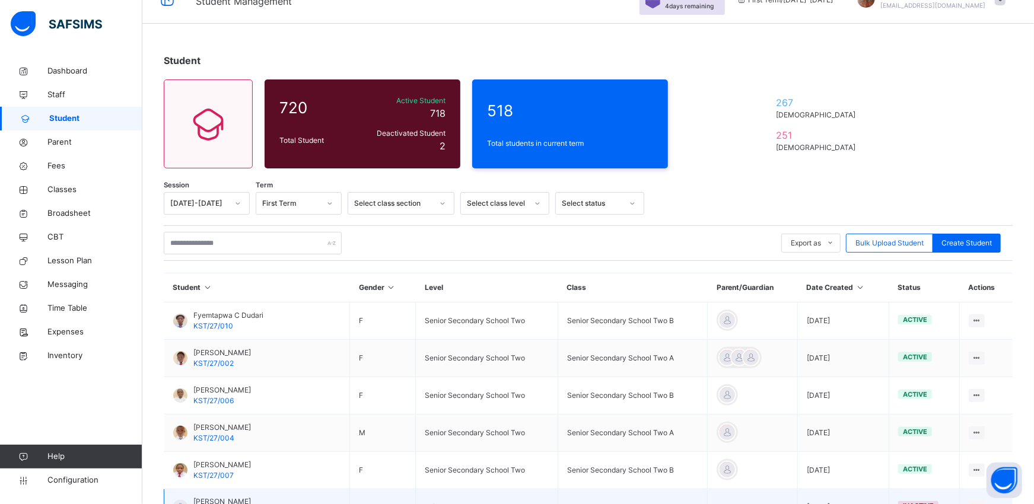
scroll to position [304, 0]
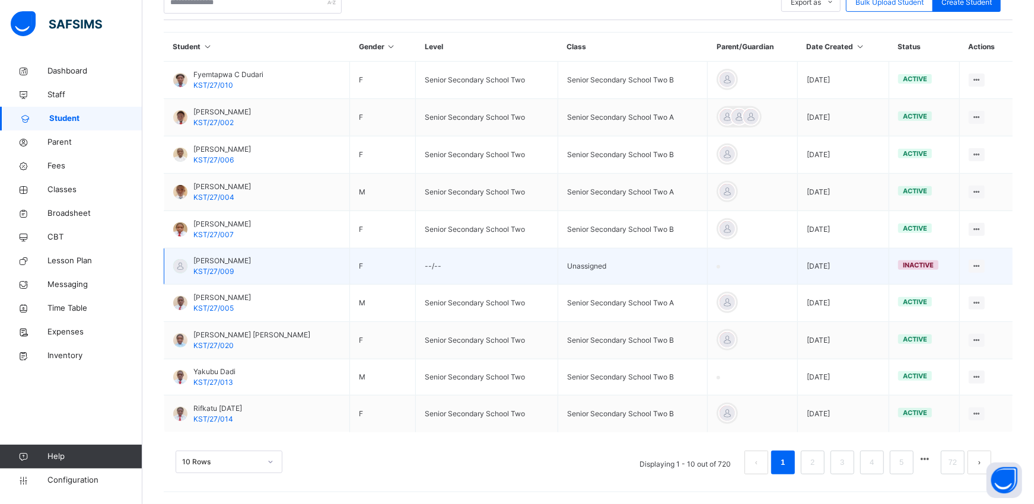
click at [221, 249] on td "[PERSON_NAME] KST/27/009" at bounding box center [257, 267] width 186 height 36
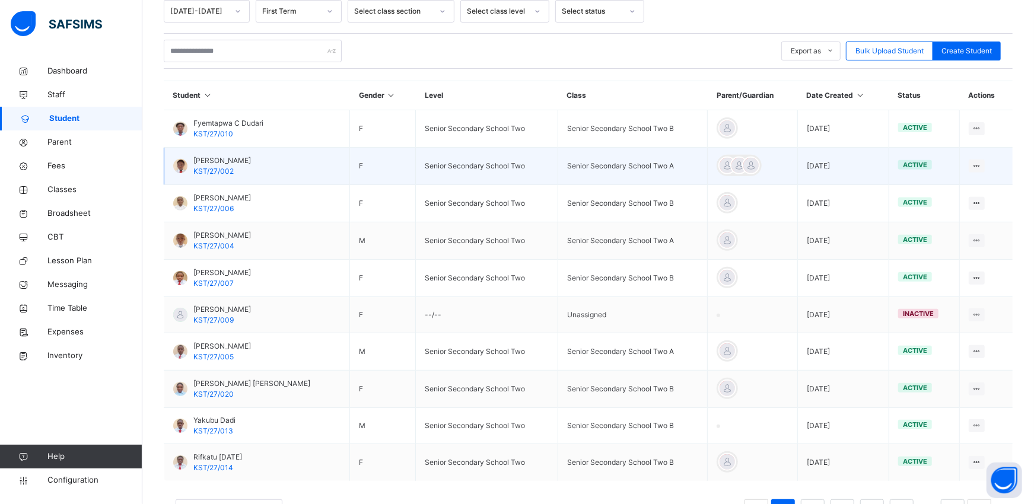
scroll to position [225, 0]
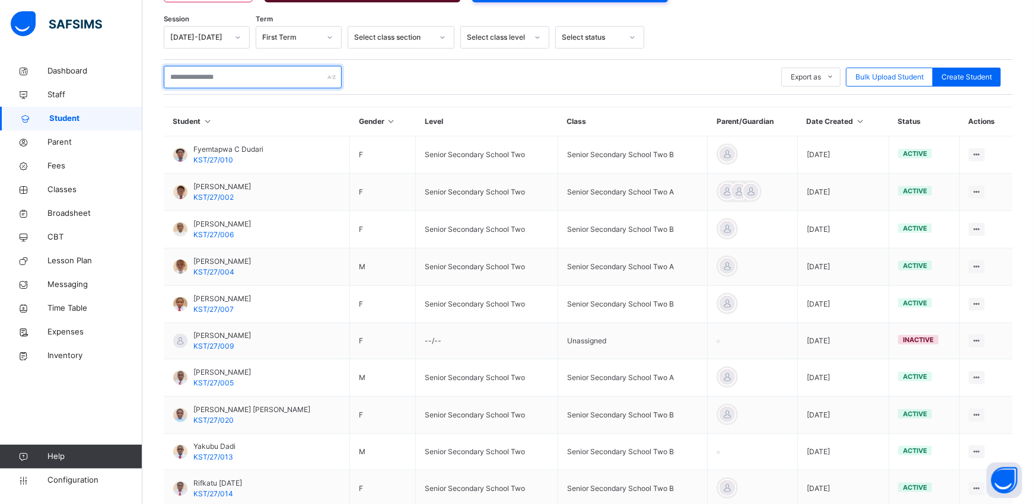
click at [240, 75] on input "text" at bounding box center [253, 77] width 178 height 23
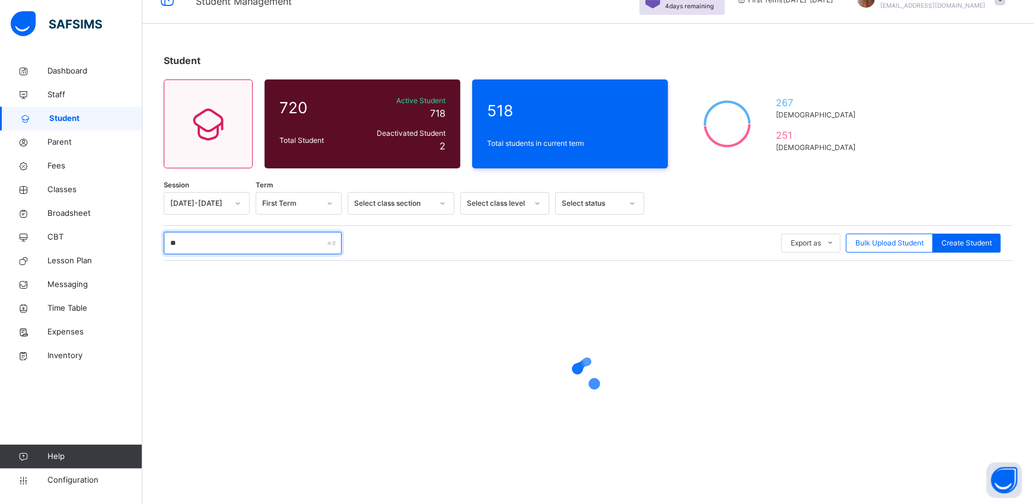
scroll to position [59, 0]
type input "*****"
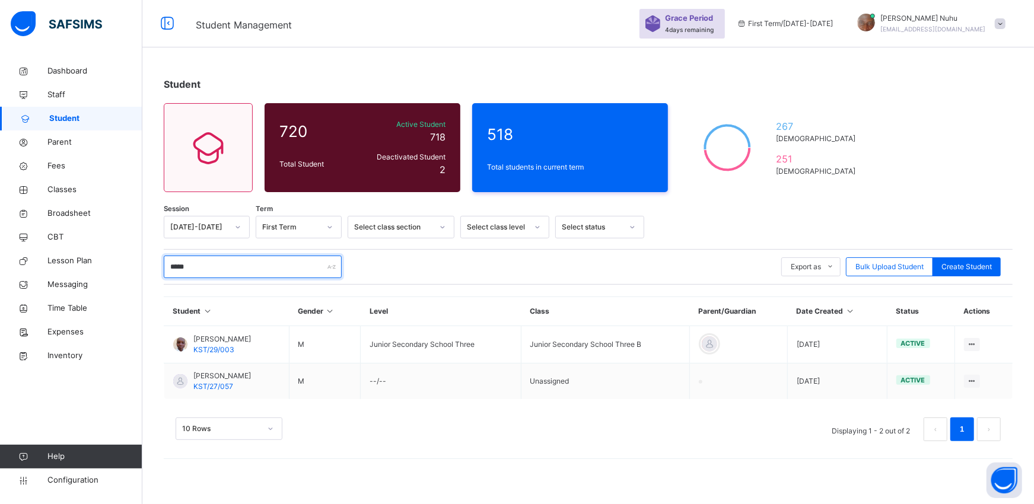
scroll to position [36, 0]
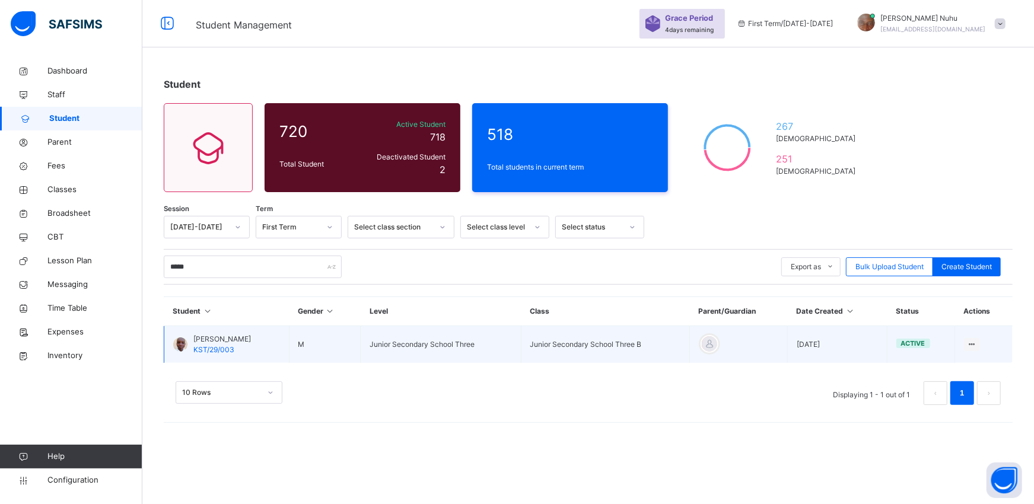
click at [180, 345] on div at bounding box center [180, 344] width 14 height 14
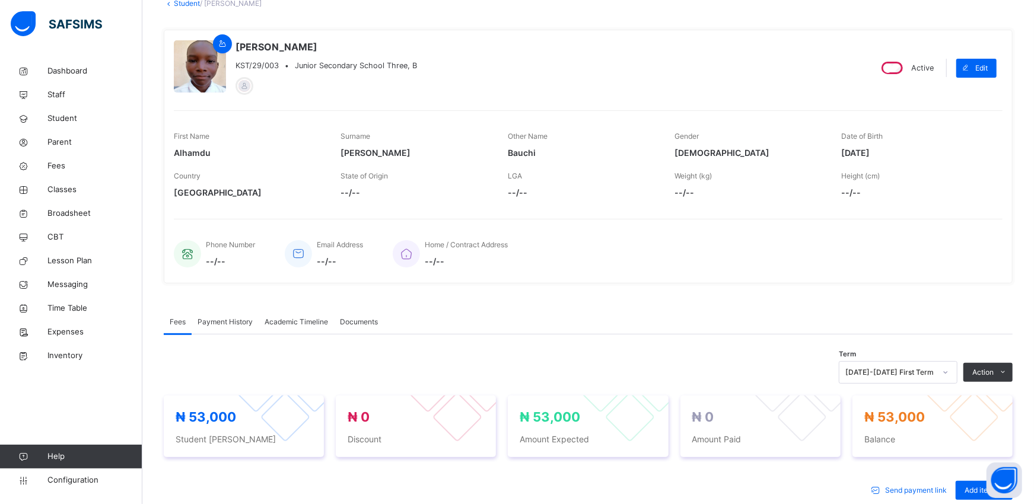
scroll to position [141, 0]
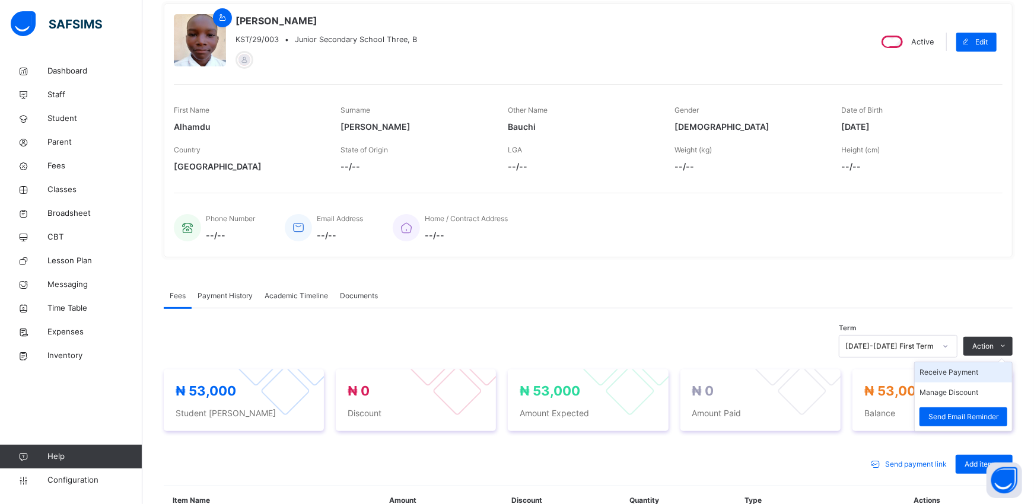
click at [939, 370] on li "Receive Payment" at bounding box center [963, 372] width 97 height 20
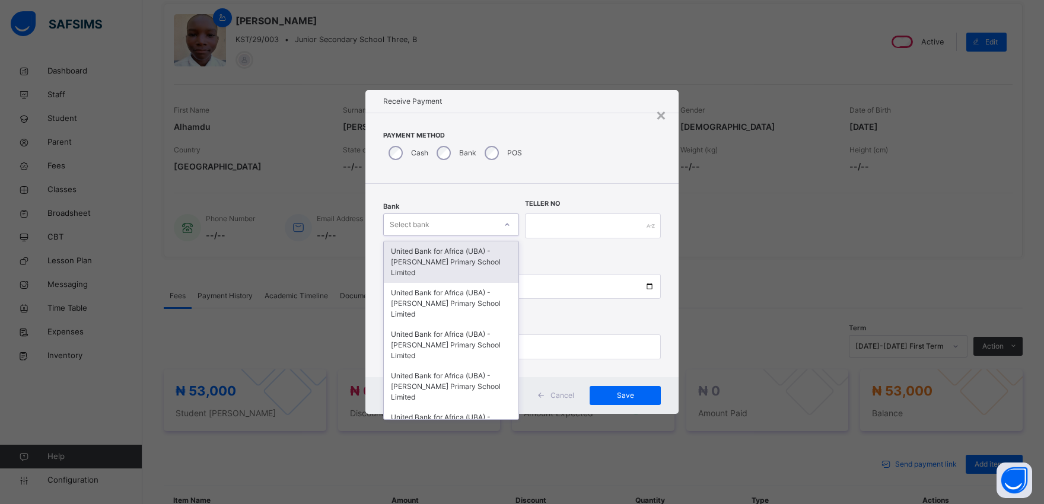
click at [429, 224] on div "Select bank" at bounding box center [440, 225] width 112 height 18
click at [429, 251] on div "United Bank for Africa (UBA) - [PERSON_NAME] Primary School Limited" at bounding box center [451, 262] width 135 height 42
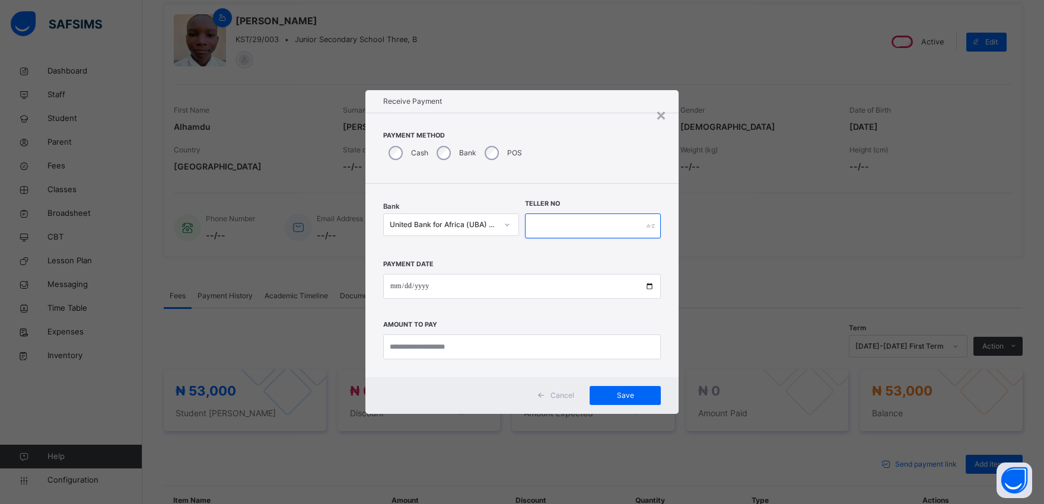
click at [554, 228] on input "text" at bounding box center [593, 226] width 136 height 25
type input "*********"
click at [648, 288] on input "date" at bounding box center [522, 286] width 278 height 25
type input "**********"
click at [421, 348] on input "currency" at bounding box center [522, 346] width 278 height 25
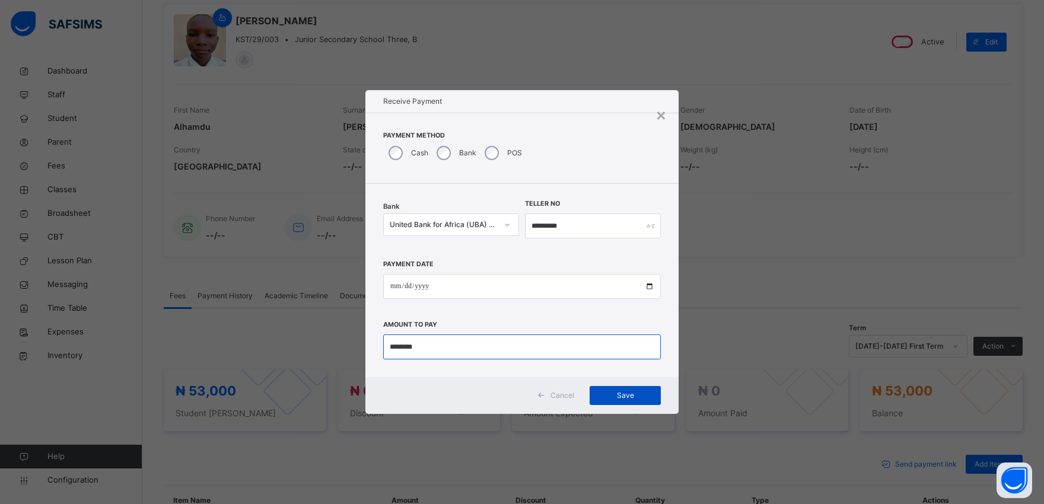
type input "********"
click at [623, 396] on span "Save" at bounding box center [624, 395] width 53 height 11
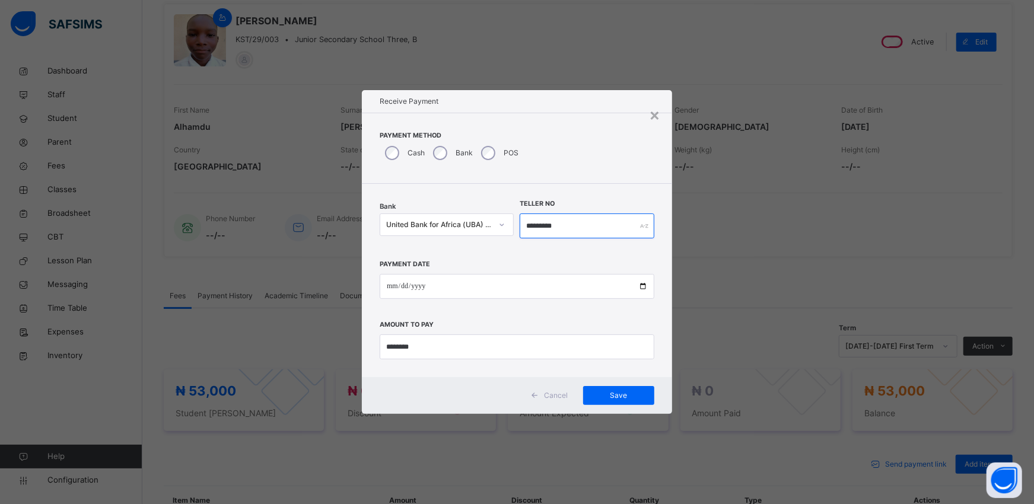
click at [571, 226] on input "*********" at bounding box center [587, 226] width 134 height 25
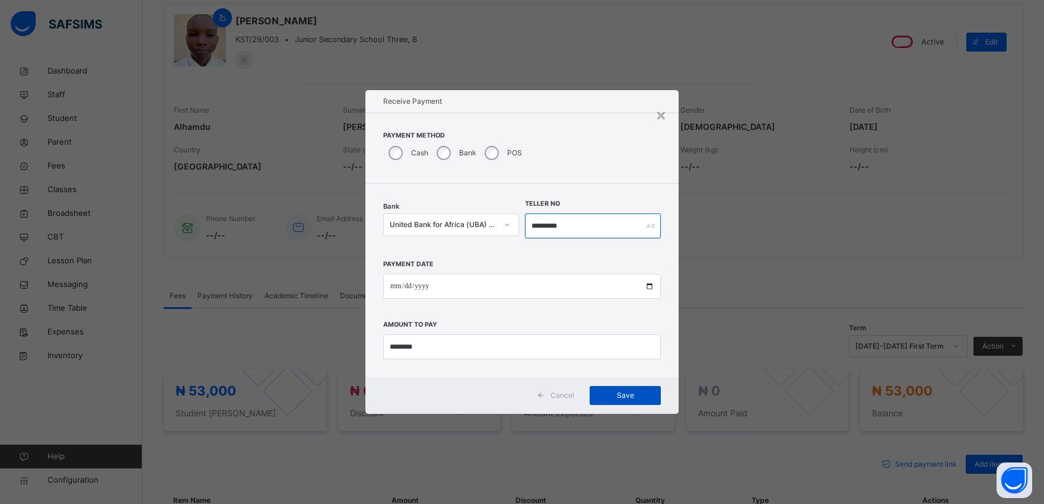
type input "*********"
click at [626, 395] on span "Save" at bounding box center [624, 395] width 53 height 11
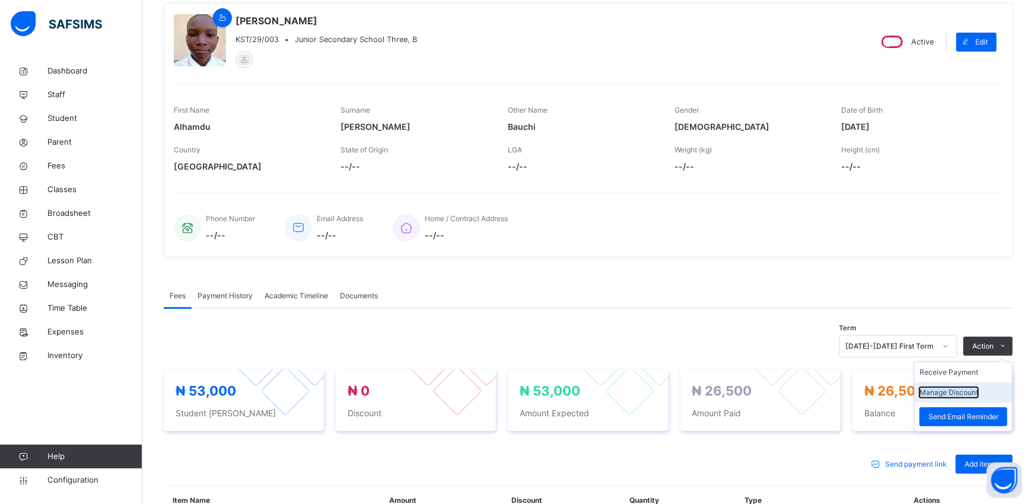
click at [939, 394] on button "Manage Discount" at bounding box center [948, 392] width 59 height 11
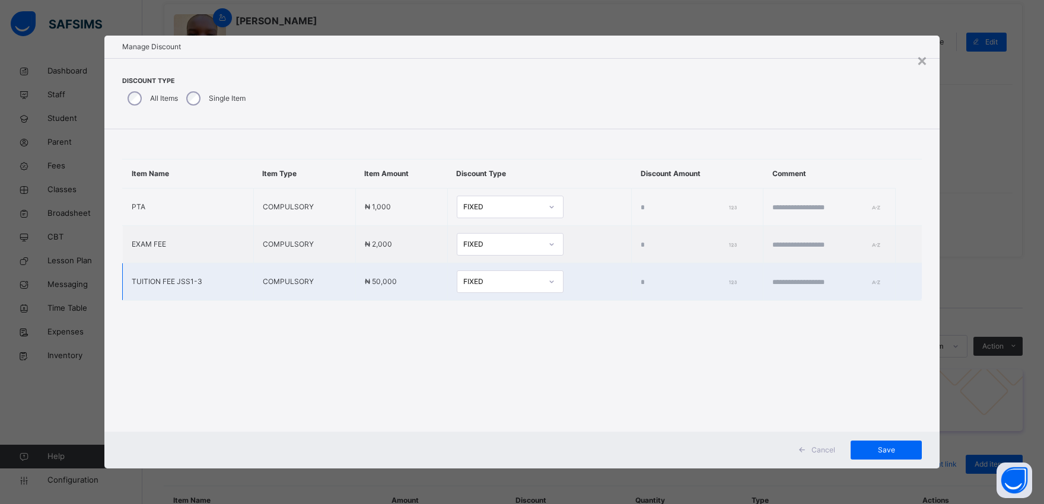
click at [641, 285] on input "*" at bounding box center [687, 282] width 92 height 11
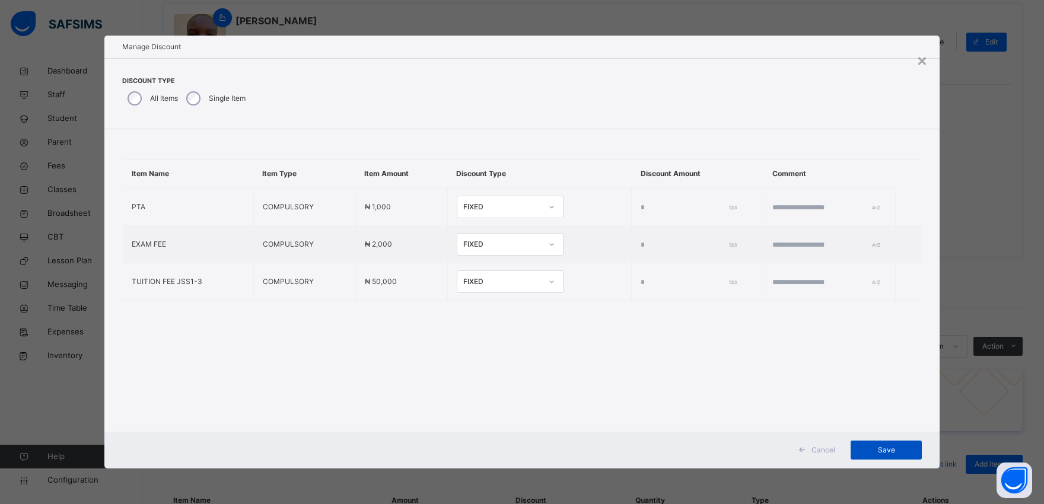
type input "*****"
click at [888, 448] on span "Save" at bounding box center [885, 450] width 53 height 11
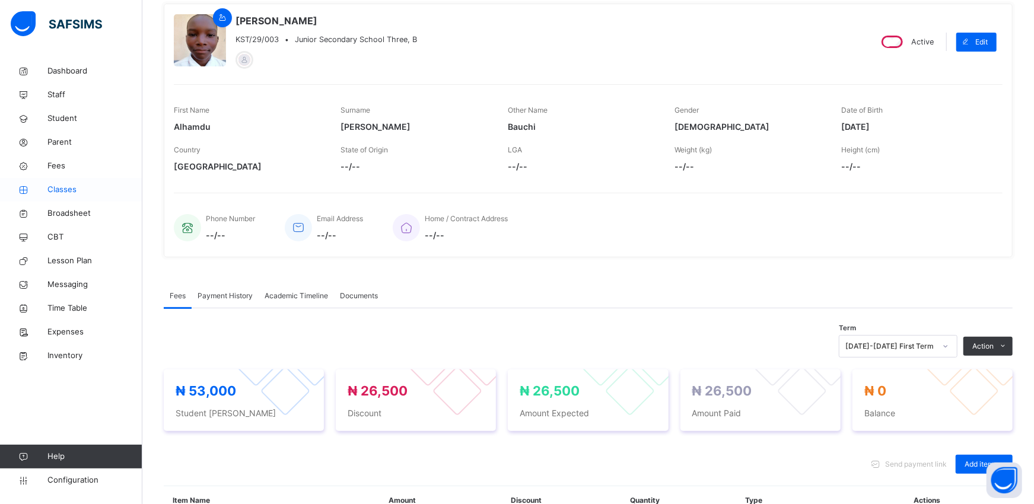
click at [63, 192] on span "Classes" at bounding box center [94, 190] width 95 height 12
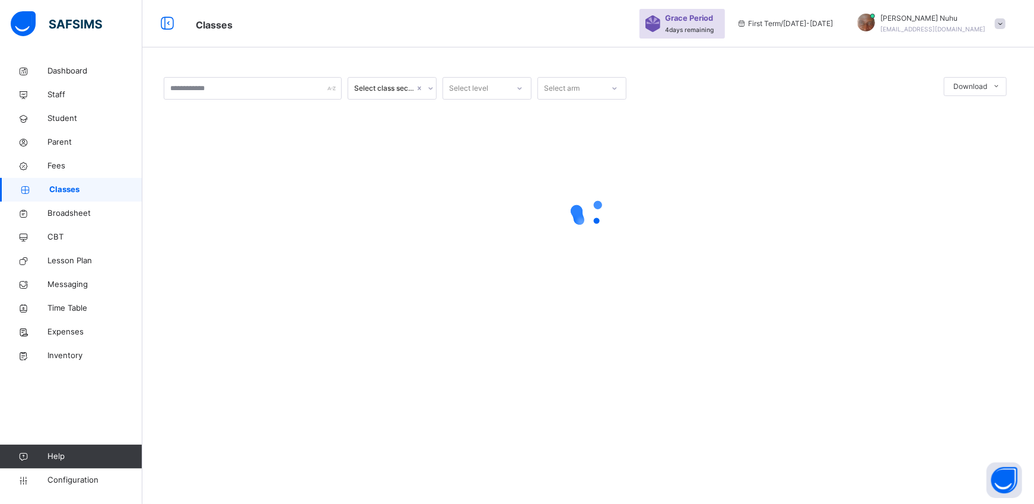
scroll to position [36, 0]
click at [71, 117] on span "Student" at bounding box center [94, 119] width 95 height 12
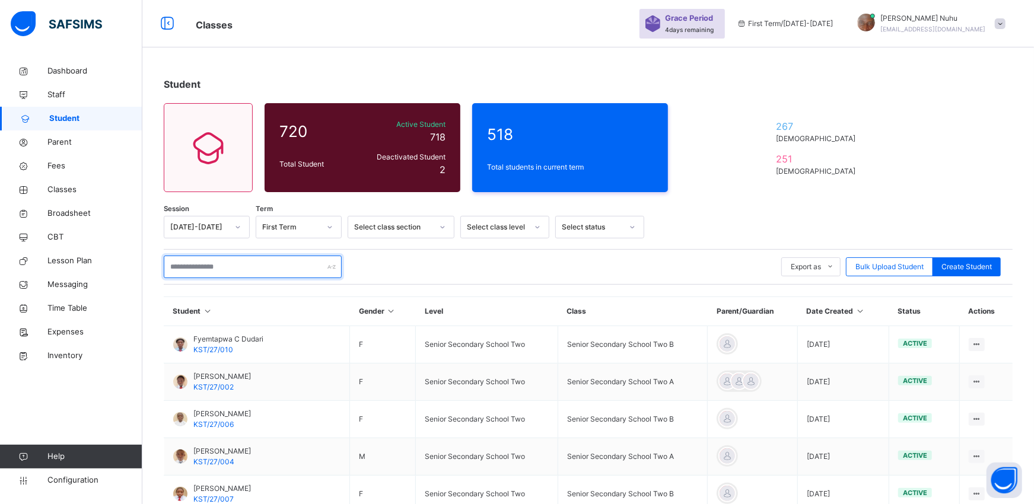
click at [186, 267] on input "text" at bounding box center [253, 267] width 178 height 23
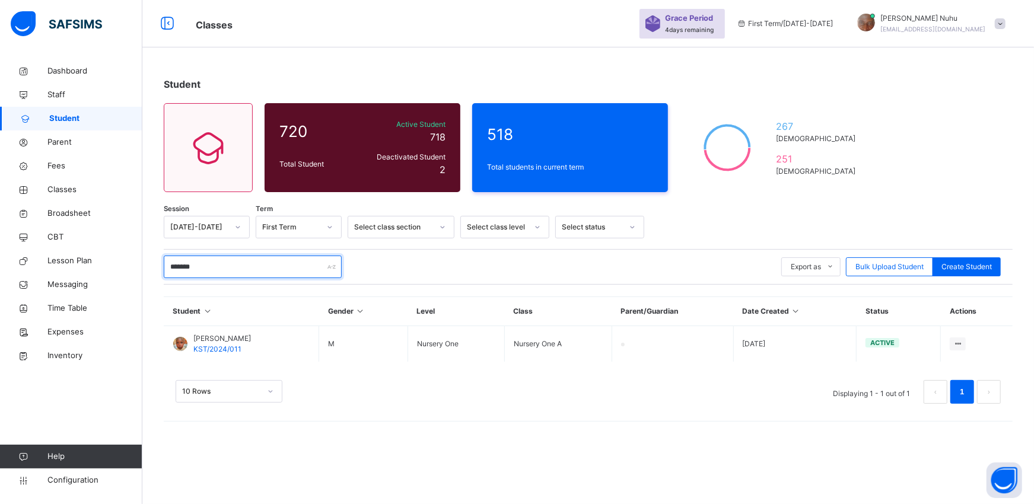
type input "********"
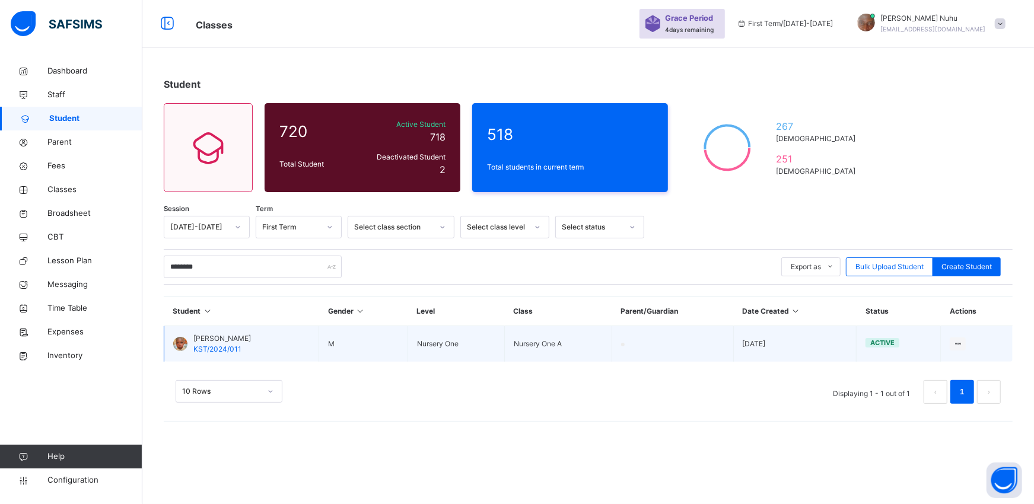
click at [180, 347] on div at bounding box center [180, 344] width 14 height 14
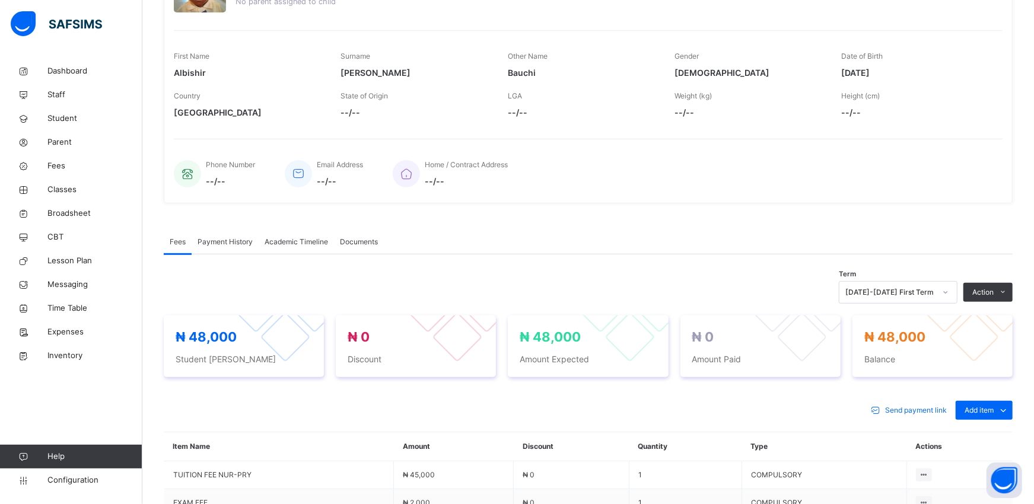
scroll to position [220, 0]
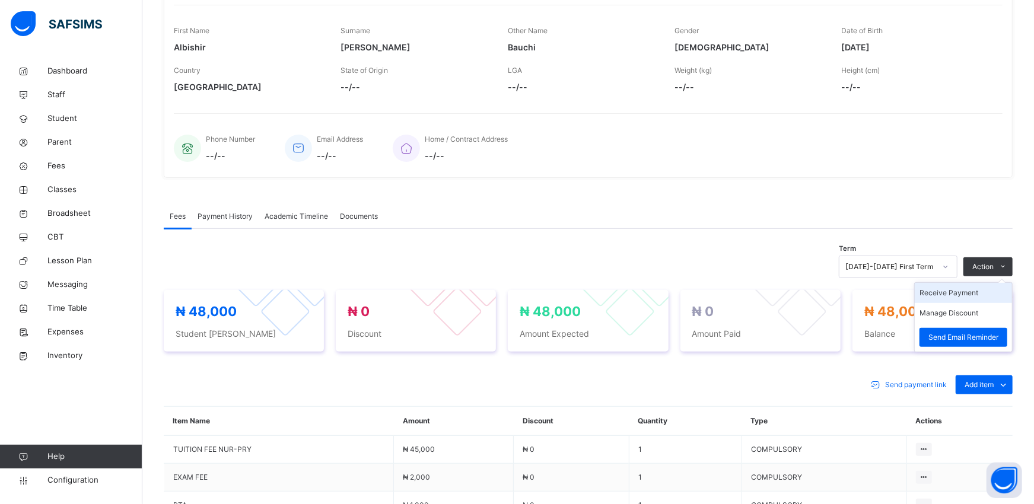
click at [939, 301] on li "Receive Payment" at bounding box center [963, 293] width 97 height 20
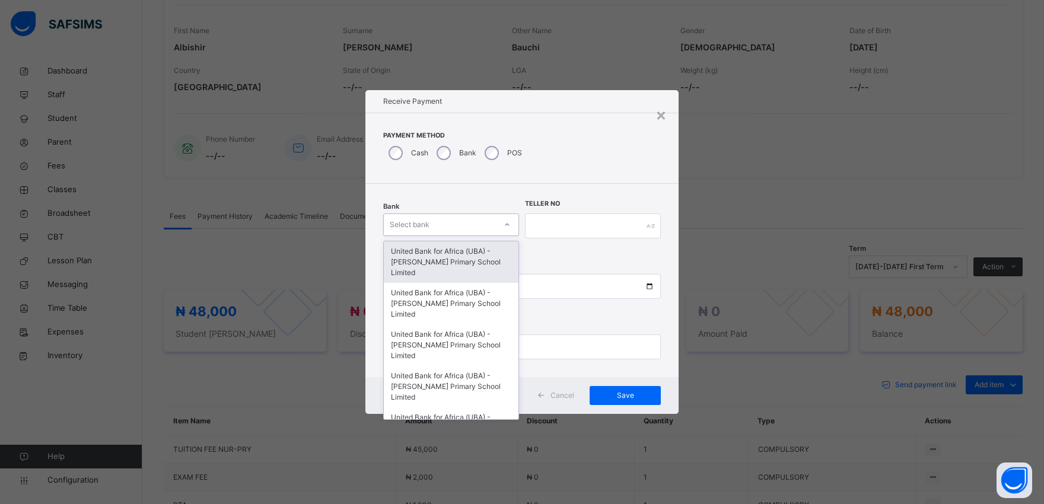
click at [429, 225] on div "Select bank" at bounding box center [440, 225] width 112 height 18
click at [420, 261] on div "United Bank for Africa (UBA) - [PERSON_NAME] Primary School Limited" at bounding box center [451, 262] width 135 height 42
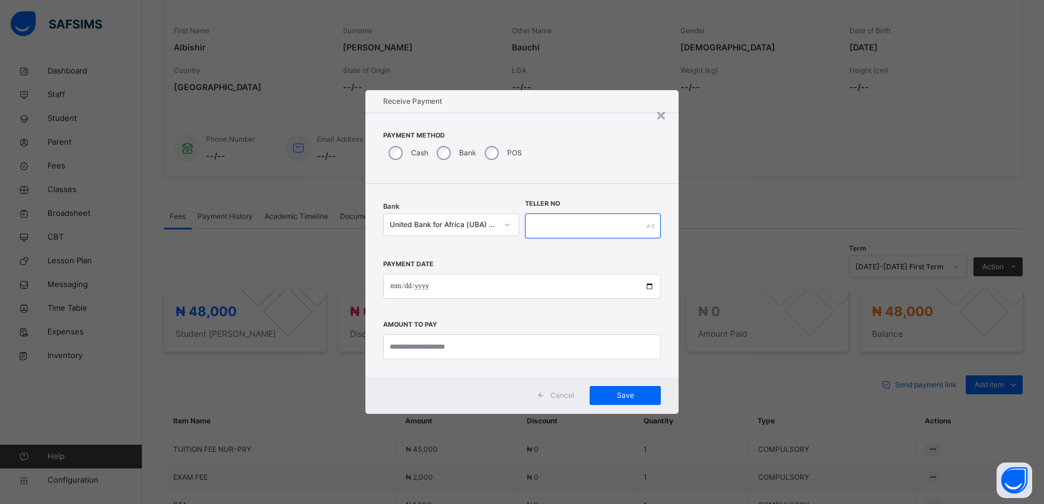
click at [541, 225] on input "text" at bounding box center [593, 226] width 136 height 25
type input "*********"
click at [650, 286] on input "date" at bounding box center [522, 286] width 278 height 25
type input "**********"
click at [417, 350] on input "currency" at bounding box center [522, 346] width 278 height 25
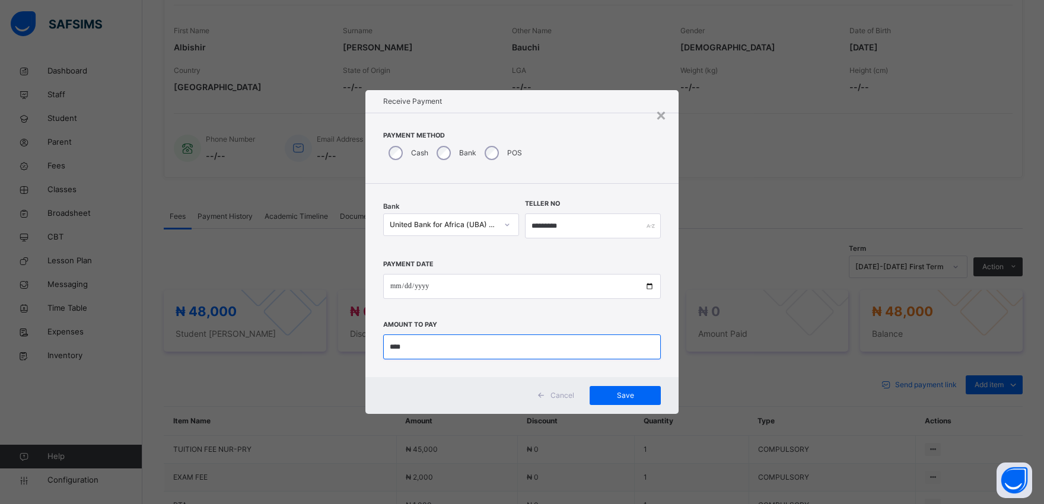
type input "***"
type input "********"
click at [630, 394] on span "Save" at bounding box center [624, 395] width 53 height 11
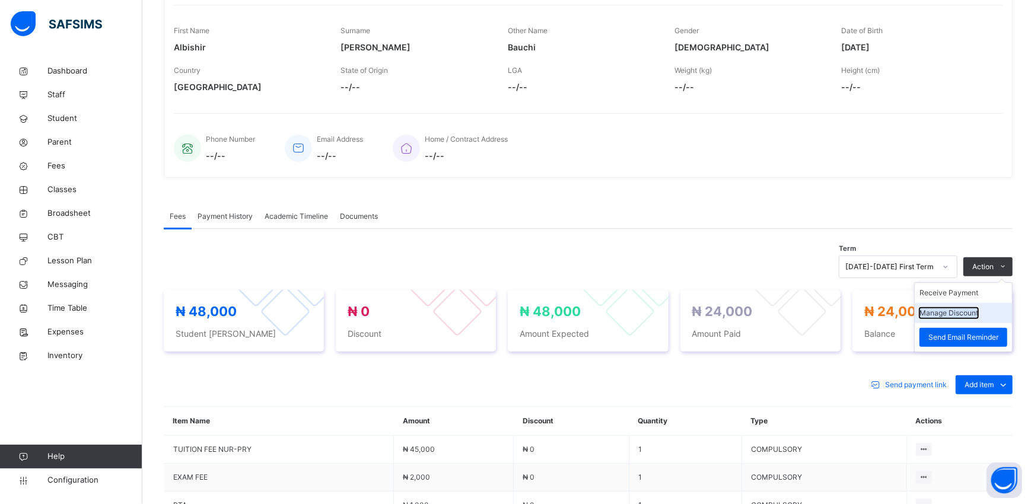
click at [939, 317] on button "Manage Discount" at bounding box center [948, 313] width 59 height 11
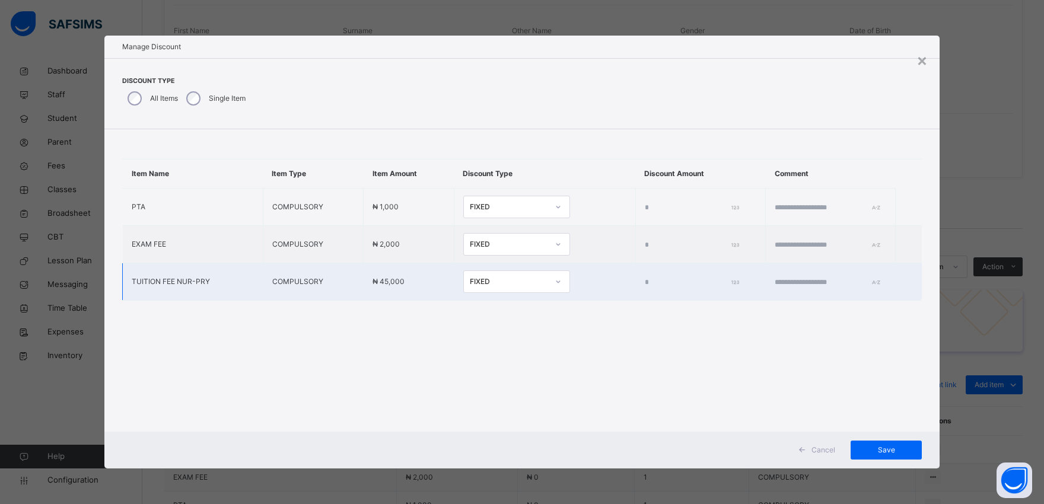
click at [645, 279] on input "*" at bounding box center [690, 282] width 90 height 11
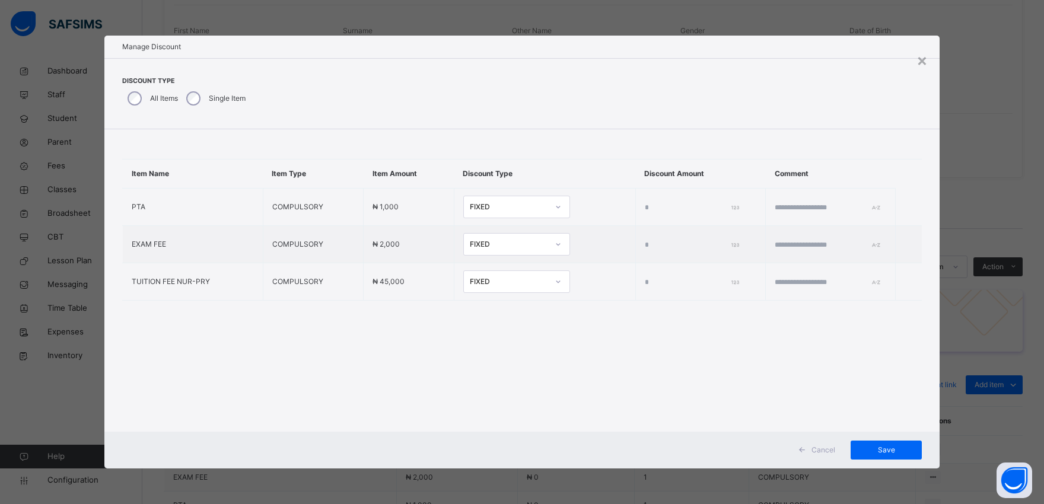
type input "*****"
click at [880, 453] on div "Cancel Save" at bounding box center [521, 450] width 835 height 37
click at [884, 451] on span "Save" at bounding box center [885, 450] width 53 height 11
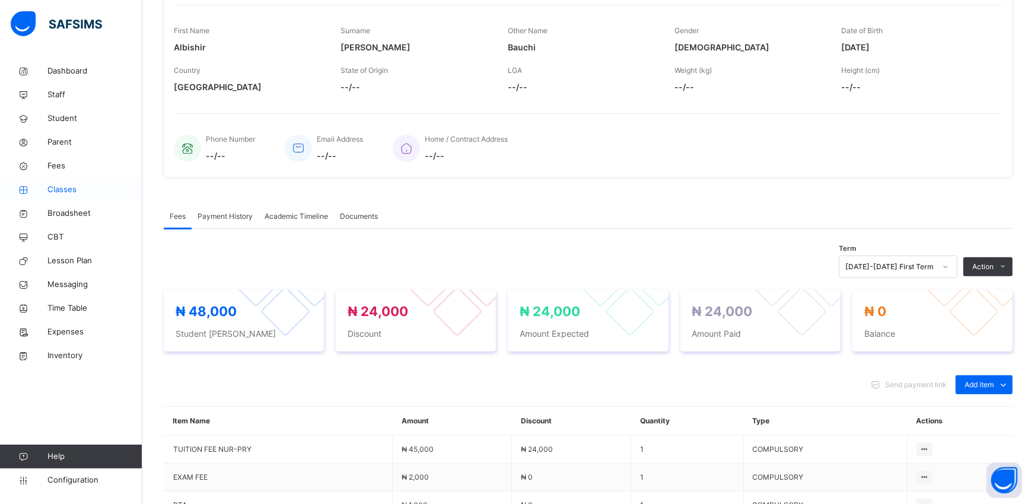
click at [66, 190] on span "Classes" at bounding box center [94, 190] width 95 height 12
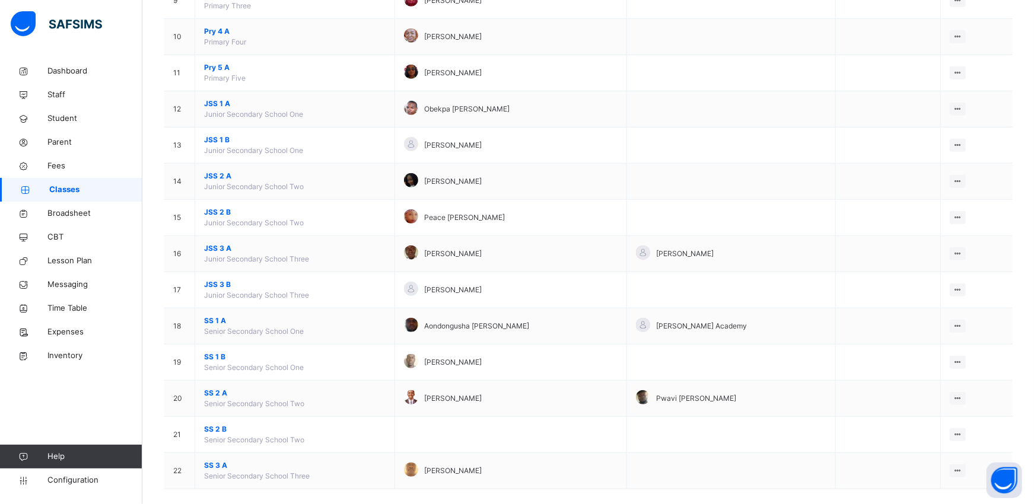
scroll to position [499, 0]
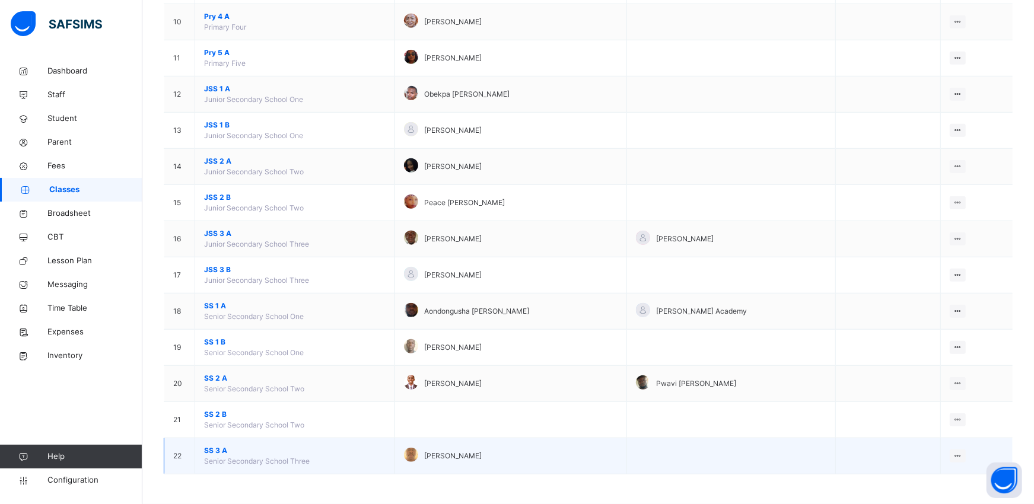
click at [210, 453] on span "SS 3 A" at bounding box center [294, 450] width 181 height 11
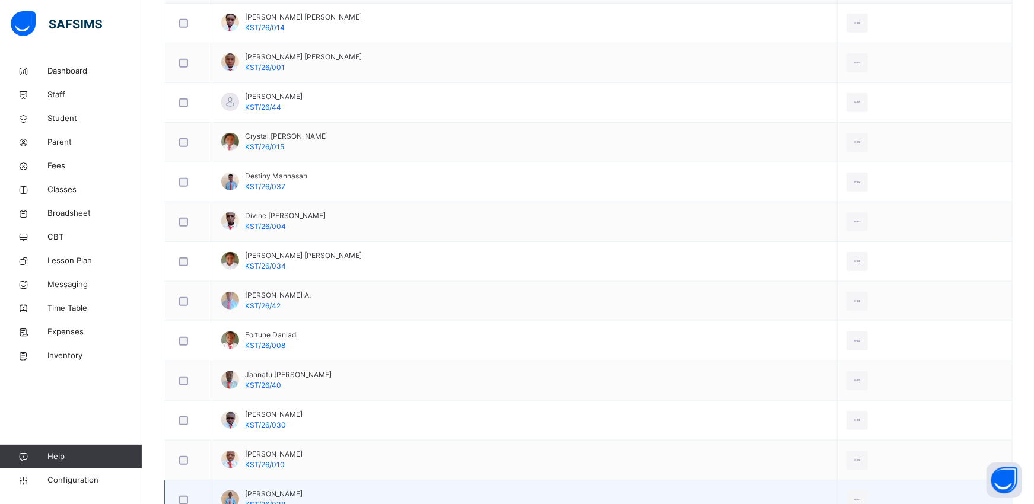
scroll to position [606, 0]
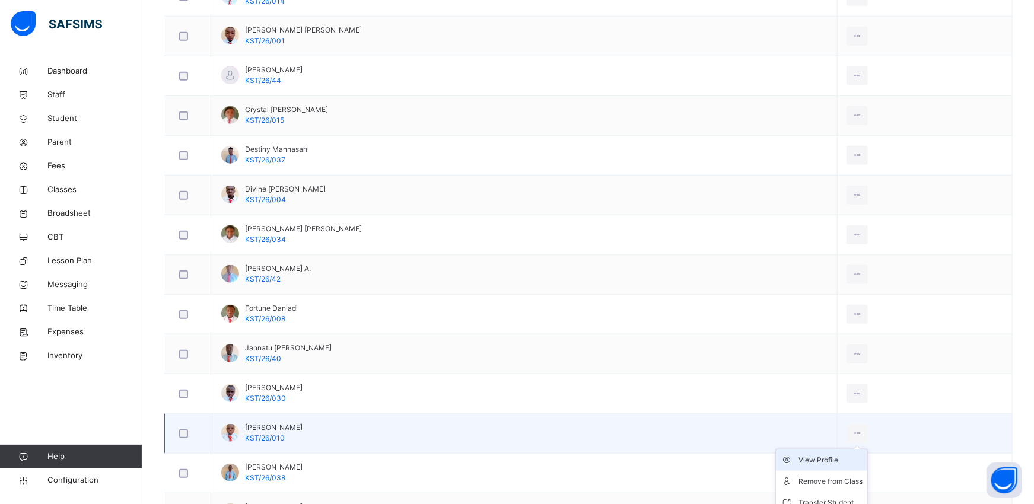
click at [817, 453] on div "View Profile" at bounding box center [830, 460] width 64 height 12
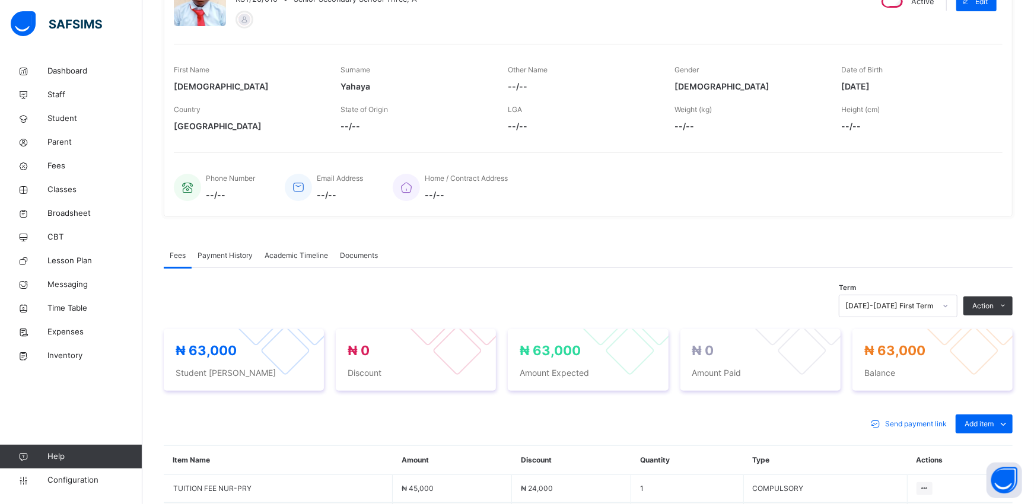
scroll to position [361, 0]
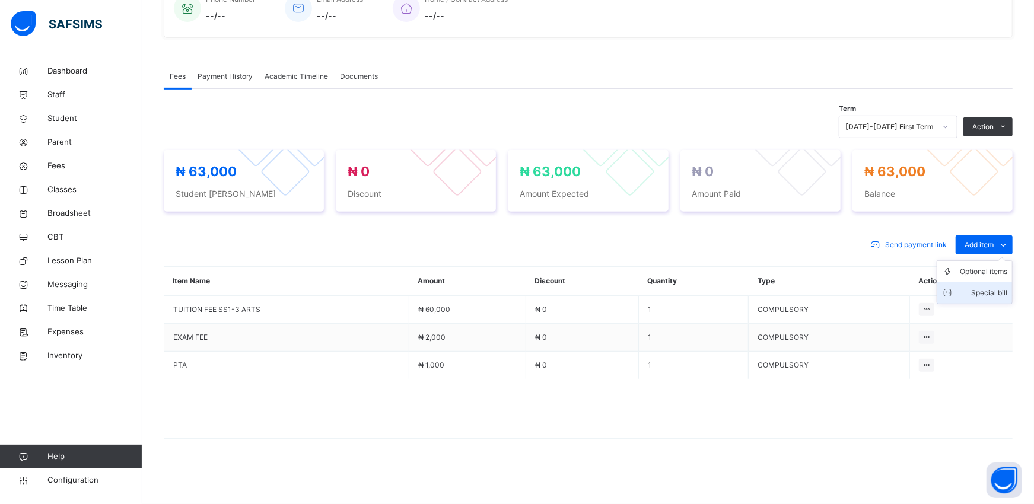
click at [939, 292] on div "Special bill" at bounding box center [983, 293] width 47 height 12
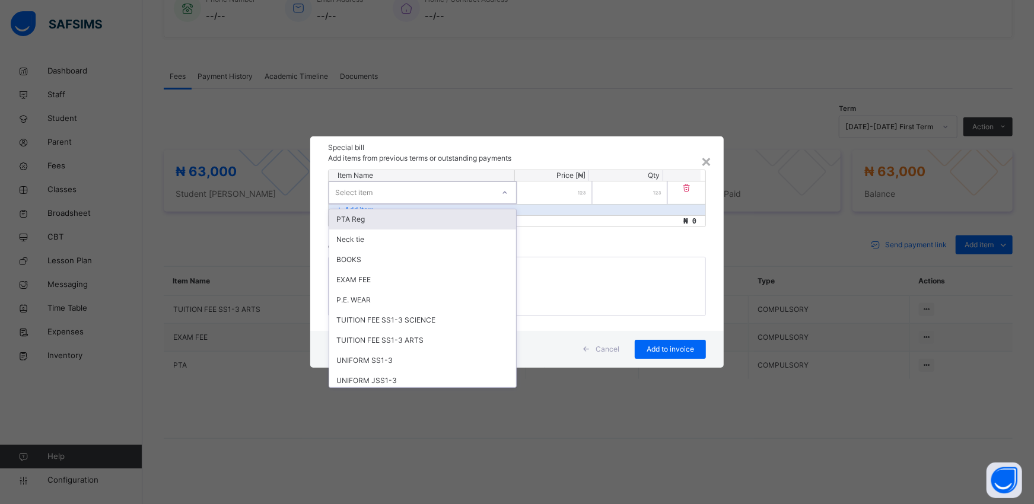
click at [418, 190] on div "Select item" at bounding box center [411, 193] width 164 height 18
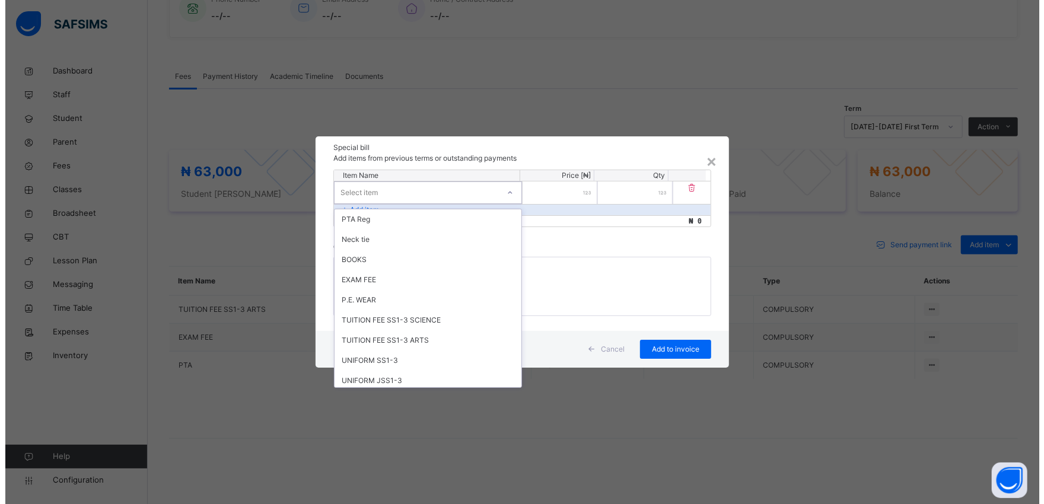
scroll to position [446, 0]
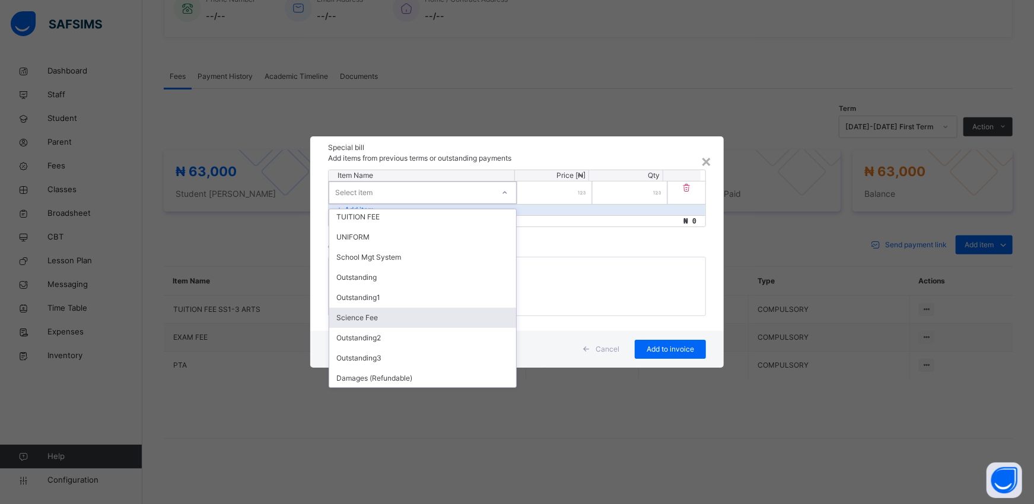
click at [357, 316] on div "Science Fee" at bounding box center [422, 318] width 187 height 20
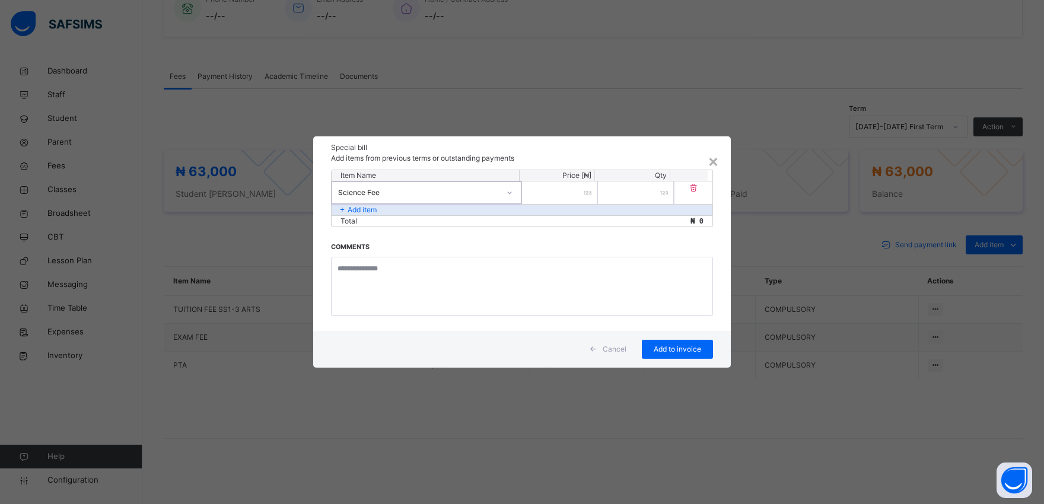
click at [568, 193] on input "number" at bounding box center [559, 192] width 75 height 23
type input "*****"
click at [662, 346] on span "Add to invoice" at bounding box center [677, 349] width 53 height 11
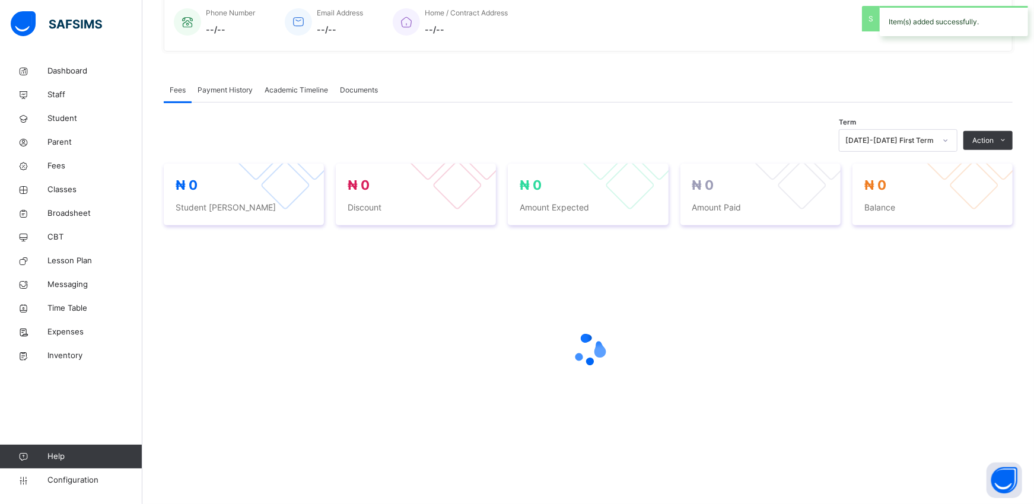
scroll to position [361, 0]
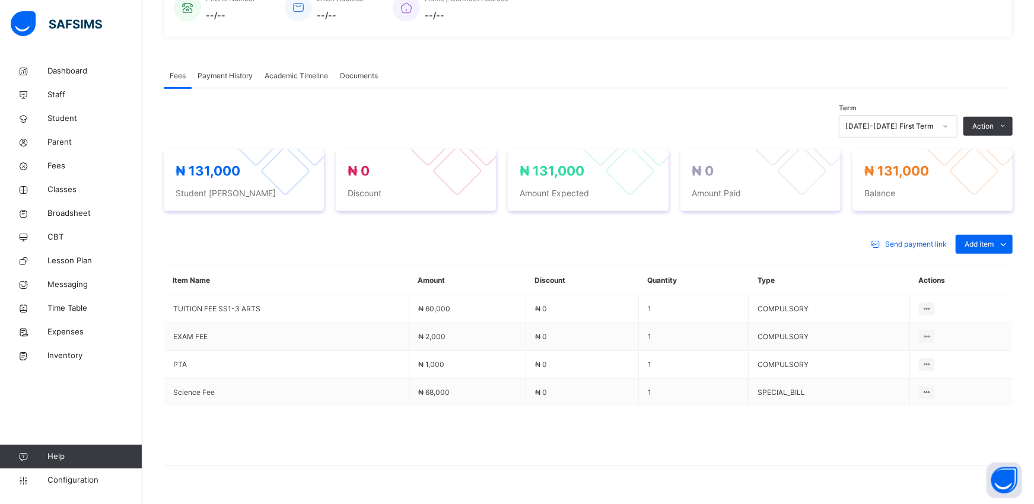
click at [241, 73] on span "Payment History" at bounding box center [224, 76] width 55 height 11
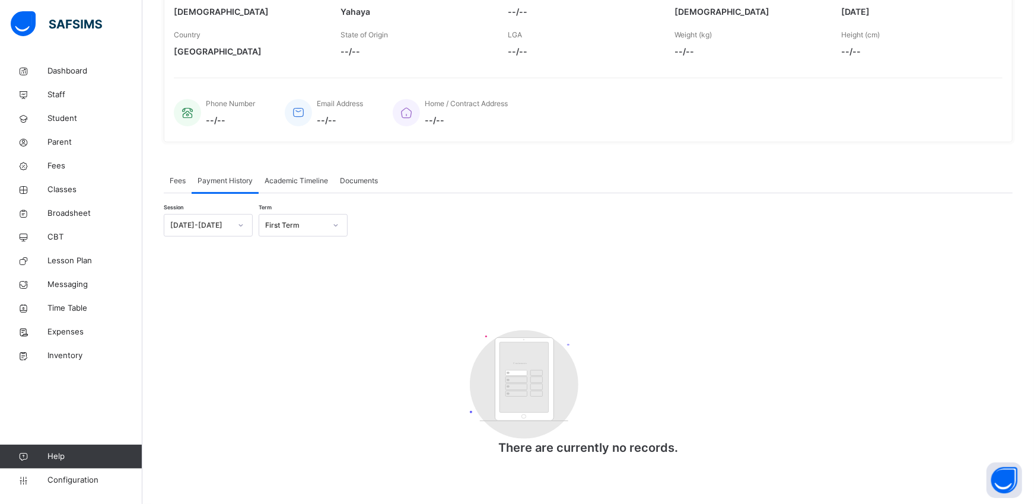
scroll to position [257, 0]
click at [218, 180] on span "Payment History" at bounding box center [224, 181] width 55 height 11
click at [55, 119] on span "Student" at bounding box center [94, 119] width 95 height 12
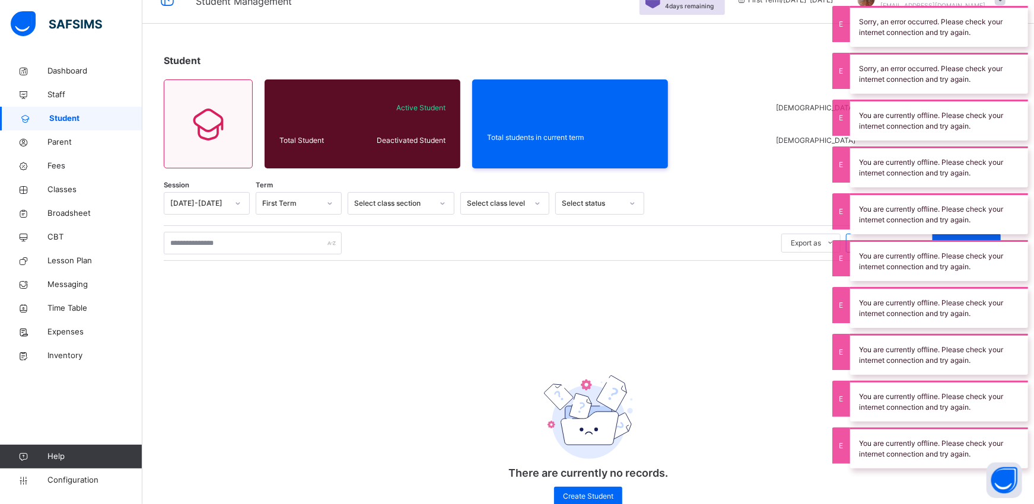
scroll to position [92, 0]
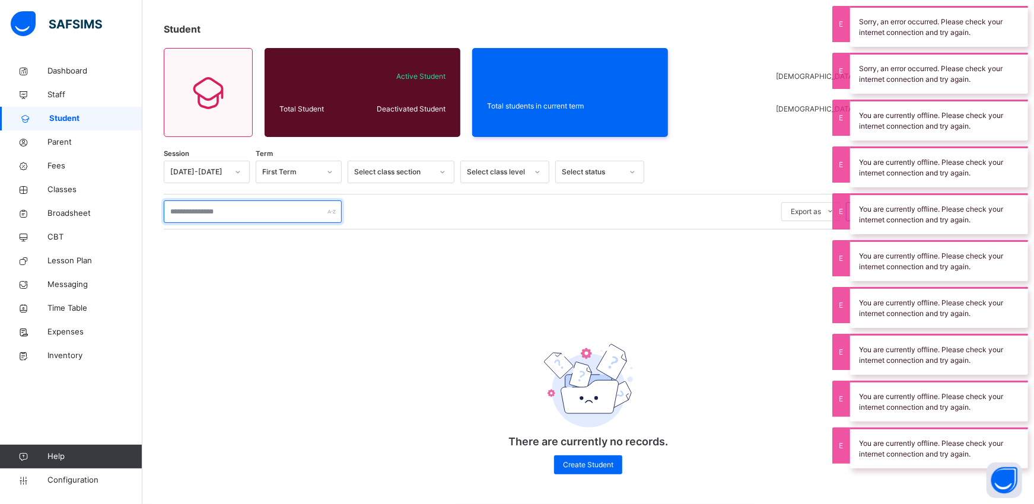
click at [187, 211] on input "text" at bounding box center [253, 211] width 178 height 23
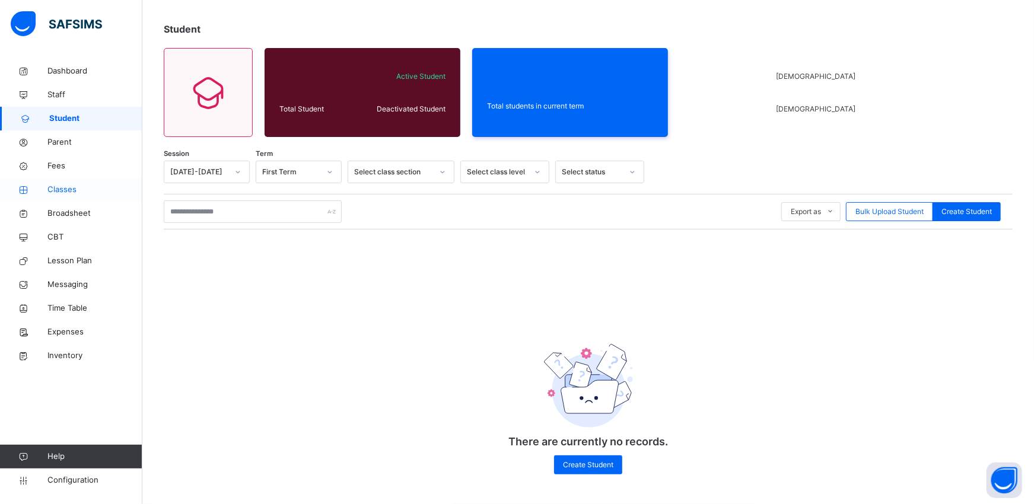
click at [58, 187] on span "Classes" at bounding box center [94, 190] width 95 height 12
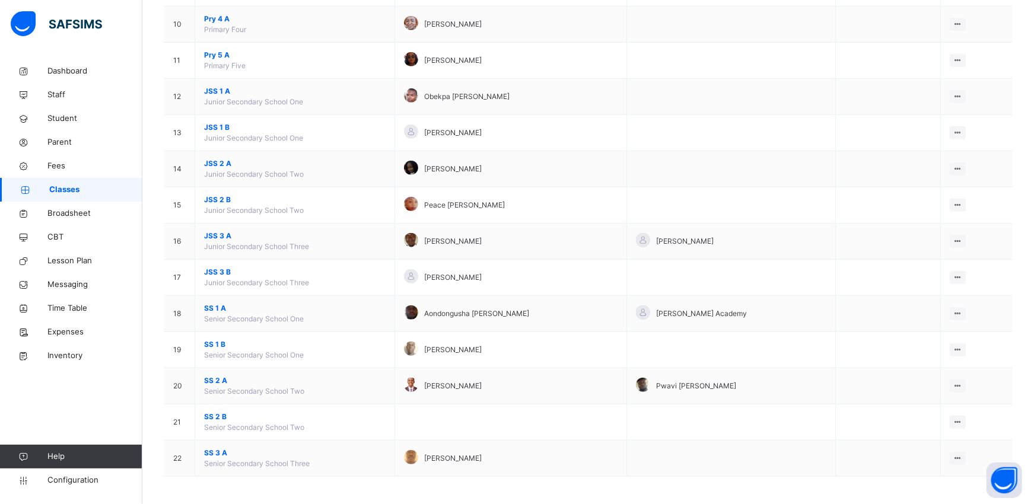
scroll to position [499, 0]
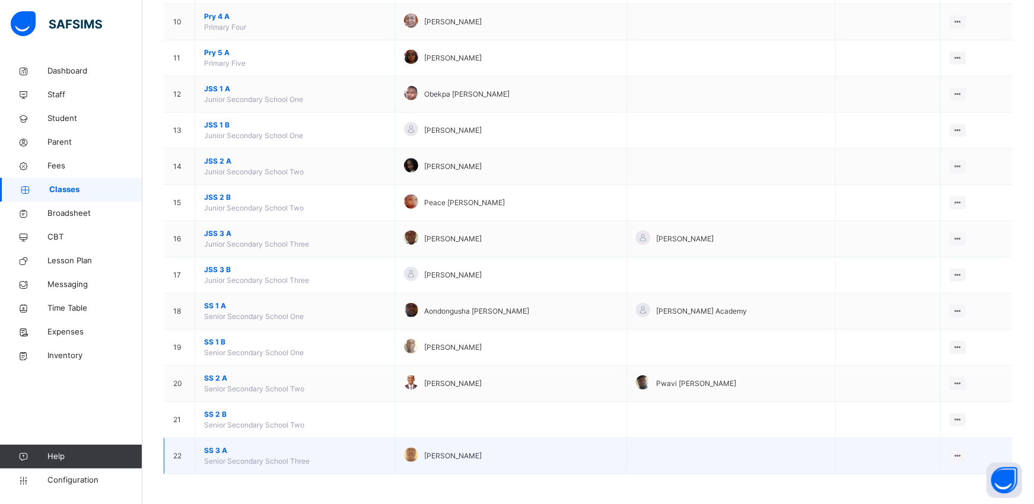
click at [209, 452] on span "SS 3 A" at bounding box center [294, 450] width 181 height 11
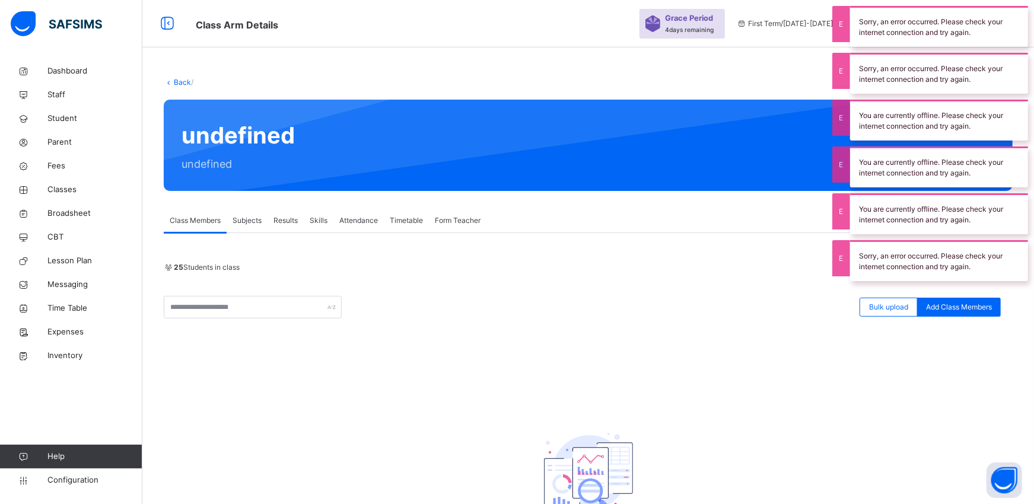
scroll to position [132, 0]
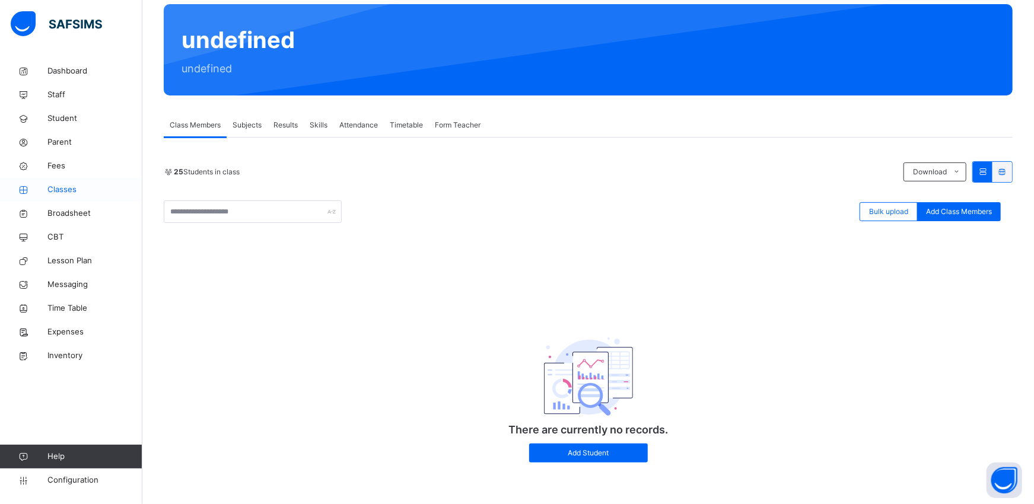
click at [68, 191] on span "Classes" at bounding box center [94, 190] width 95 height 12
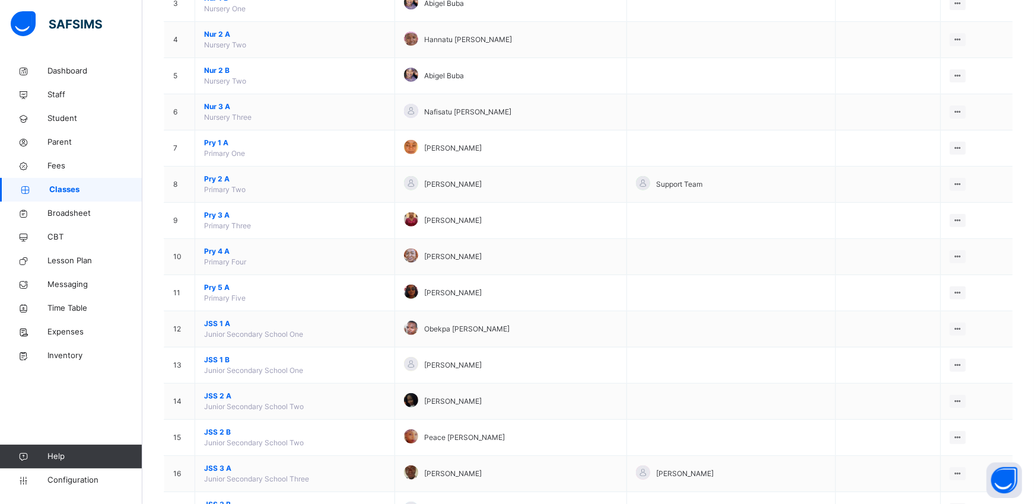
scroll to position [289, 0]
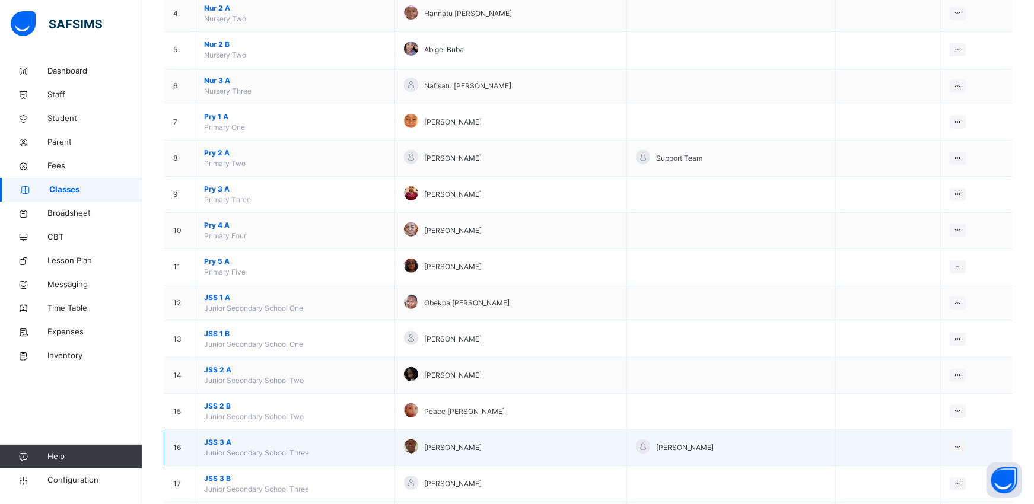
click at [210, 445] on span "JSS 3 A" at bounding box center [294, 442] width 181 height 11
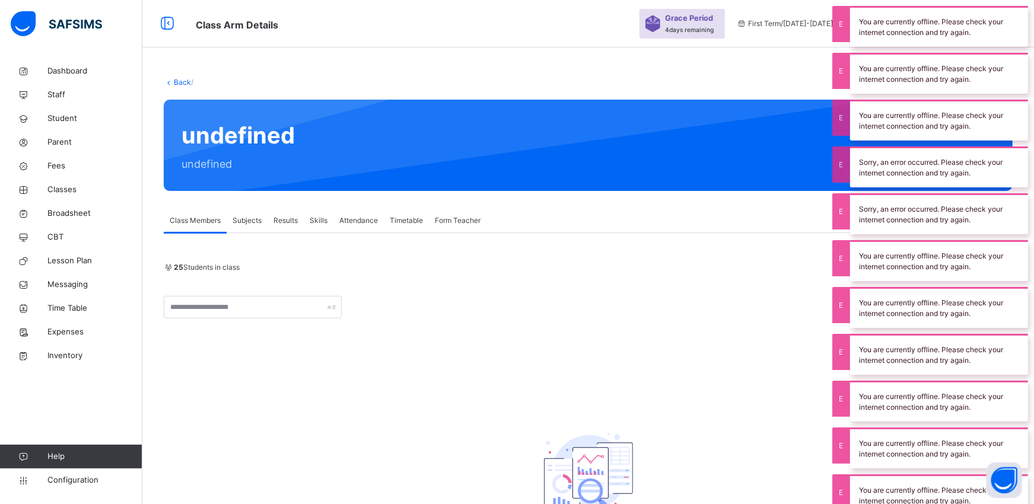
scroll to position [132, 0]
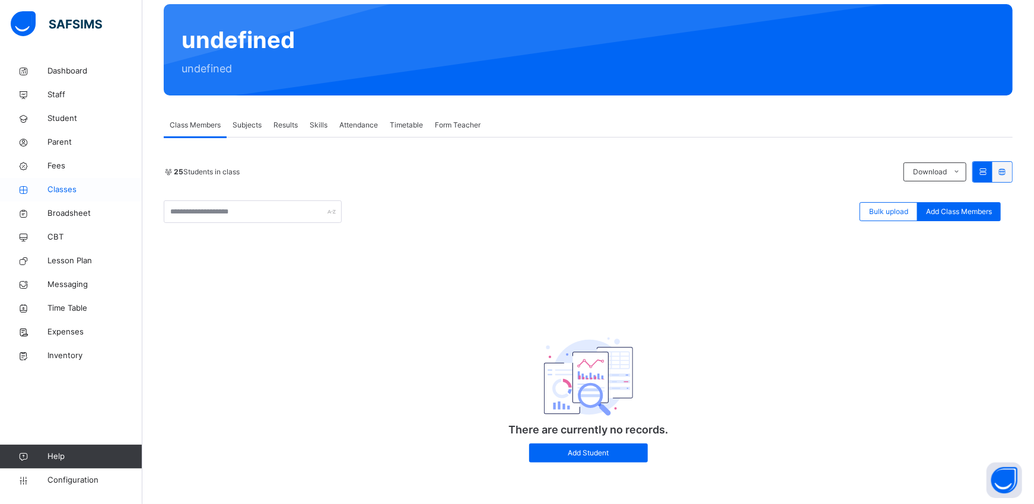
click at [60, 193] on span "Classes" at bounding box center [94, 190] width 95 height 12
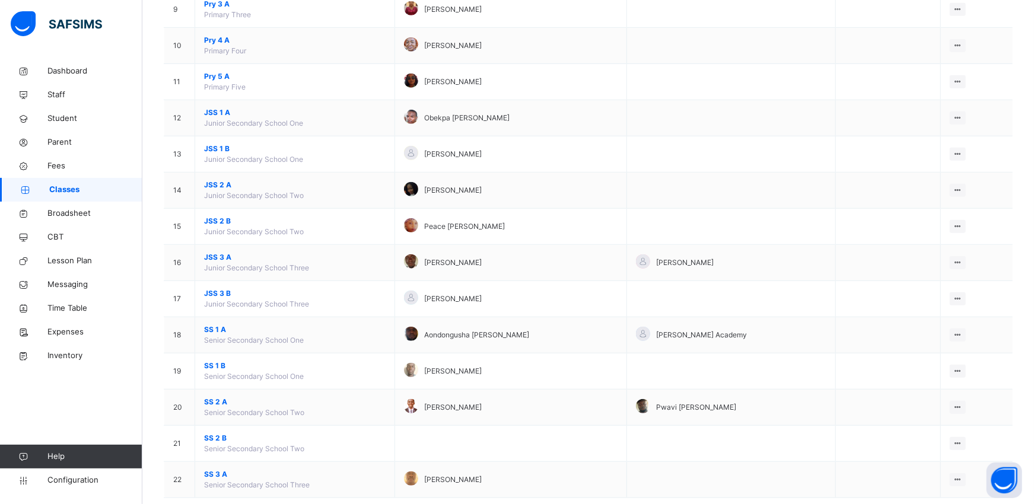
scroll to position [499, 0]
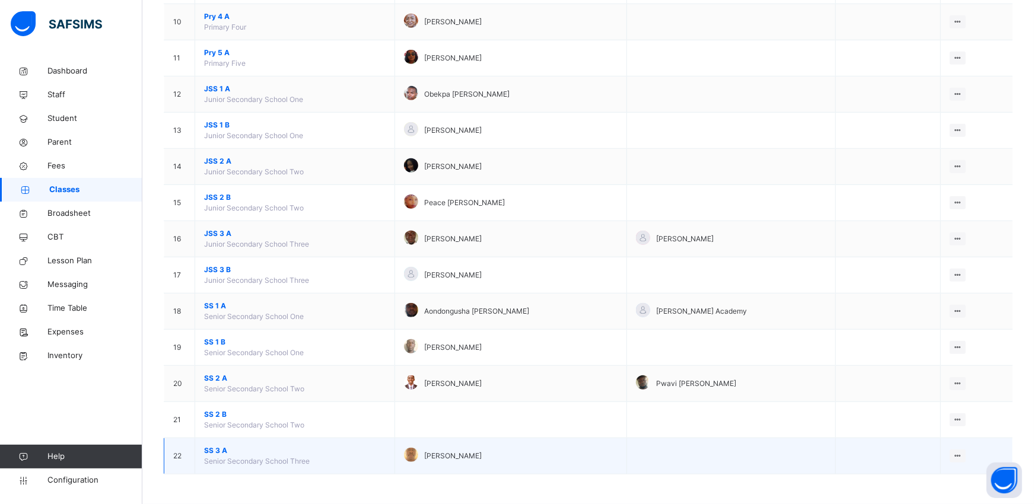
click at [211, 453] on span "SS 3 A" at bounding box center [294, 450] width 181 height 11
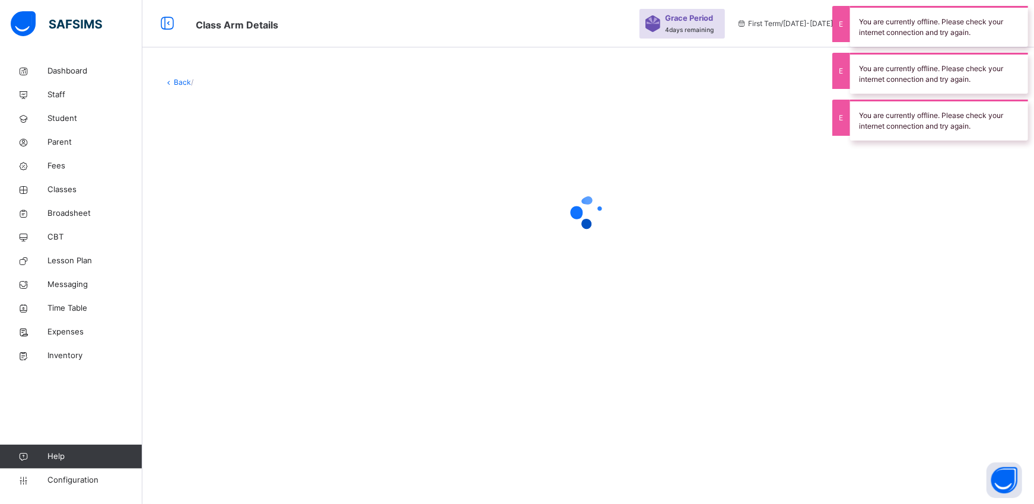
scroll to position [132, 0]
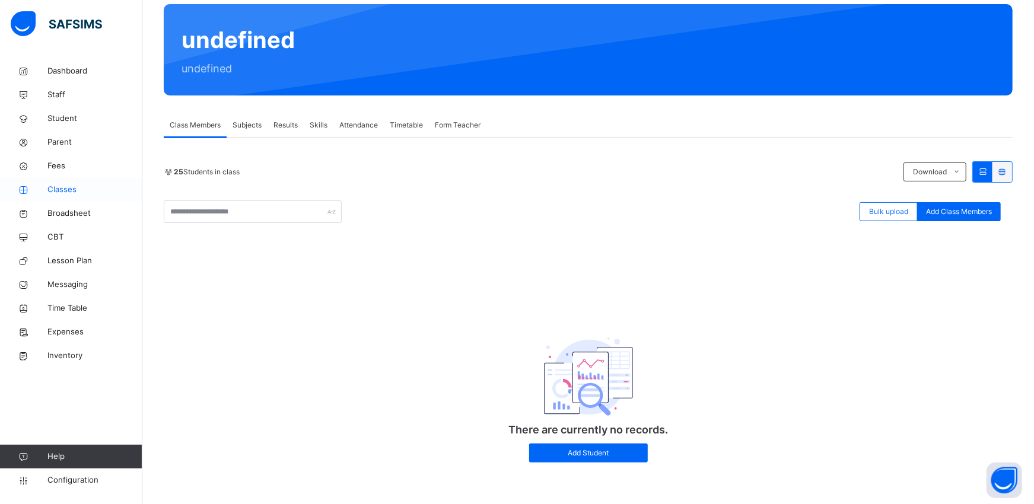
click at [69, 191] on span "Classes" at bounding box center [94, 190] width 95 height 12
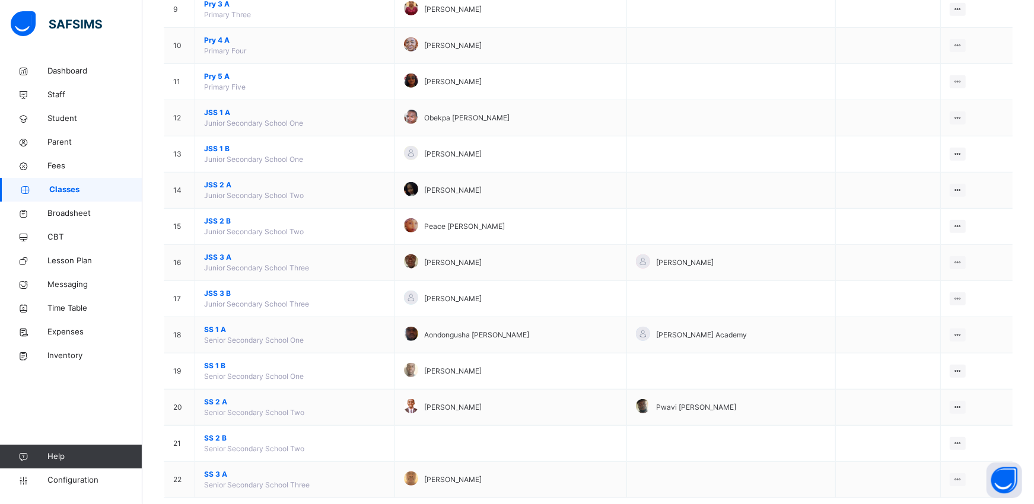
scroll to position [499, 0]
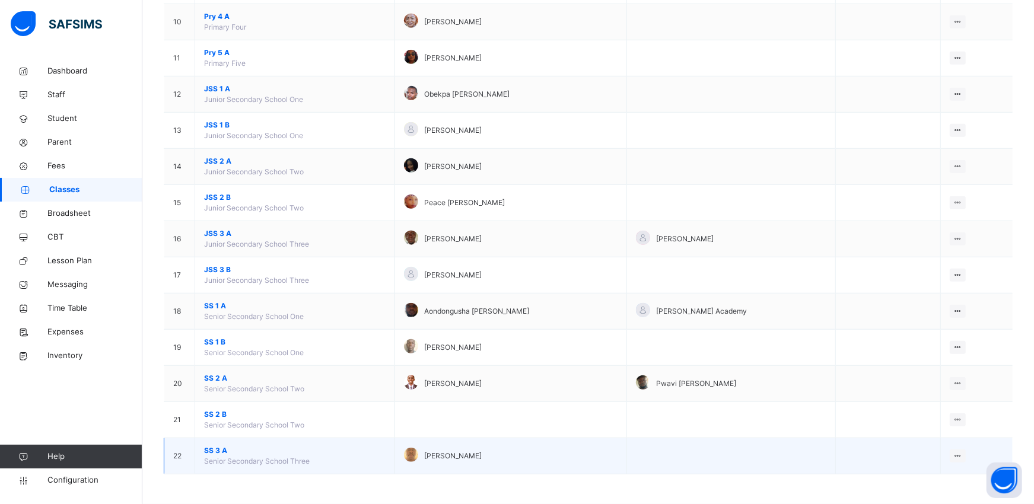
click at [212, 449] on span "SS 3 A" at bounding box center [294, 450] width 181 height 11
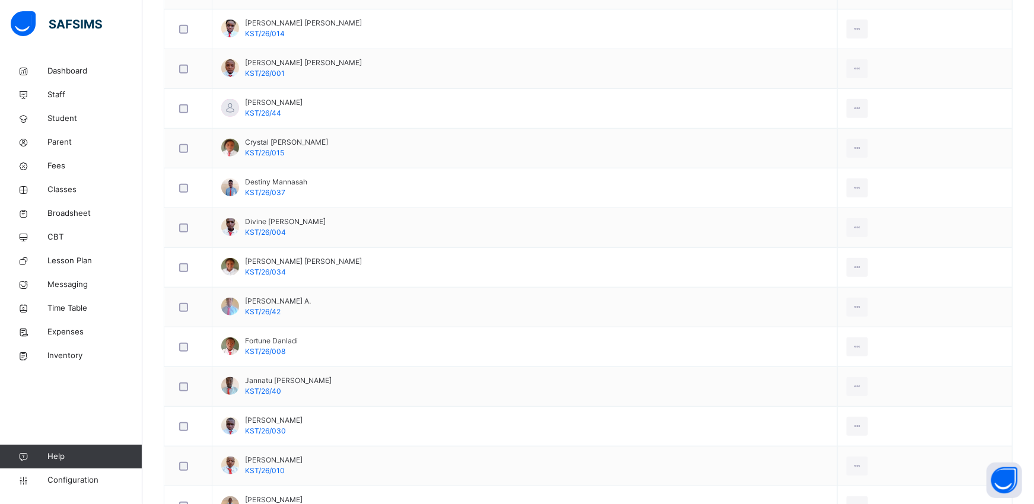
scroll to position [578, 0]
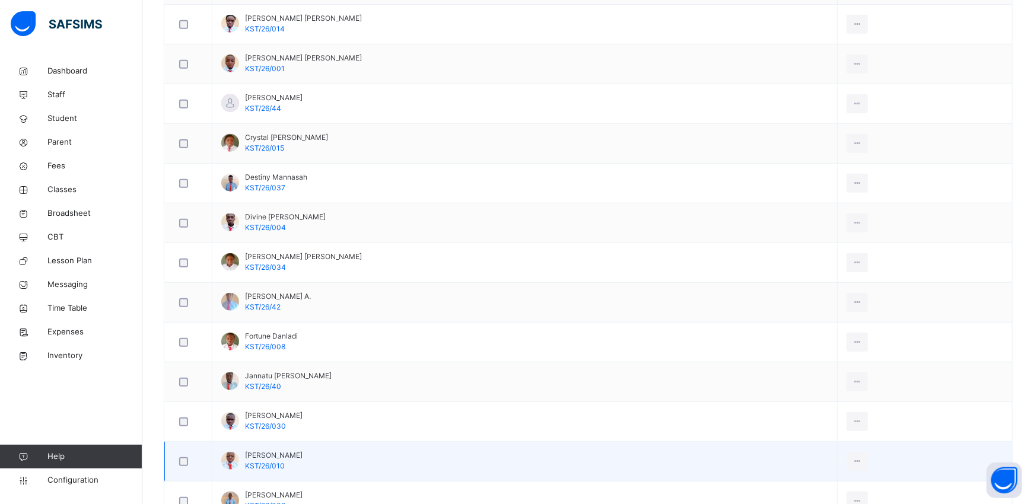
click at [229, 453] on div at bounding box center [230, 461] width 18 height 18
click at [230, 453] on div at bounding box center [230, 461] width 18 height 18
click at [227, 453] on div at bounding box center [230, 461] width 18 height 18
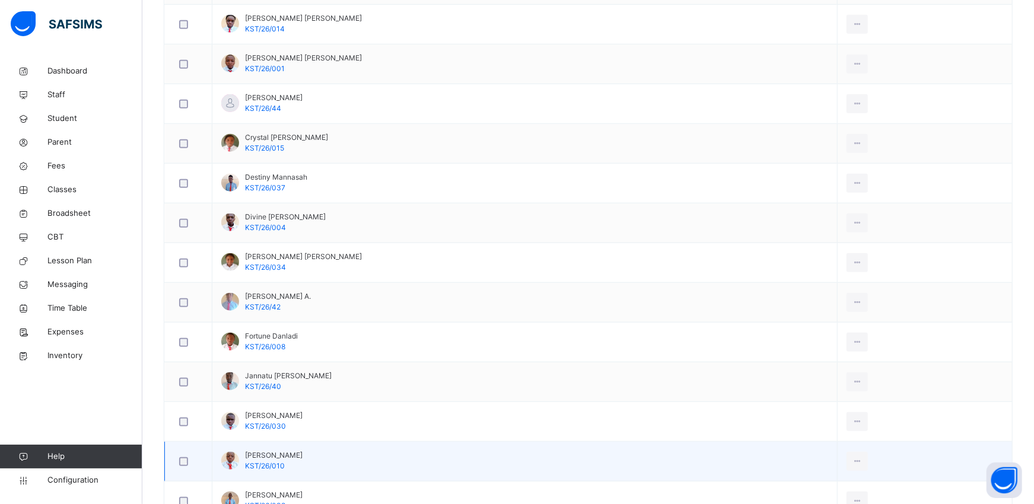
click at [232, 453] on div at bounding box center [230, 461] width 18 height 18
click at [820, 453] on div "View Profile" at bounding box center [830, 488] width 64 height 12
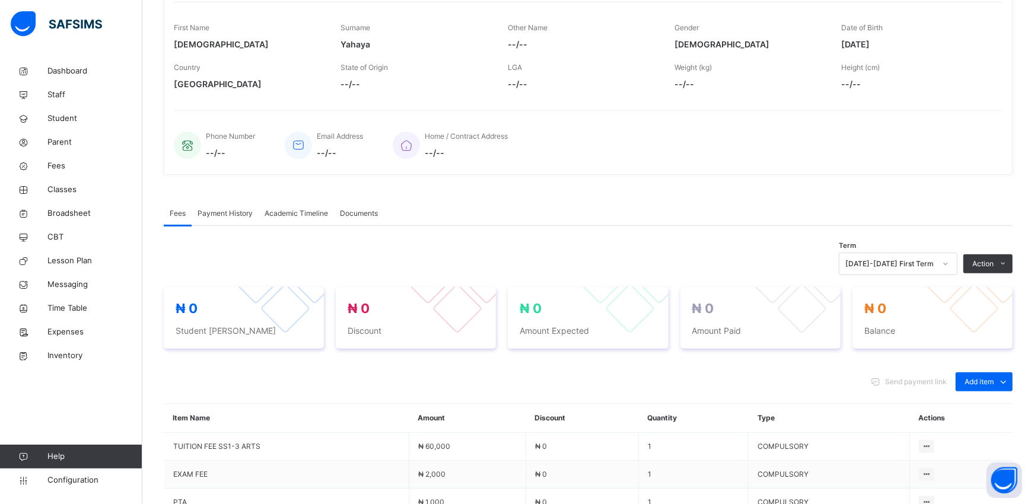
scroll to position [388, 0]
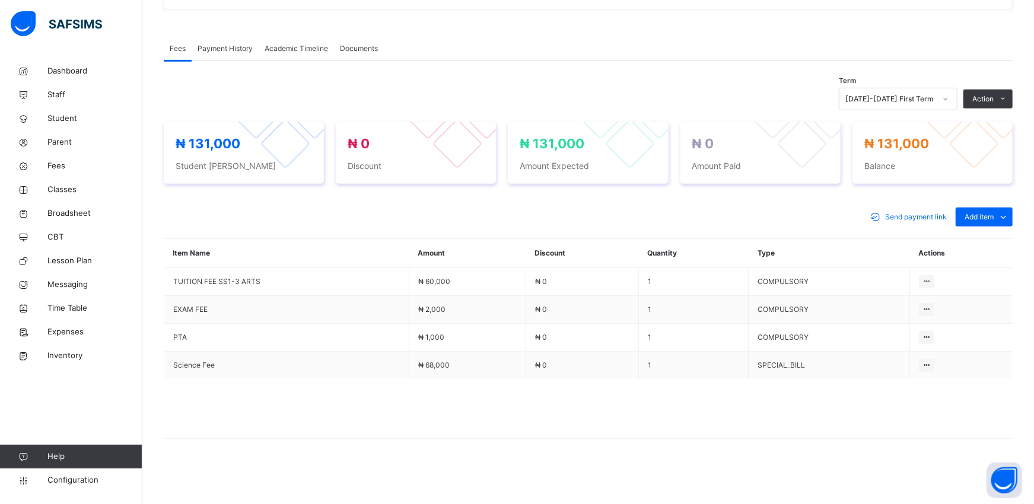
click at [237, 45] on span "Payment History" at bounding box center [224, 48] width 55 height 11
